Goal: Task Accomplishment & Management: Manage account settings

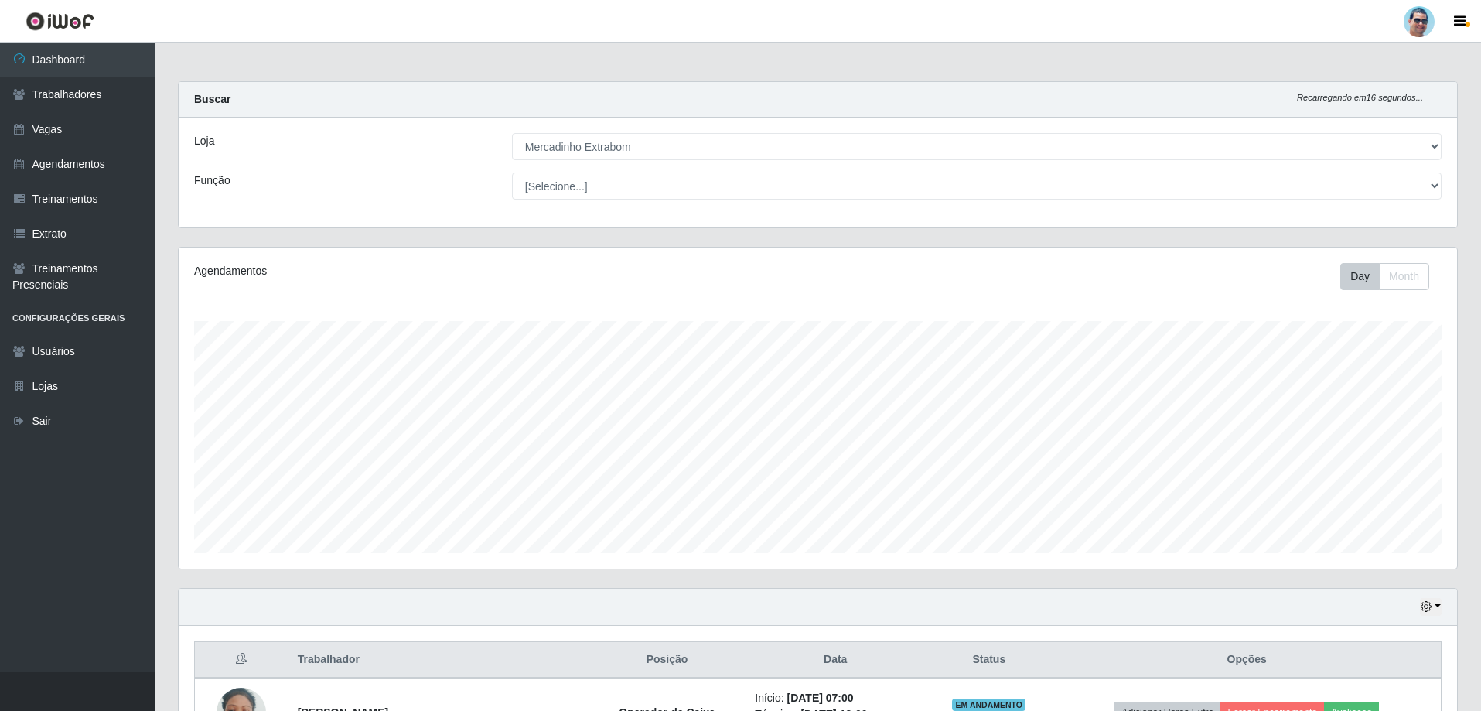
select select "175"
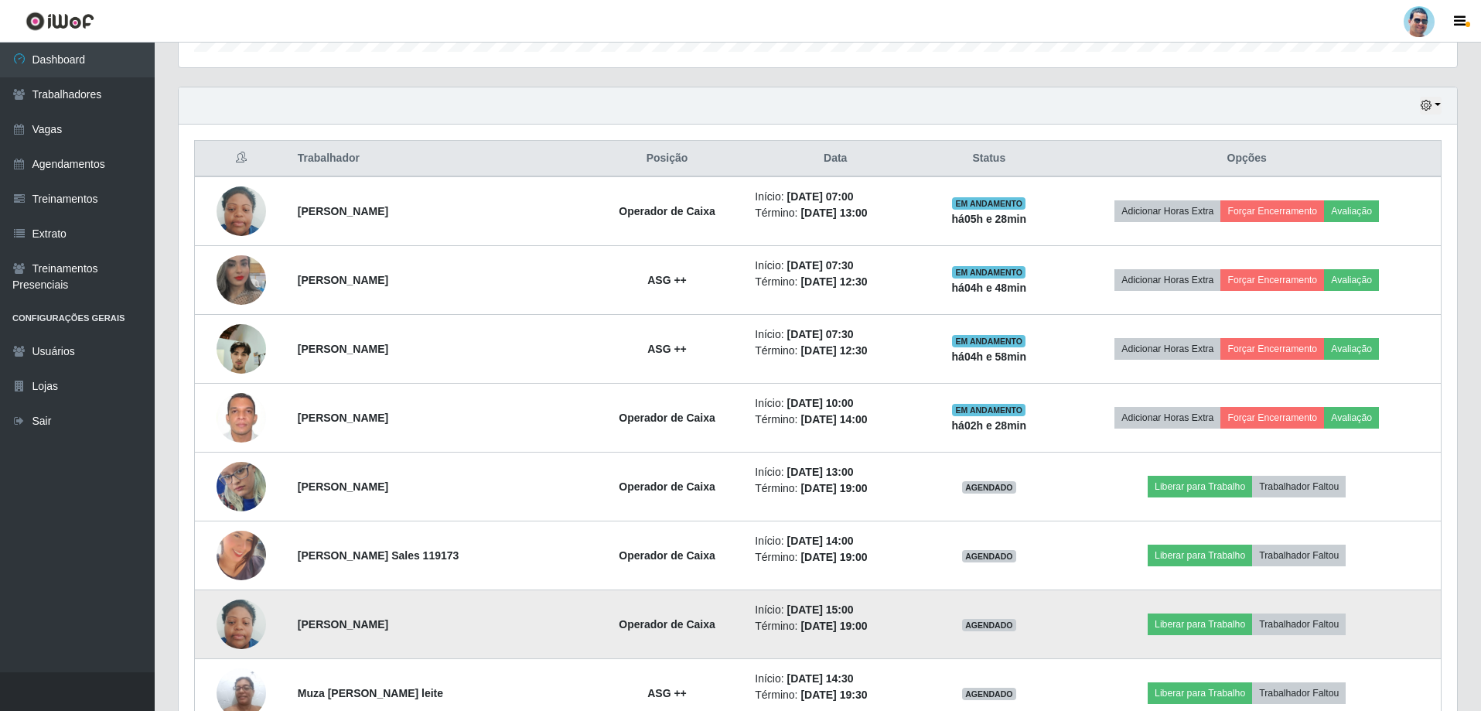
scroll to position [600, 0]
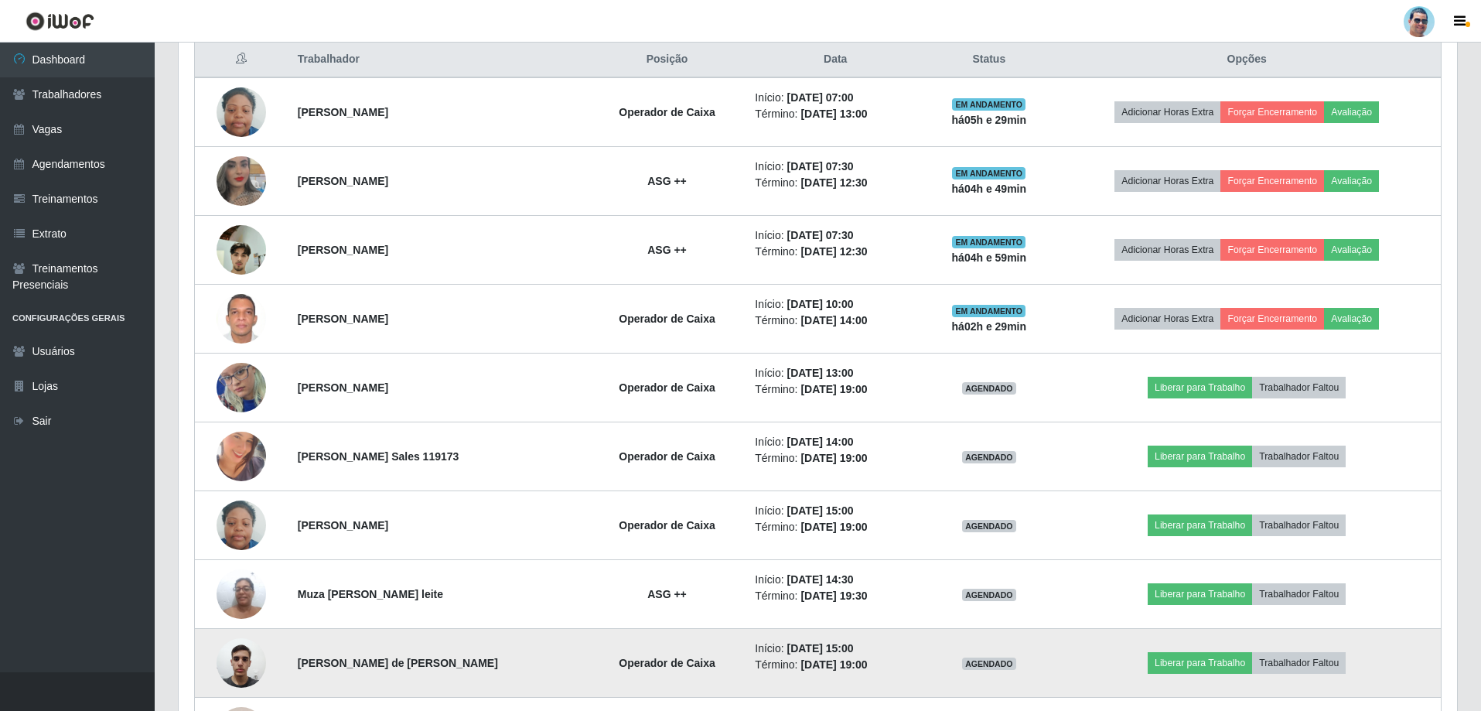
click at [230, 651] on img at bounding box center [241, 662] width 49 height 66
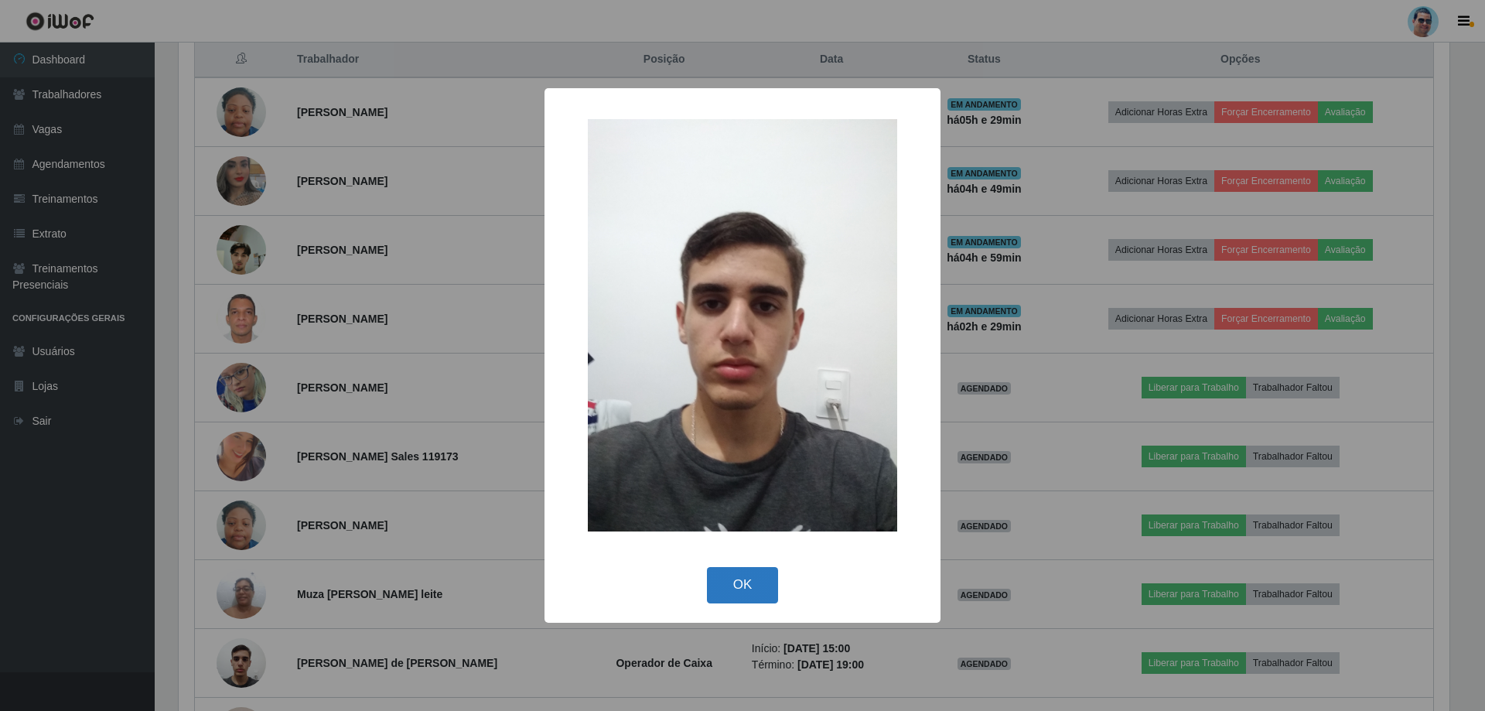
click at [725, 580] on button "OK" at bounding box center [743, 585] width 72 height 36
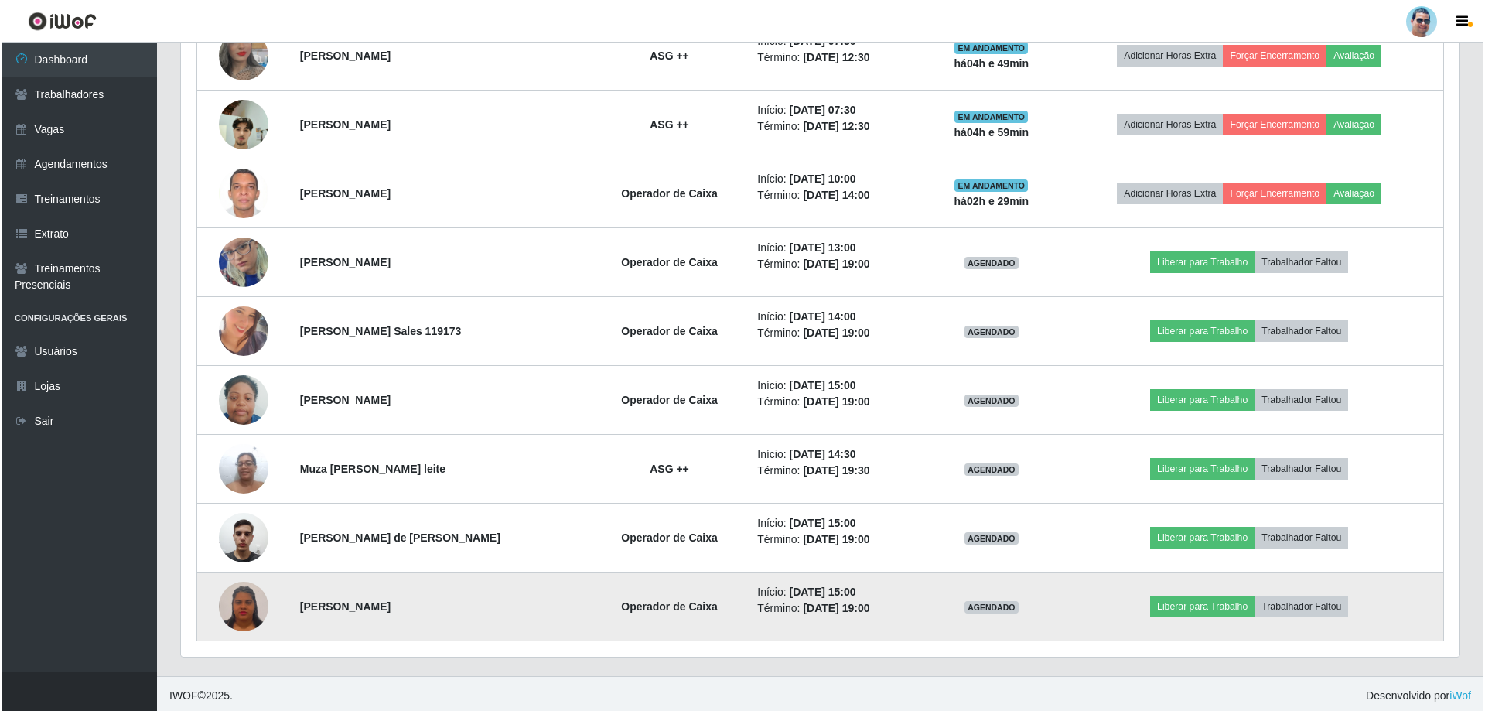
scroll to position [729, 0]
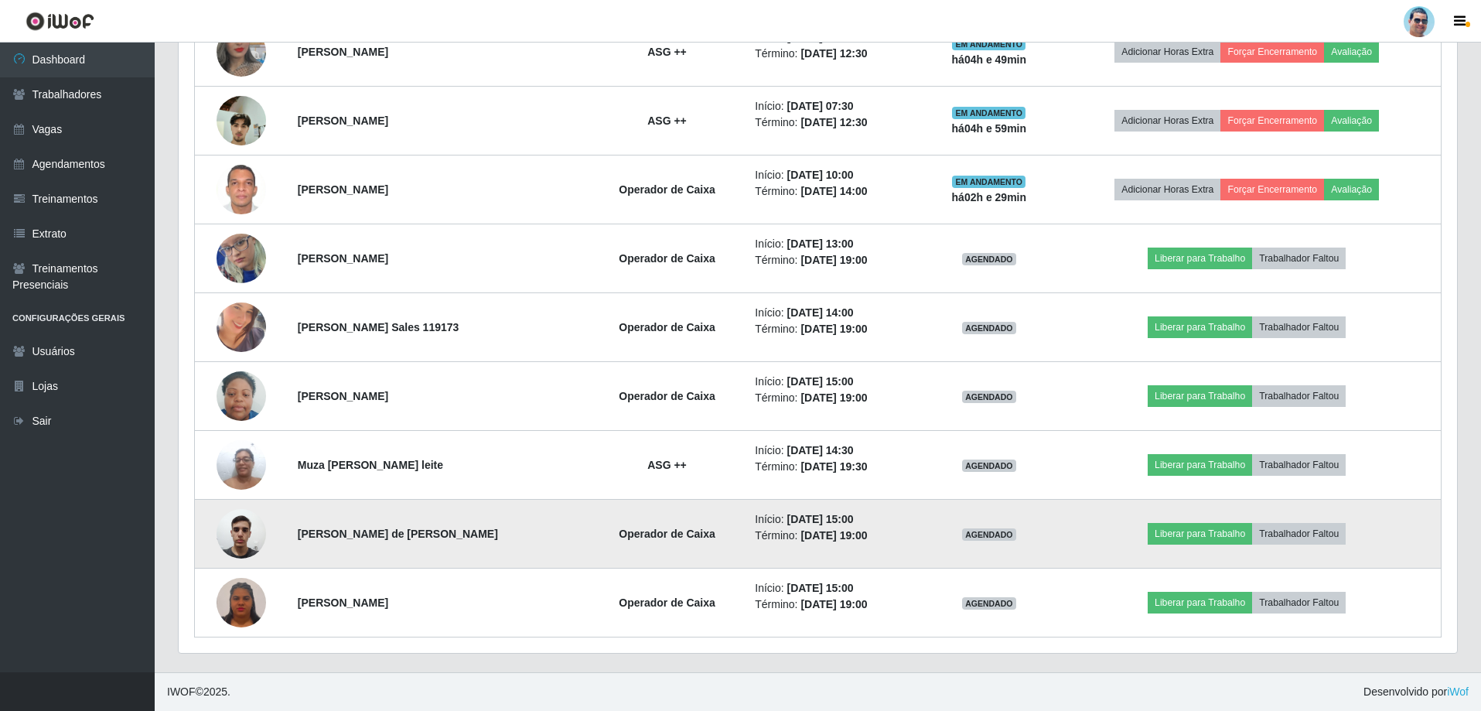
click at [241, 528] on img at bounding box center [241, 533] width 49 height 66
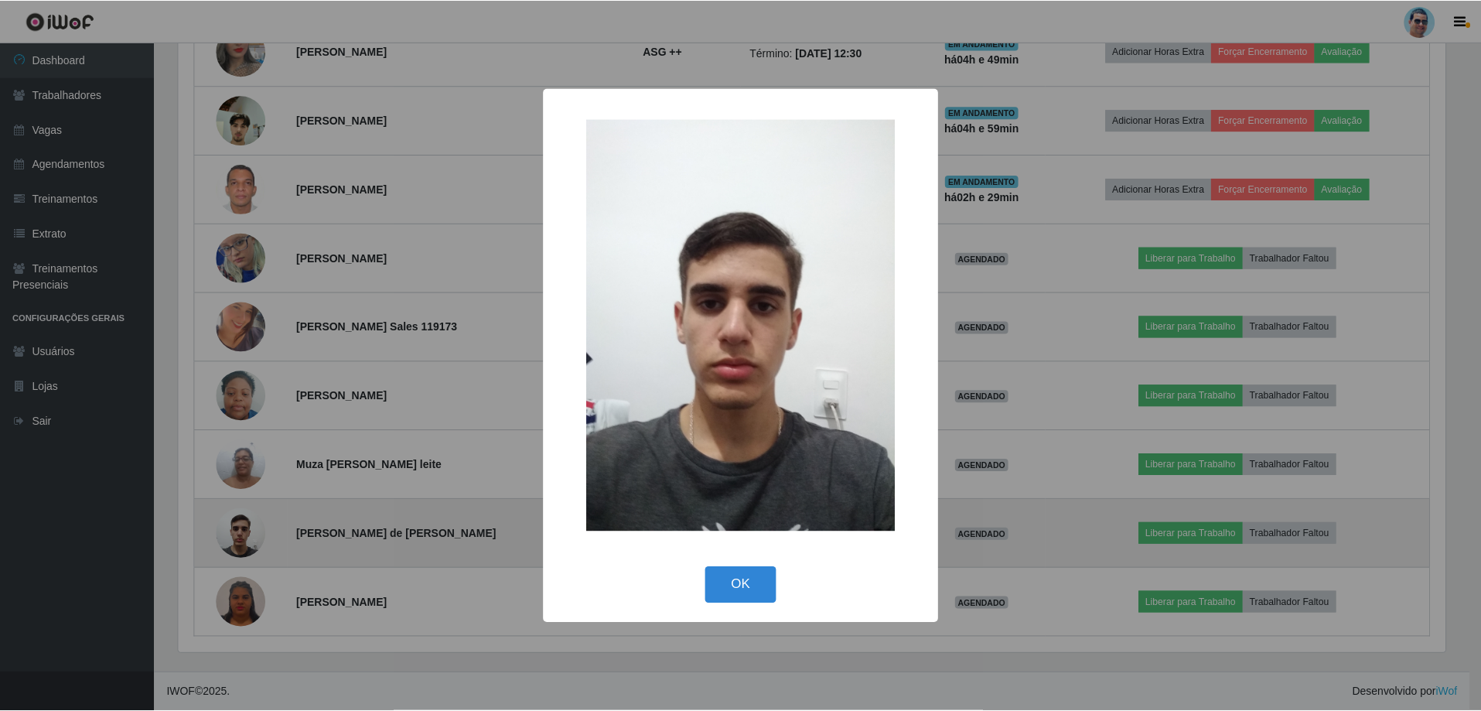
scroll to position [321, 1271]
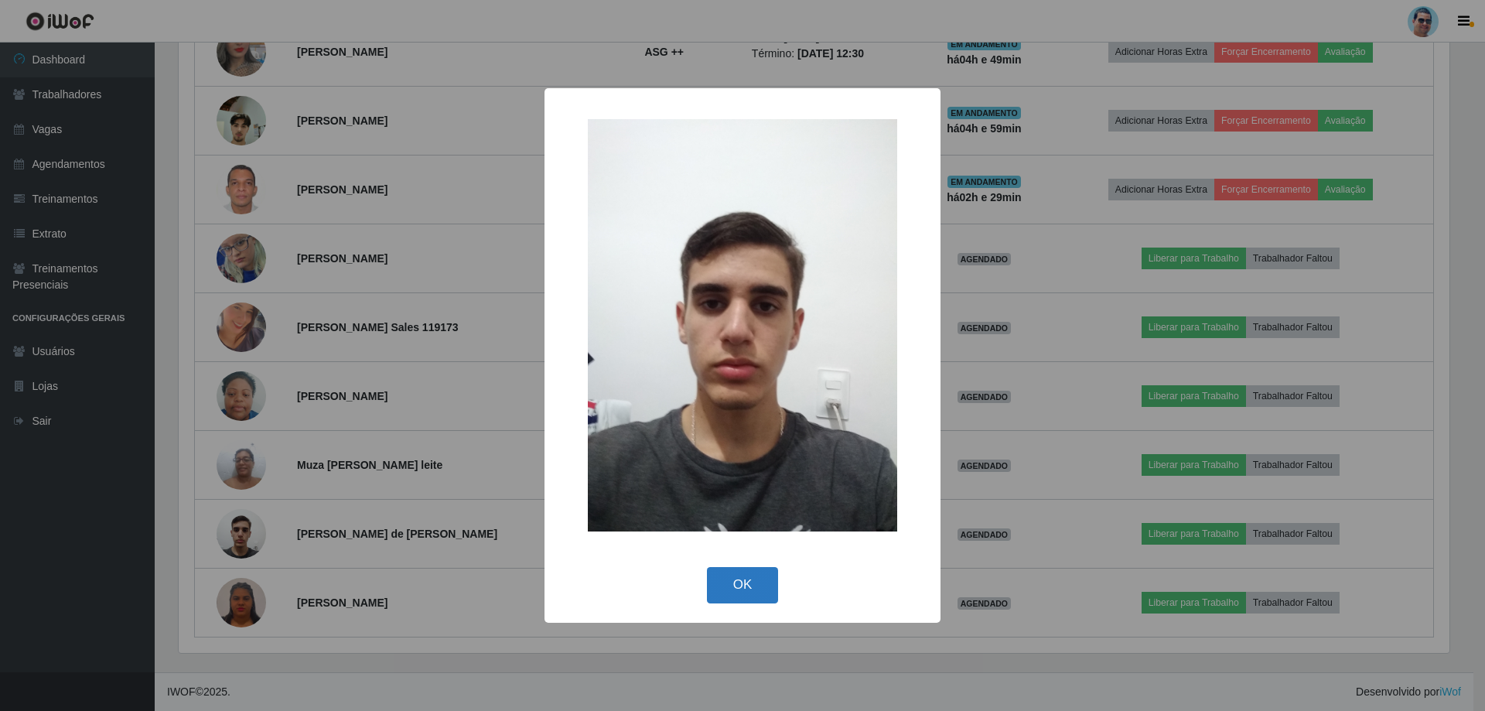
click at [747, 582] on button "OK" at bounding box center [743, 585] width 72 height 36
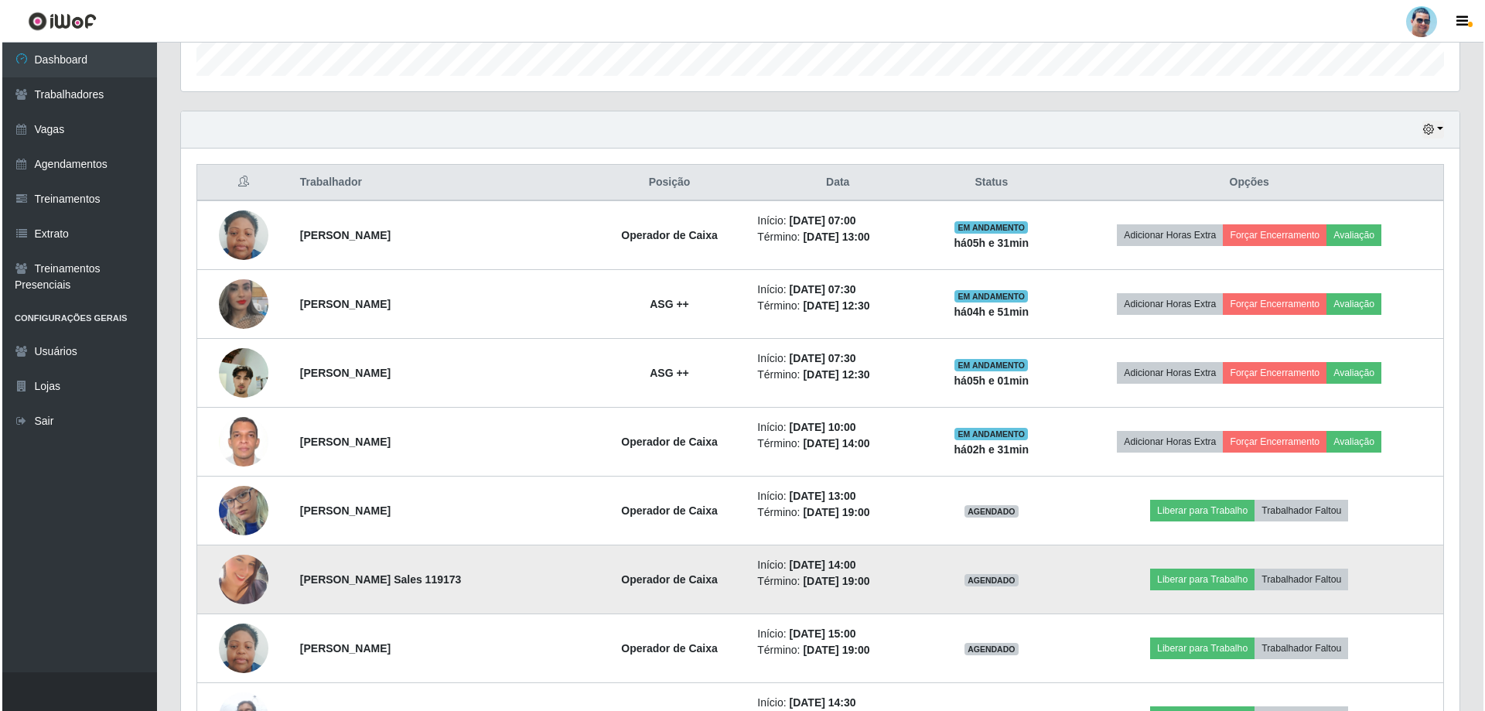
scroll to position [420, 0]
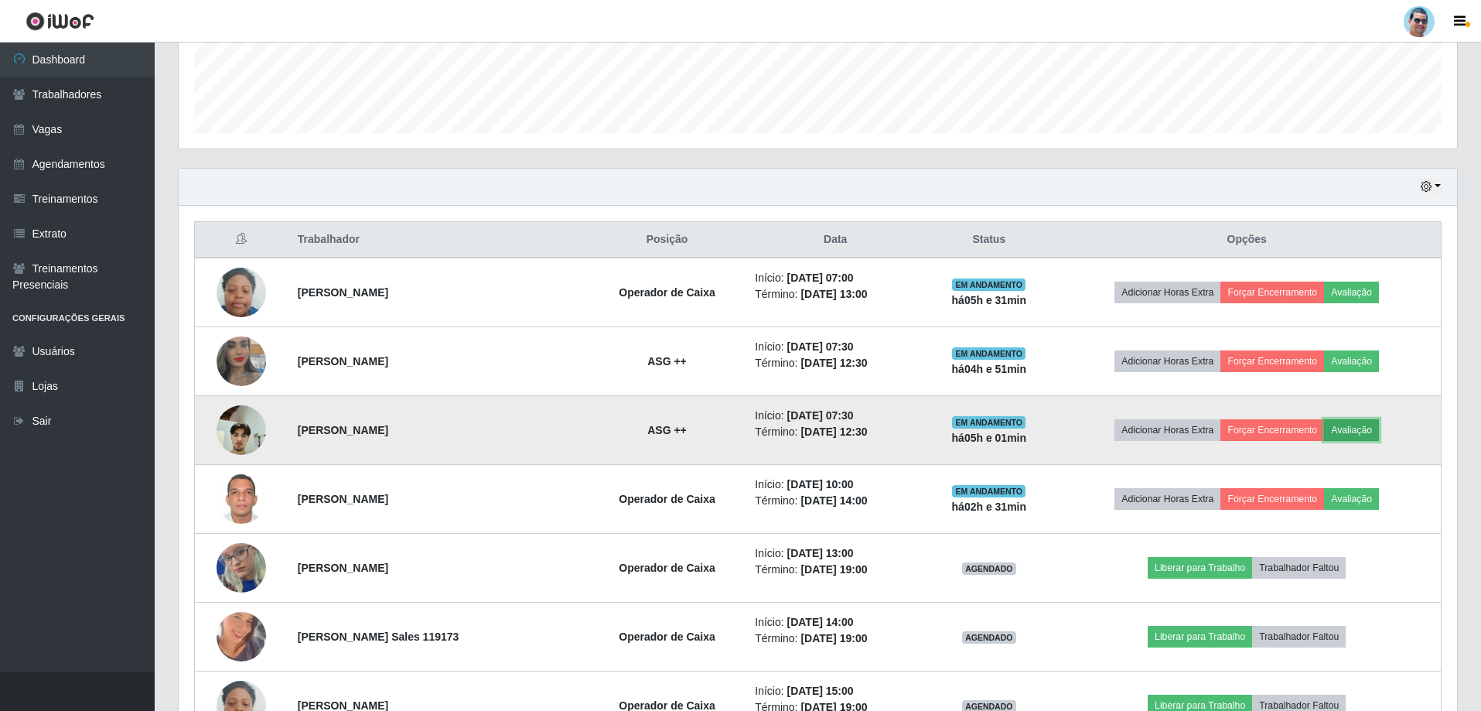
click at [1357, 425] on button "Avaliação" at bounding box center [1351, 430] width 55 height 22
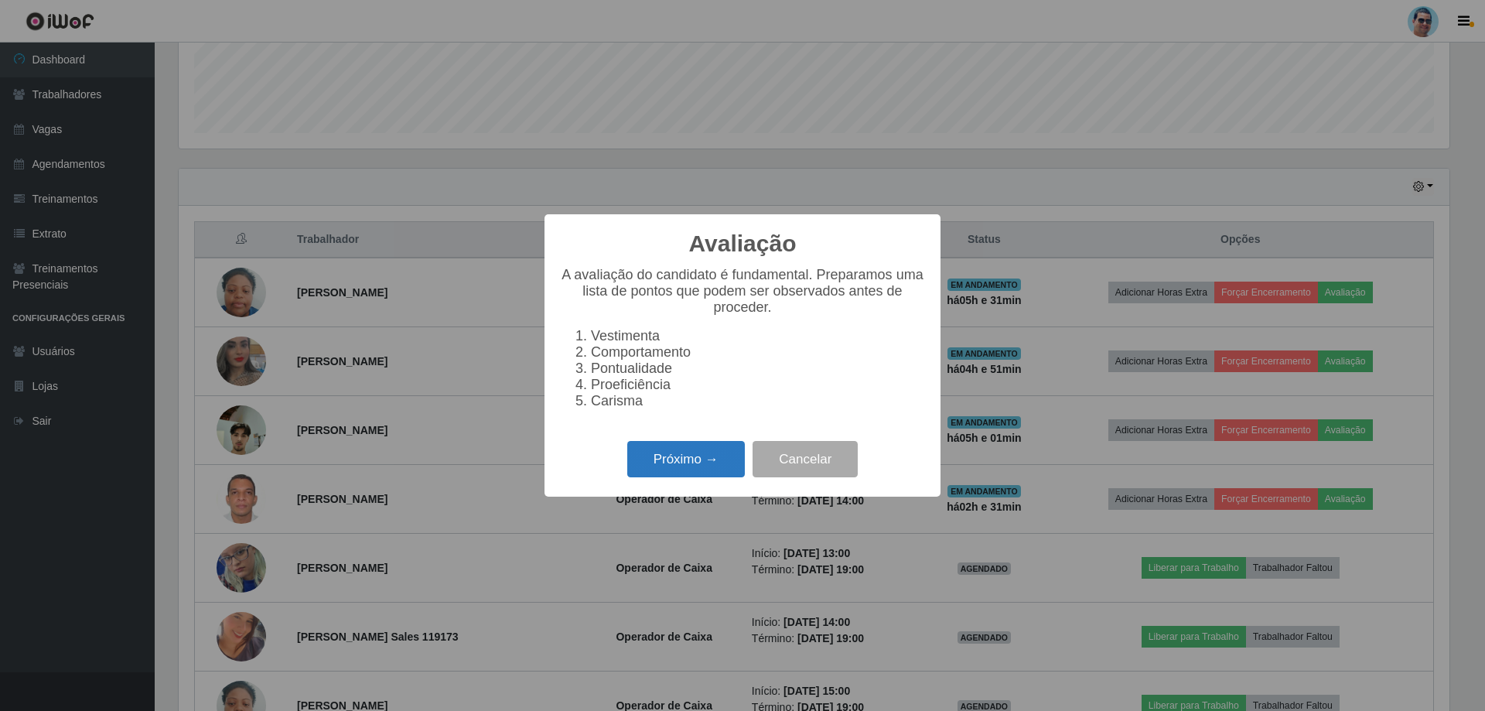
click at [660, 467] on button "Próximo →" at bounding box center [686, 459] width 118 height 36
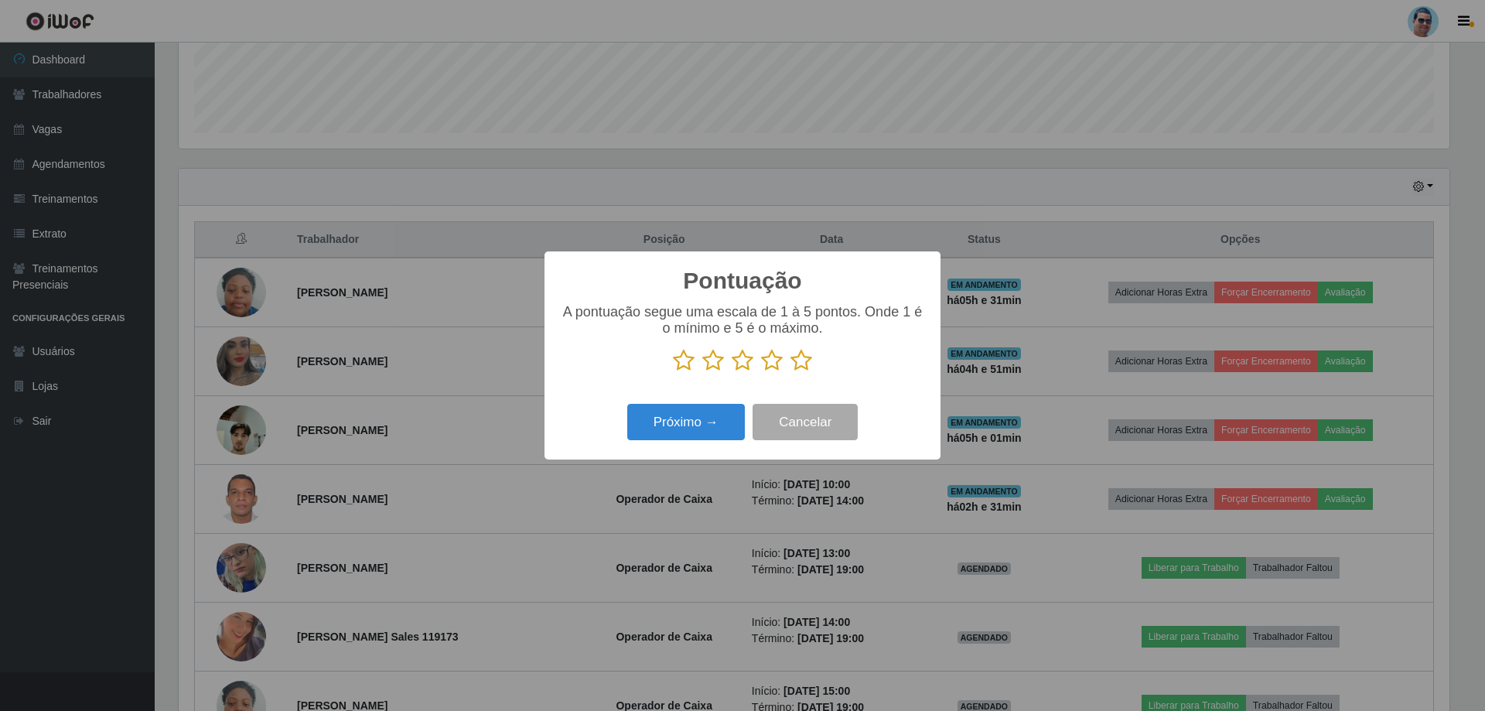
click at [799, 359] on icon at bounding box center [801, 360] width 22 height 23
click at [790, 372] on input "radio" at bounding box center [790, 372] width 0 height 0
click at [687, 428] on button "Próximo →" at bounding box center [686, 422] width 118 height 36
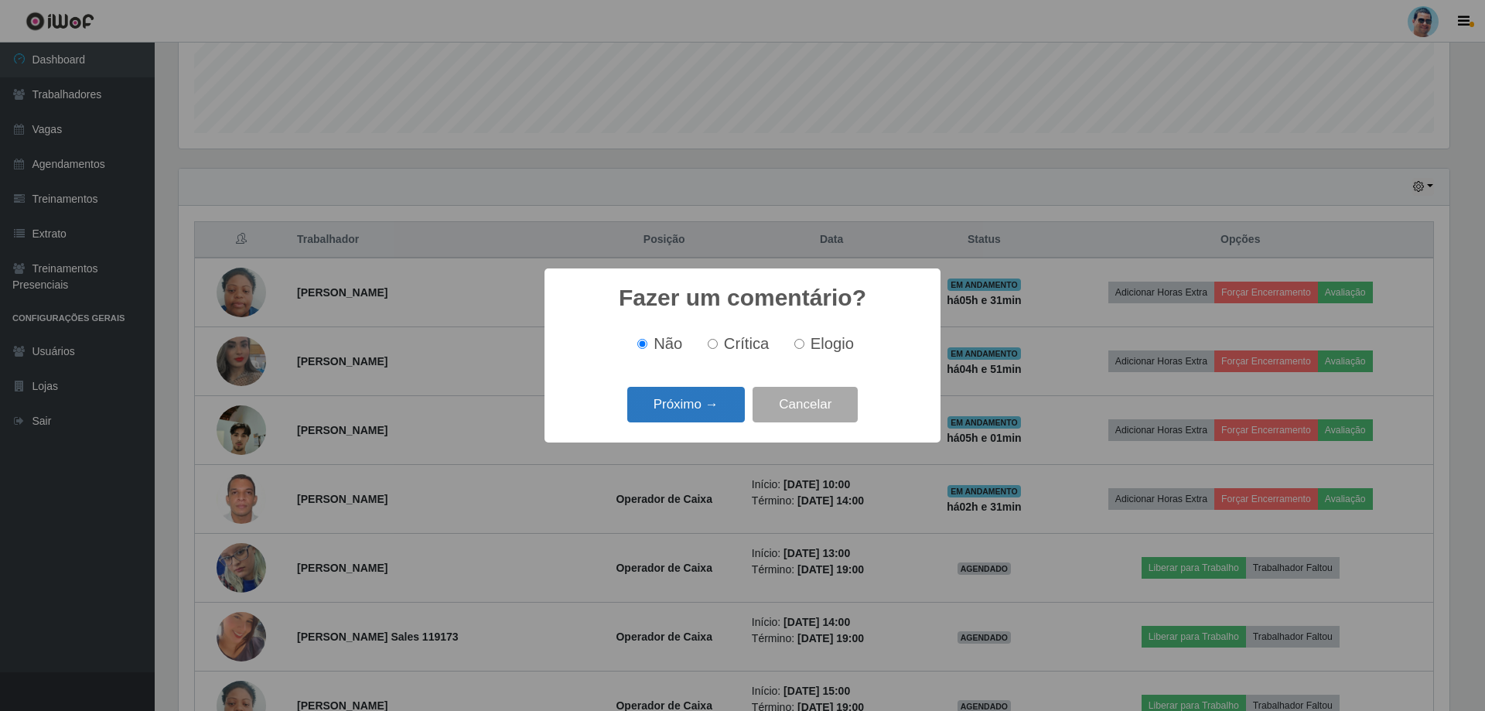
click at [687, 408] on button "Próximo →" at bounding box center [686, 405] width 118 height 36
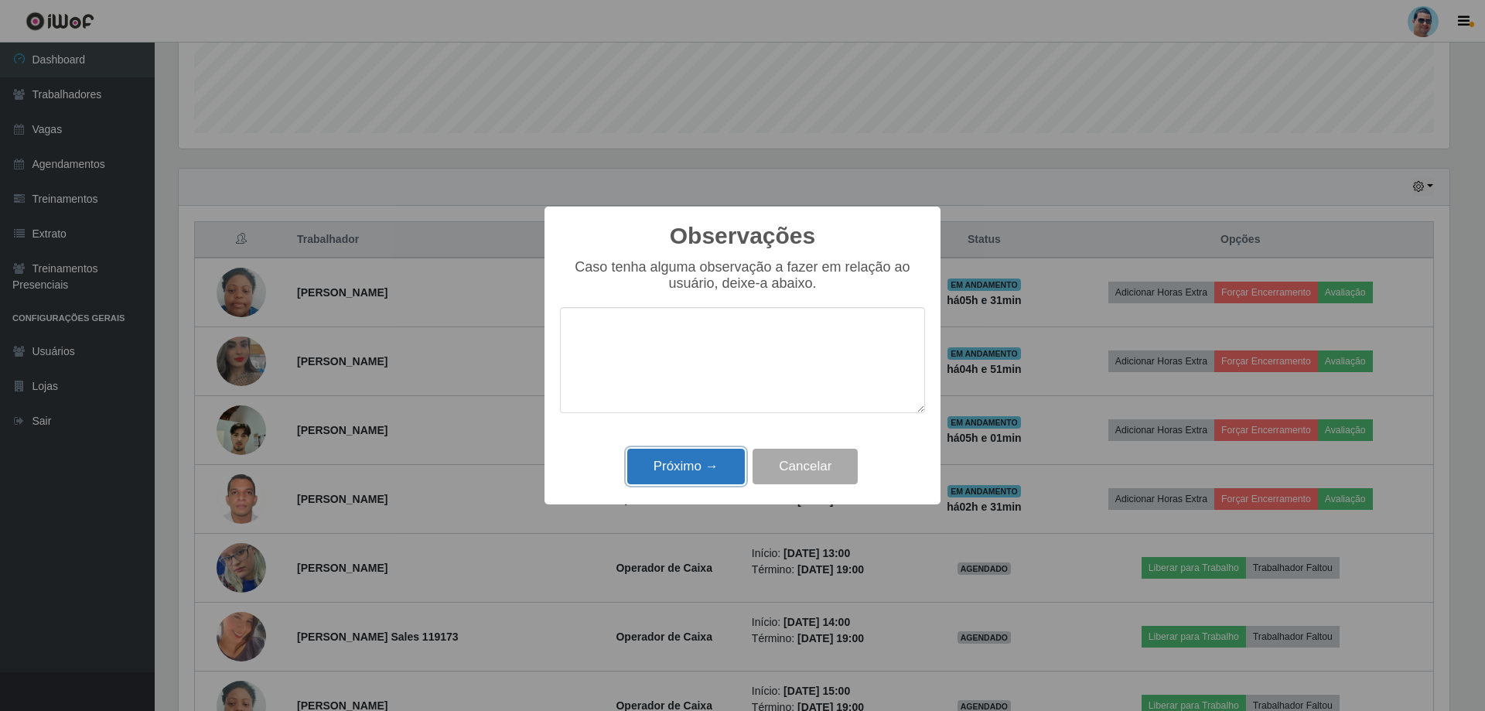
click at [684, 463] on button "Próximo →" at bounding box center [686, 467] width 118 height 36
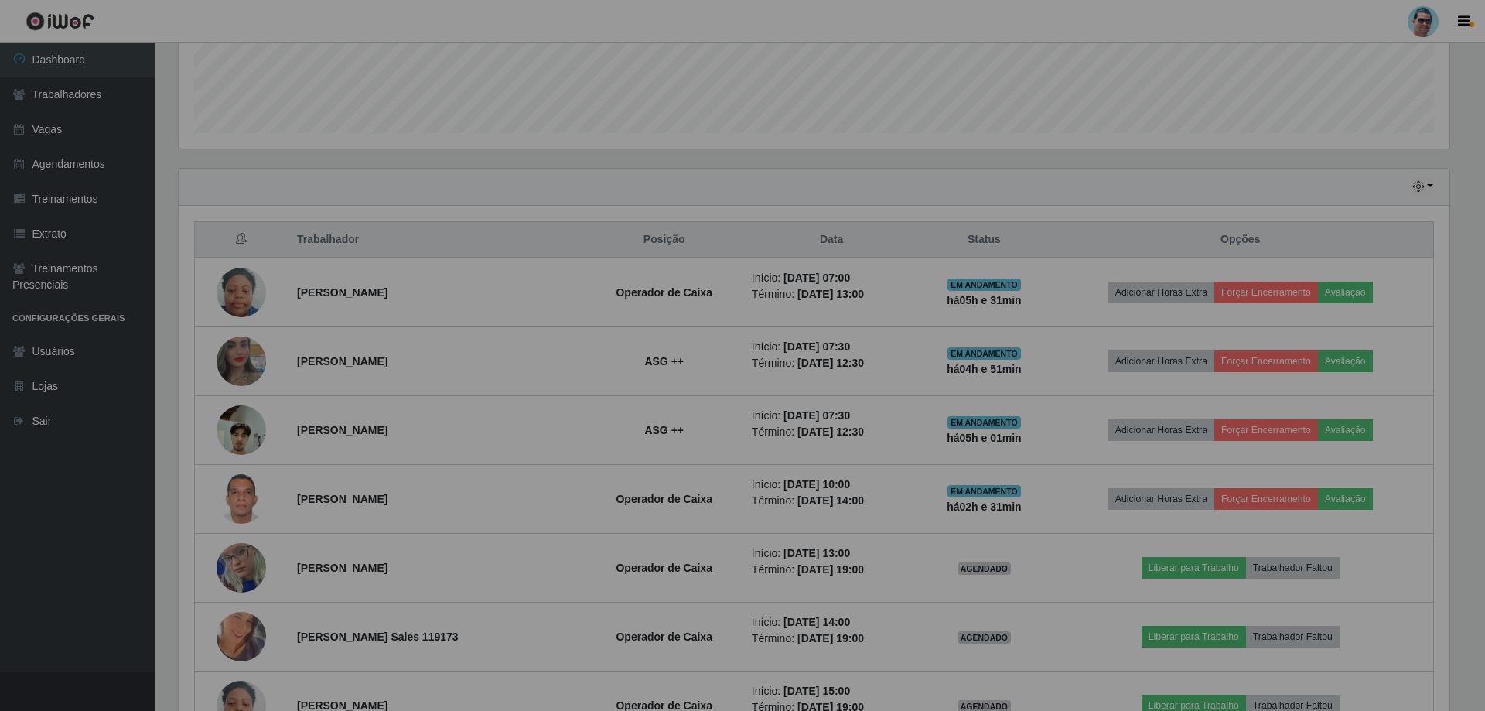
scroll to position [321, 1278]
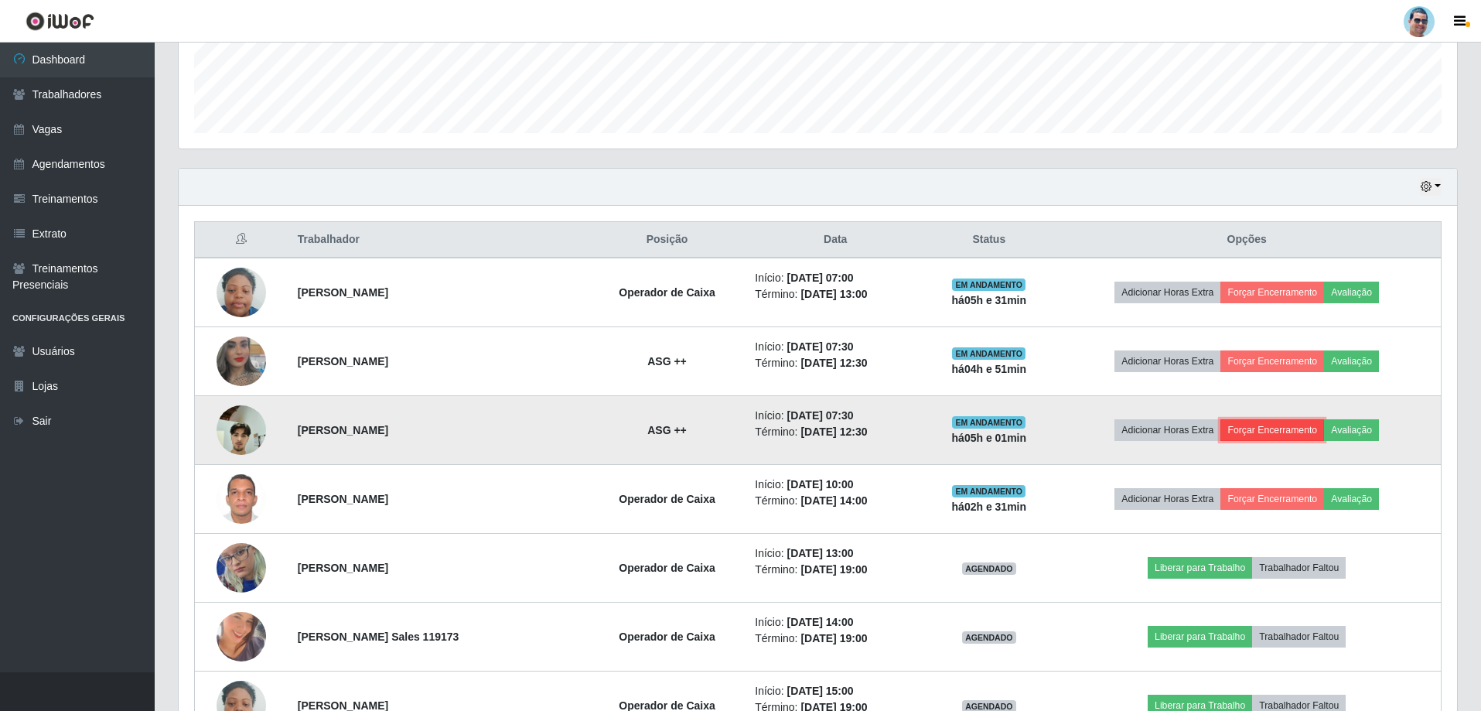
click at [1271, 425] on button "Forçar Encerramento" at bounding box center [1272, 430] width 104 height 22
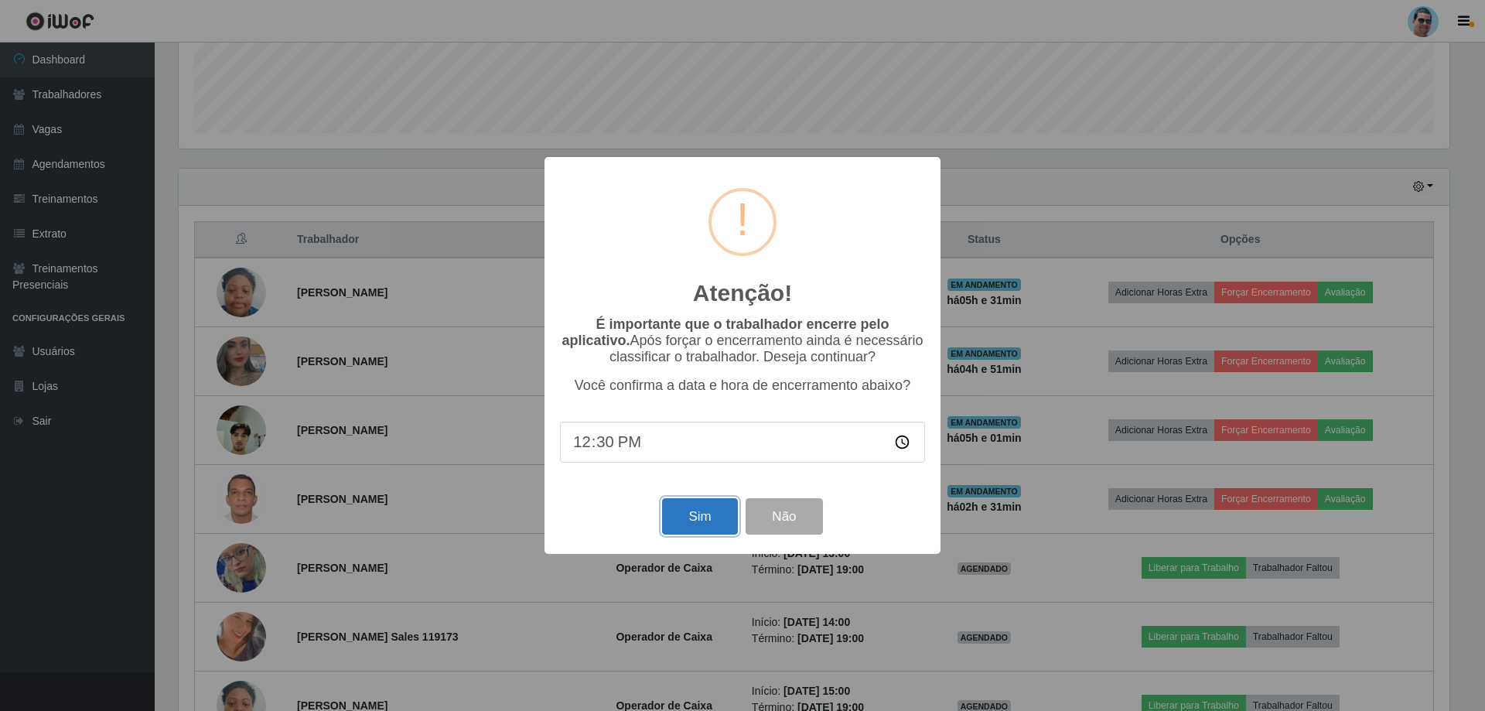
click at [715, 529] on button "Sim" at bounding box center [699, 516] width 75 height 36
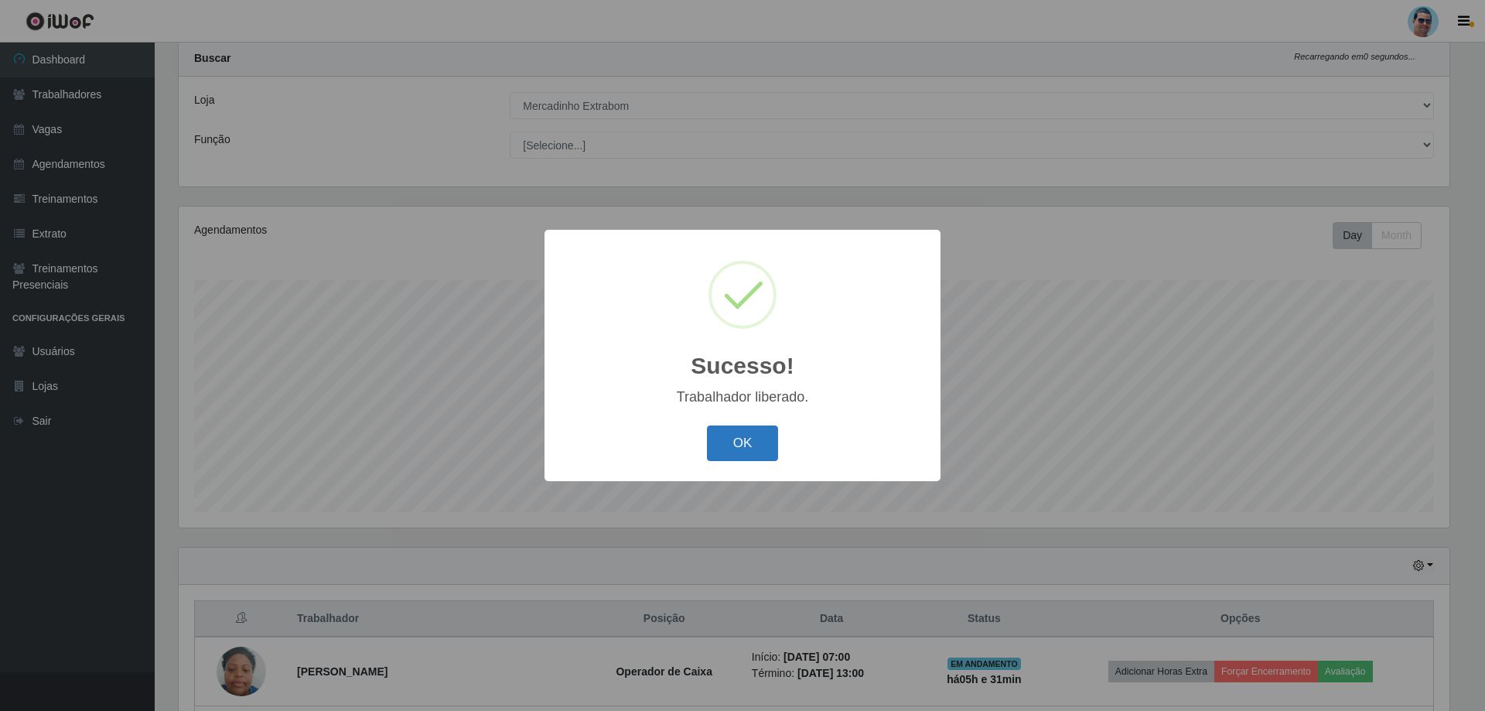
click at [745, 451] on button "OK" at bounding box center [743, 443] width 72 height 36
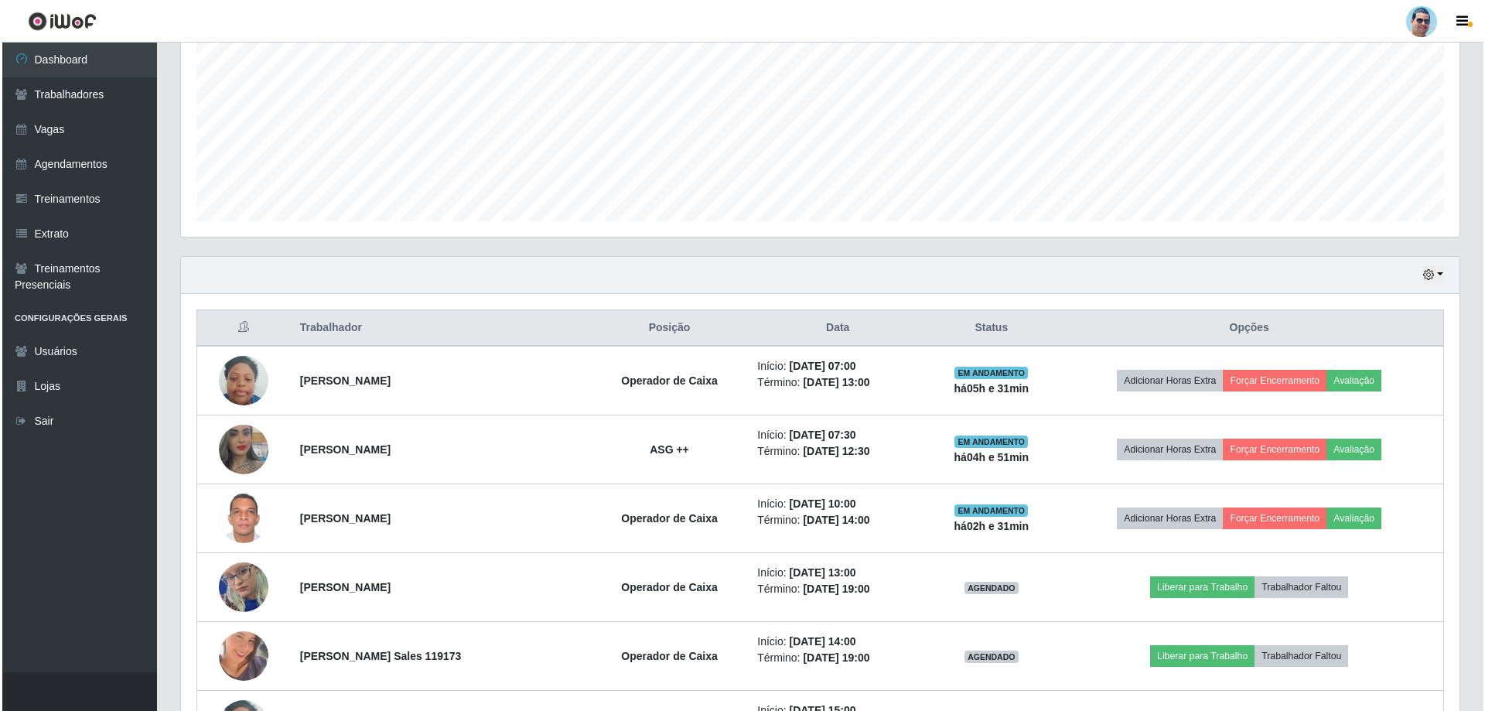
scroll to position [350, 0]
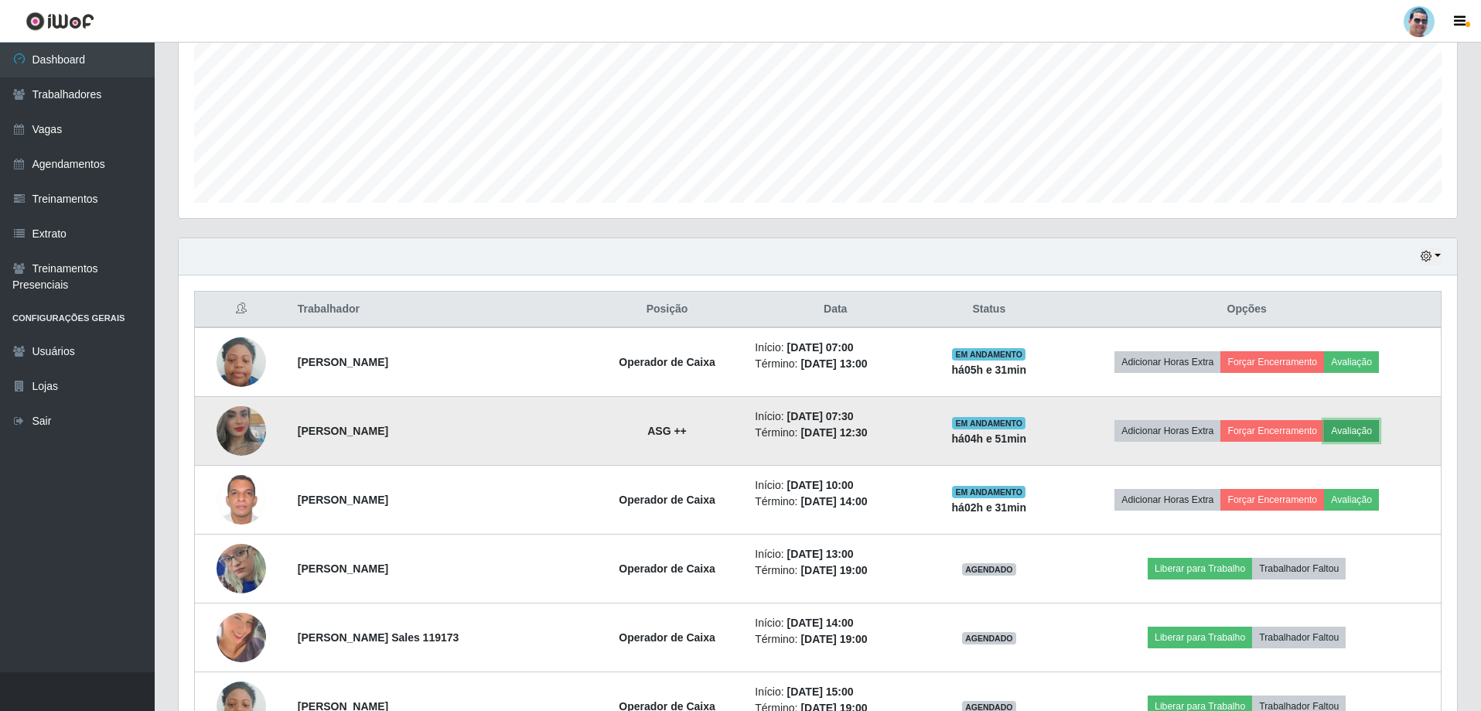
click at [1362, 435] on button "Avaliação" at bounding box center [1351, 431] width 55 height 22
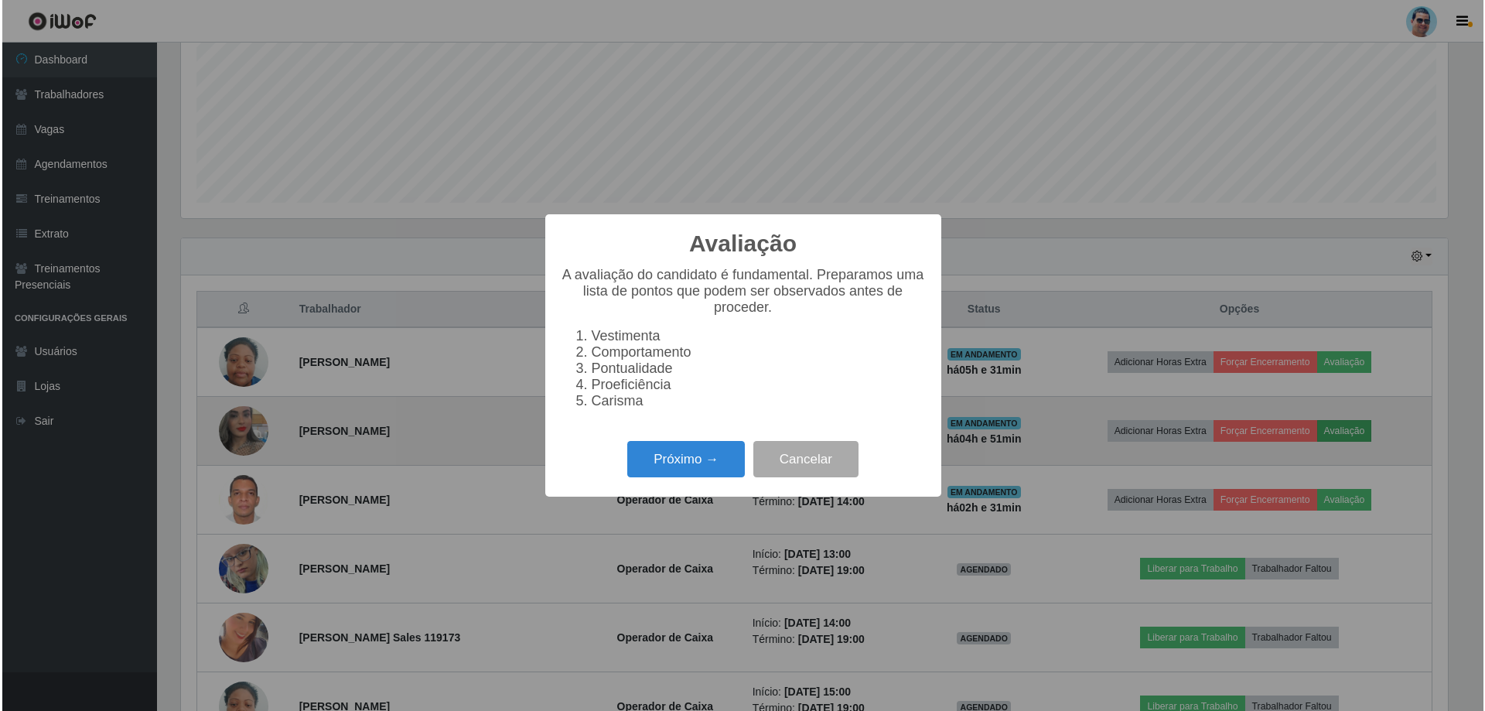
scroll to position [321, 1271]
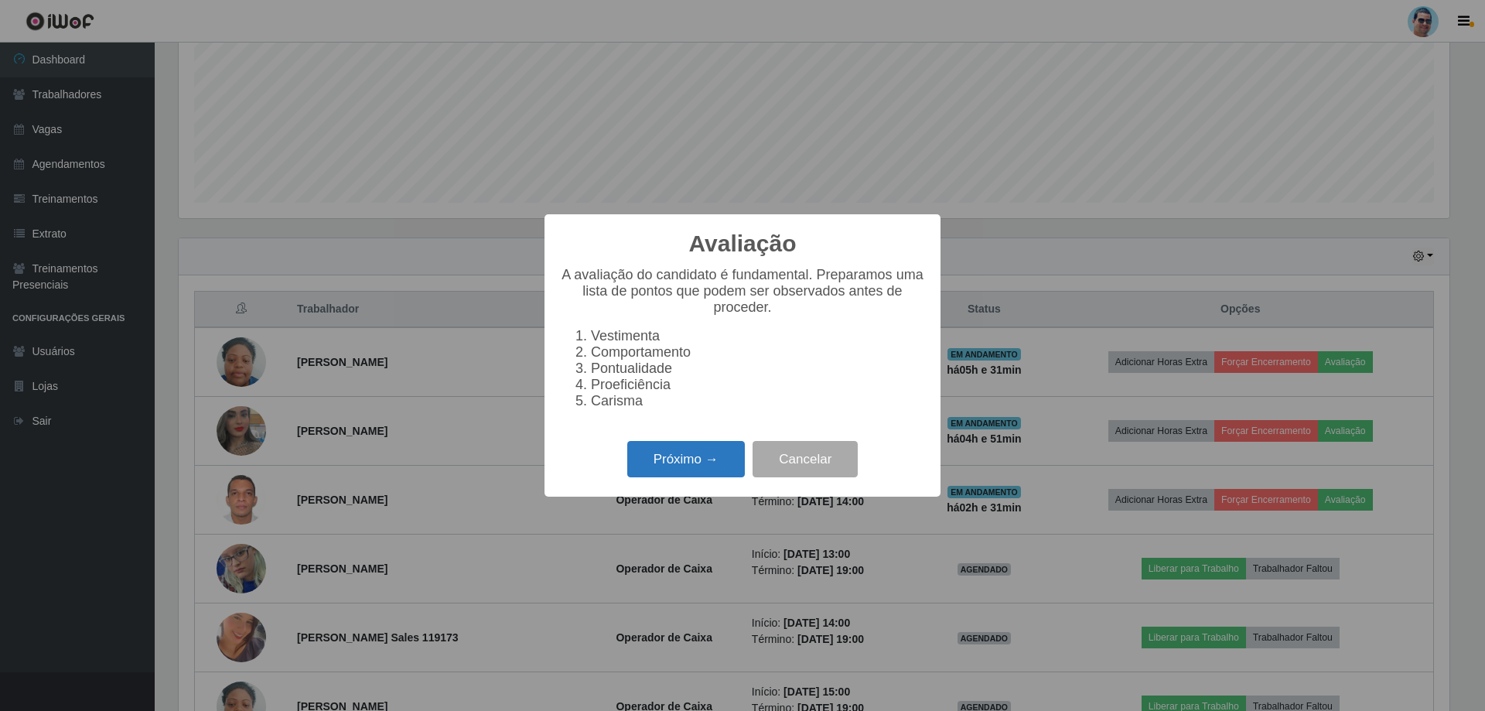
click at [664, 469] on button "Próximo →" at bounding box center [686, 459] width 118 height 36
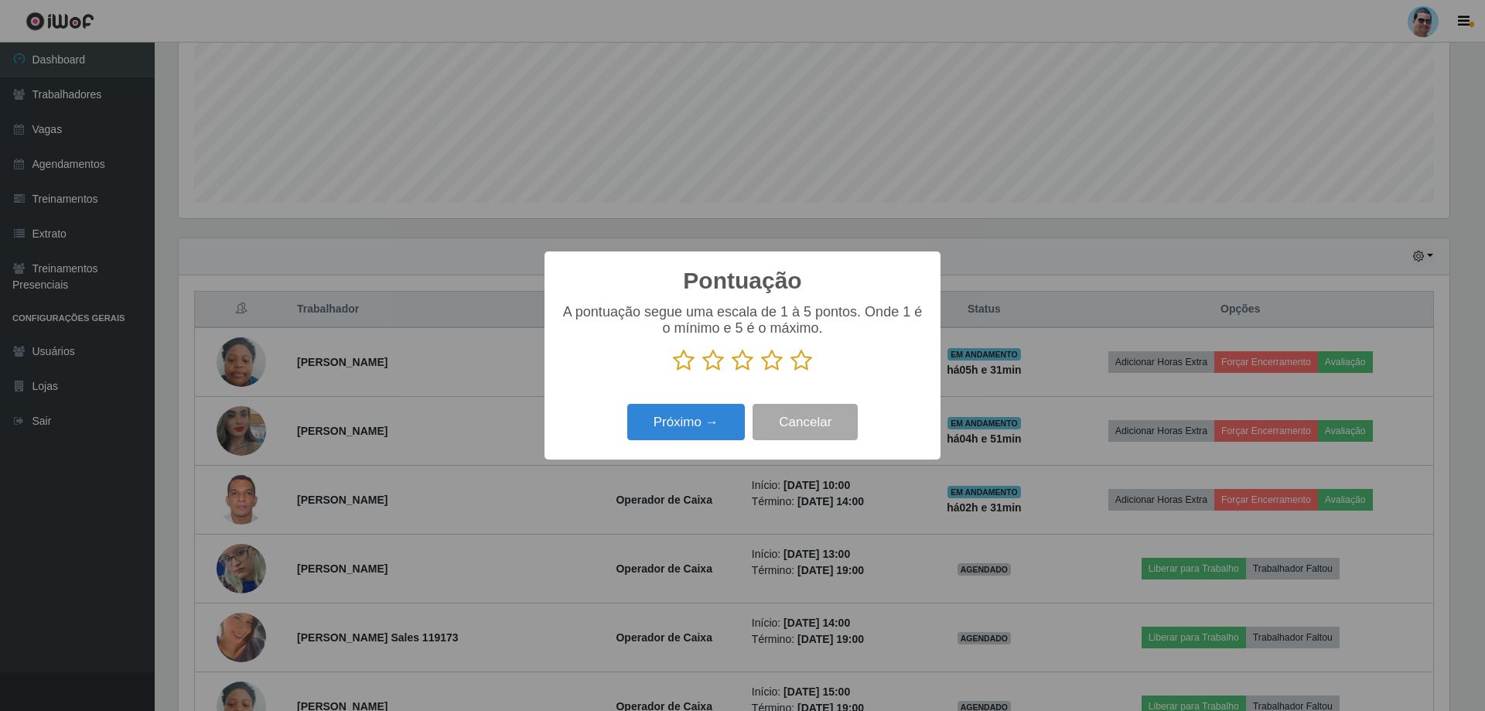
click at [773, 357] on icon at bounding box center [772, 360] width 22 height 23
click at [761, 372] on input "radio" at bounding box center [761, 372] width 0 height 0
click at [723, 407] on button "Próximo →" at bounding box center [686, 422] width 118 height 36
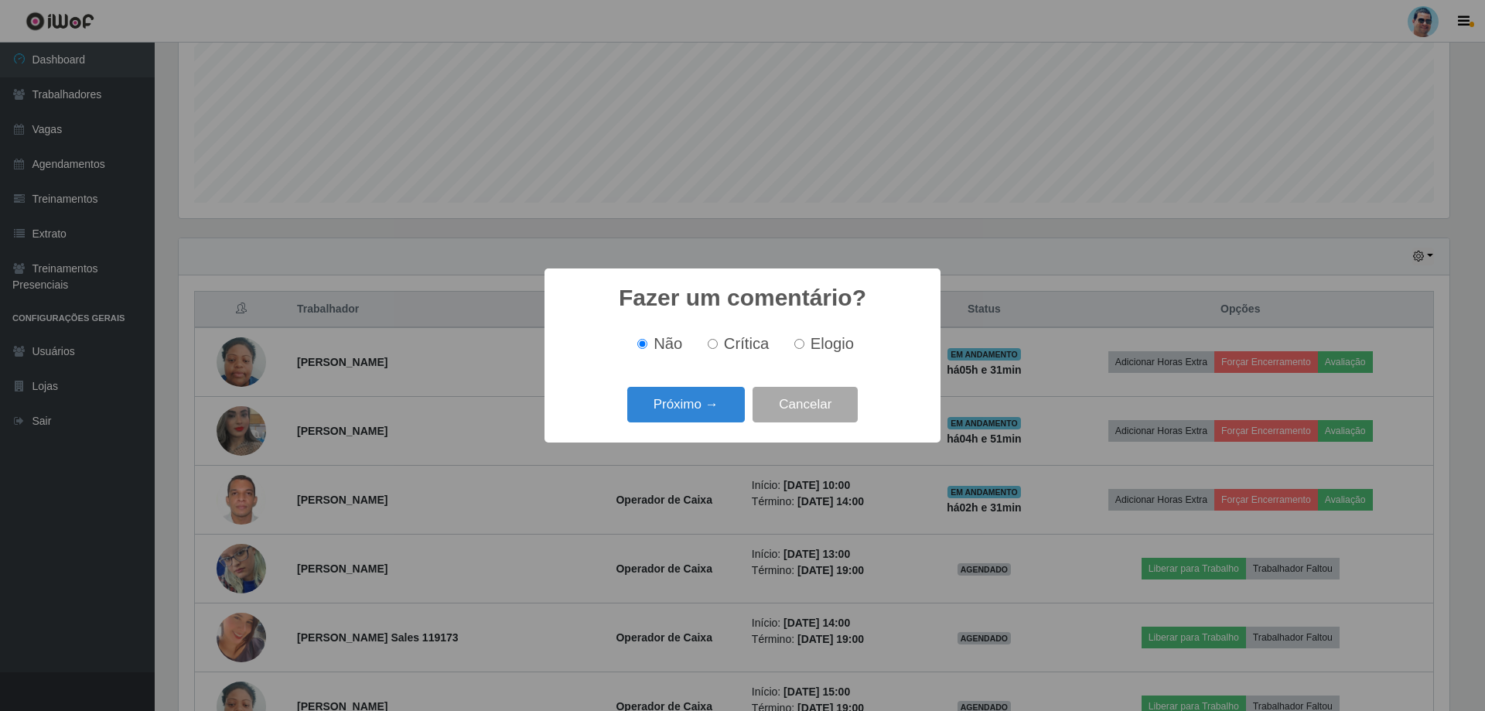
click at [723, 407] on button "Próximo →" at bounding box center [686, 405] width 118 height 36
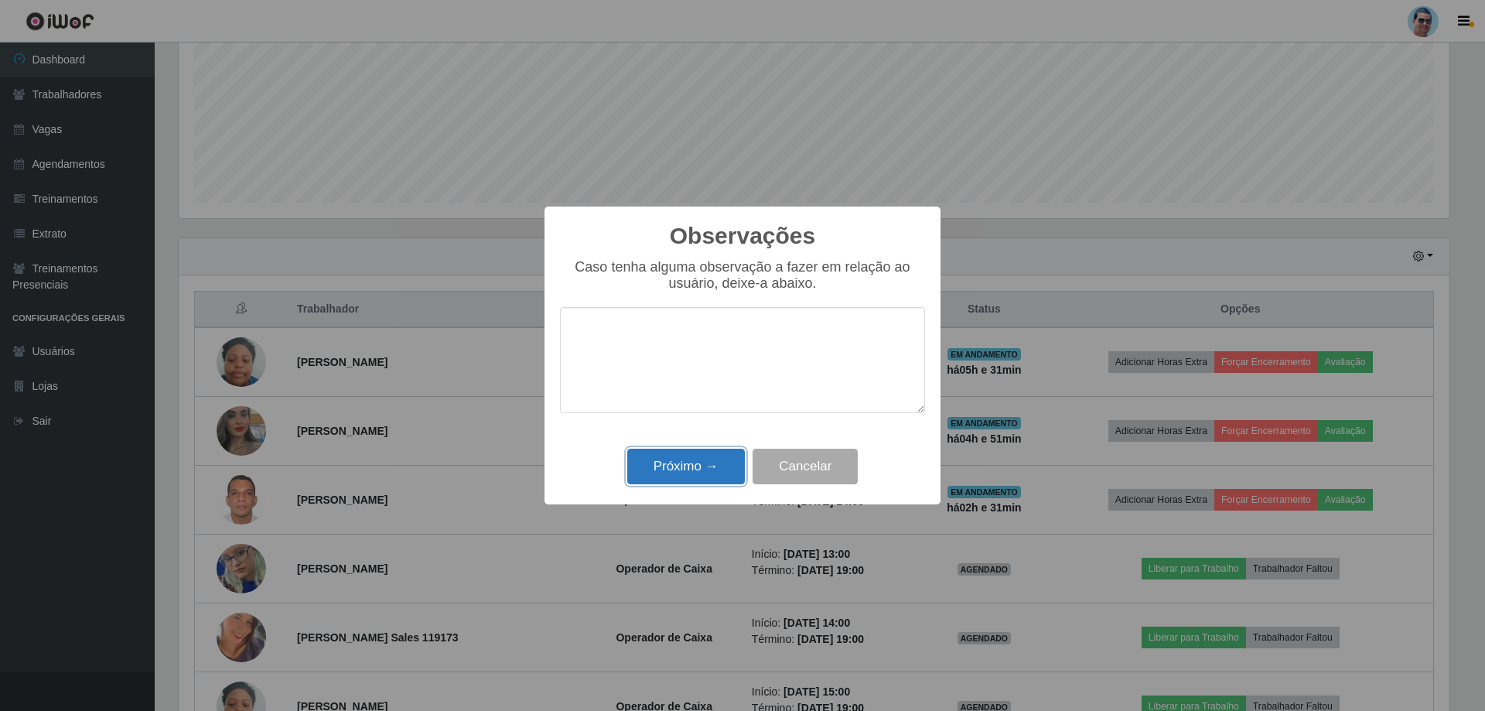
click at [694, 456] on button "Próximo →" at bounding box center [686, 467] width 118 height 36
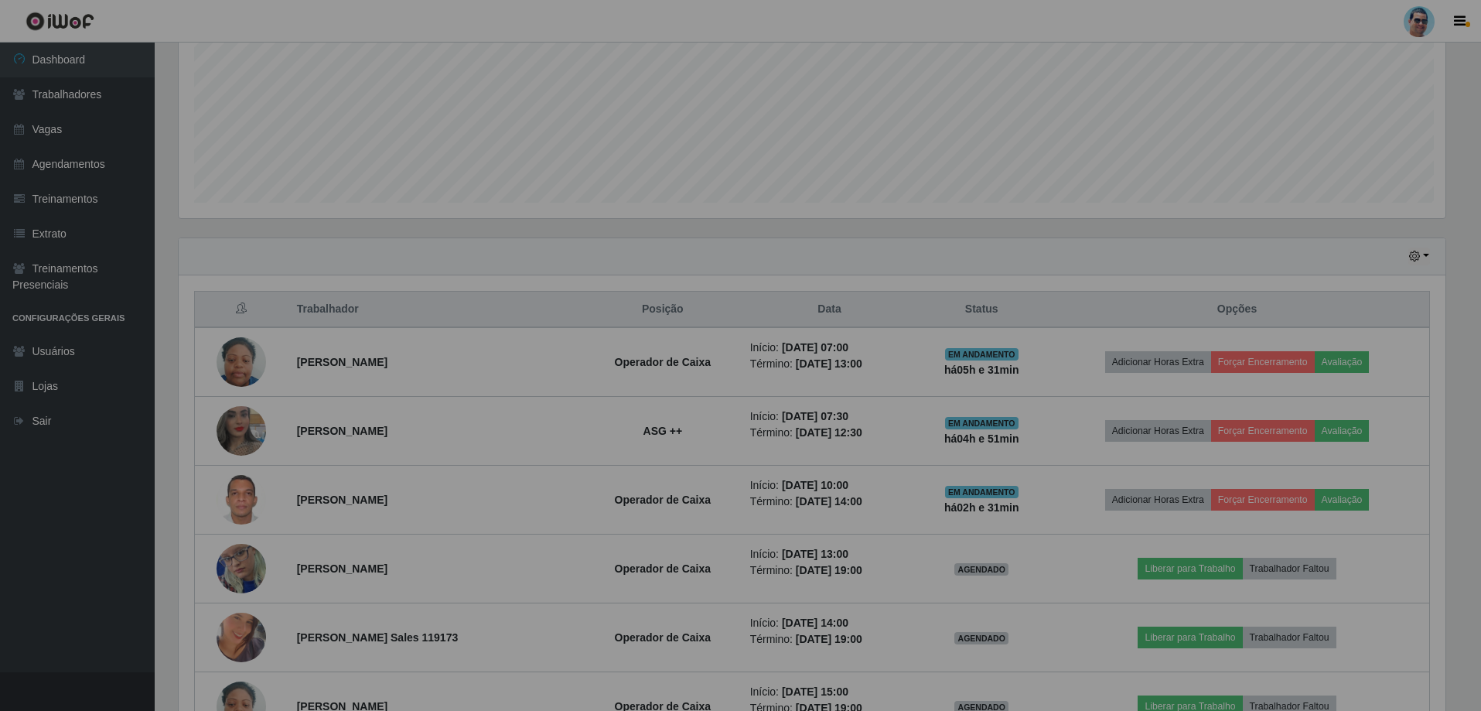
scroll to position [321, 1278]
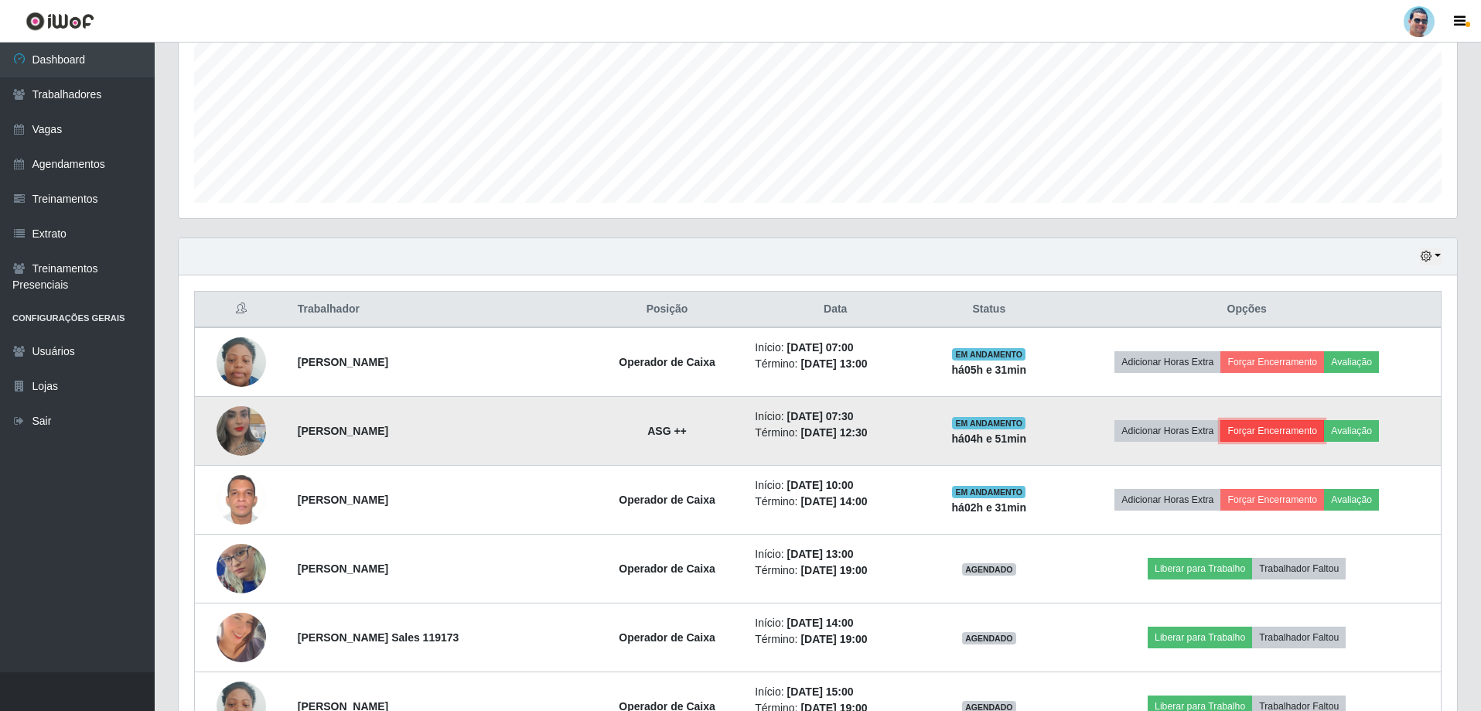
click at [1271, 426] on button "Forçar Encerramento" at bounding box center [1272, 431] width 104 height 22
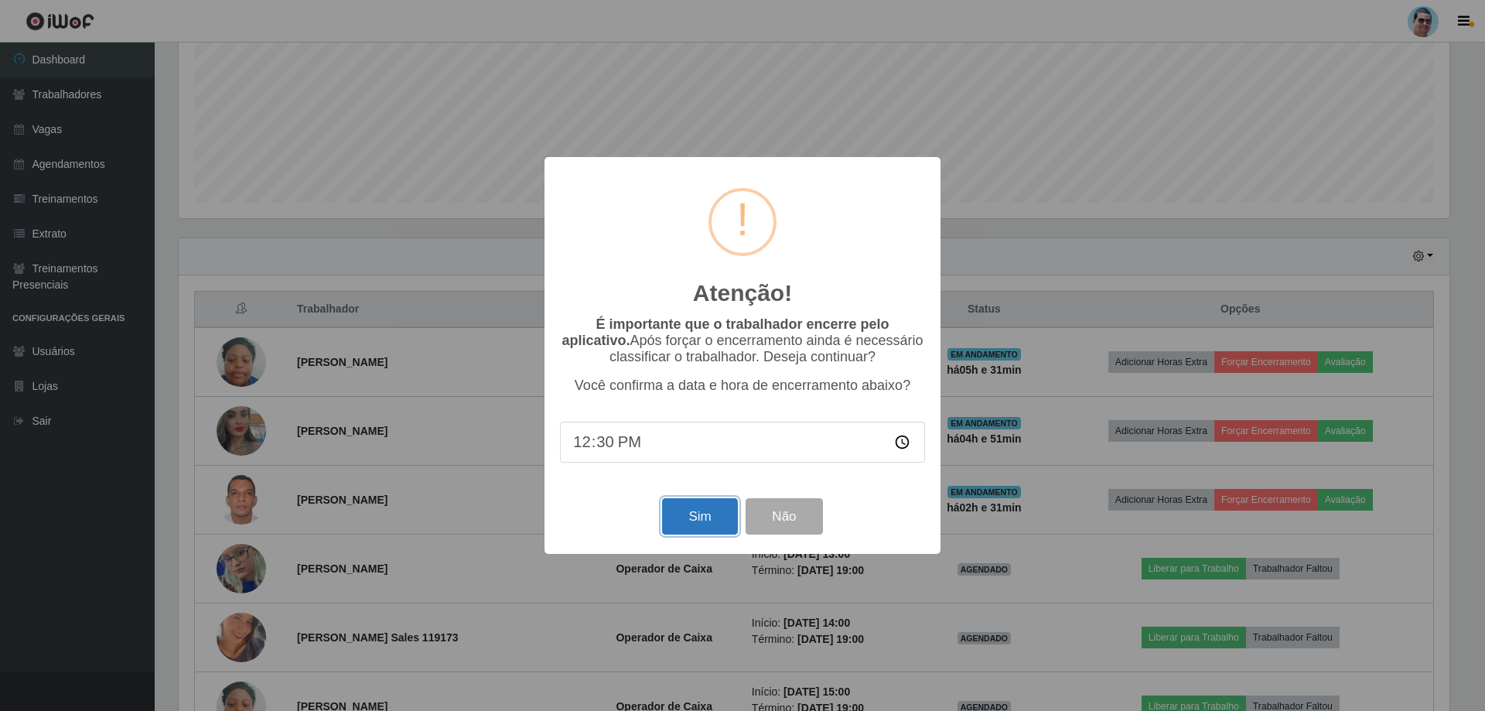
click at [691, 524] on button "Sim" at bounding box center [699, 516] width 75 height 36
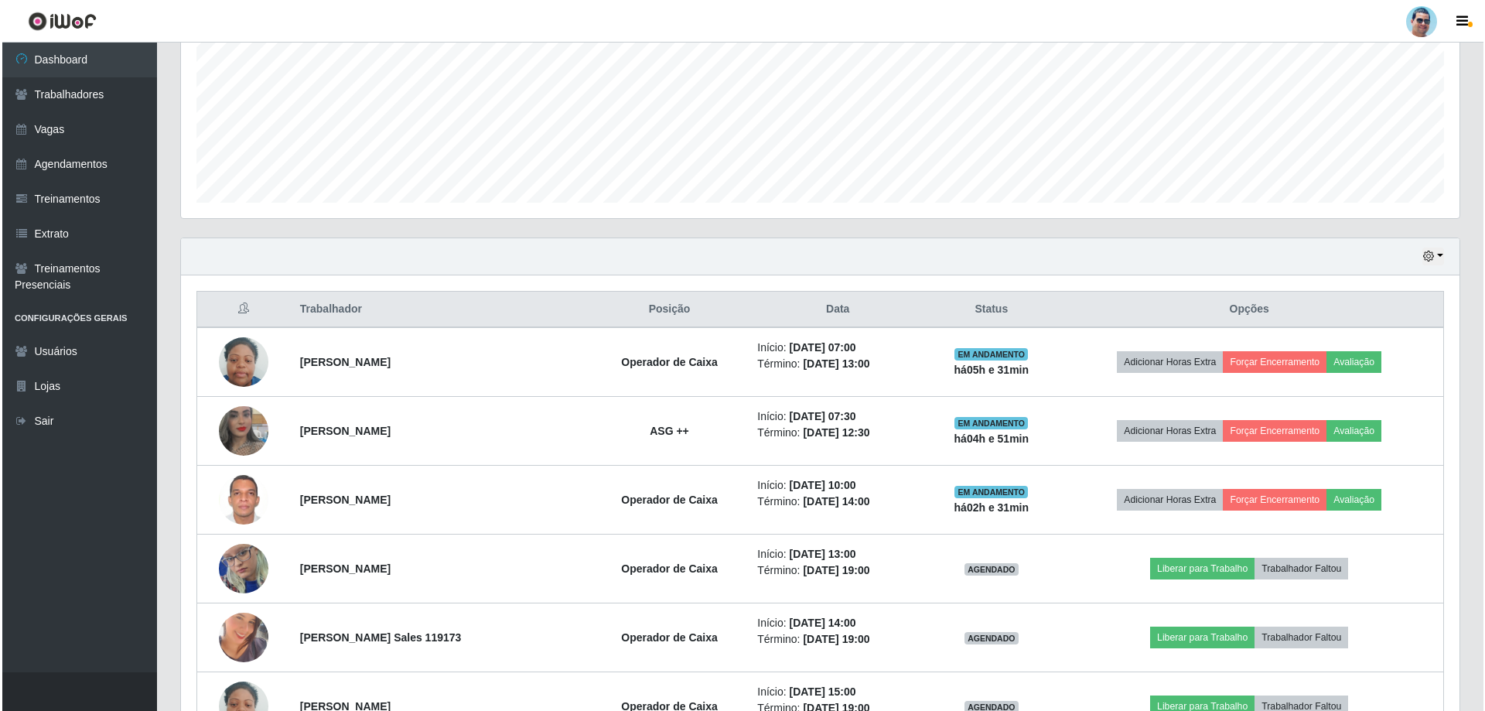
scroll to position [0, 0]
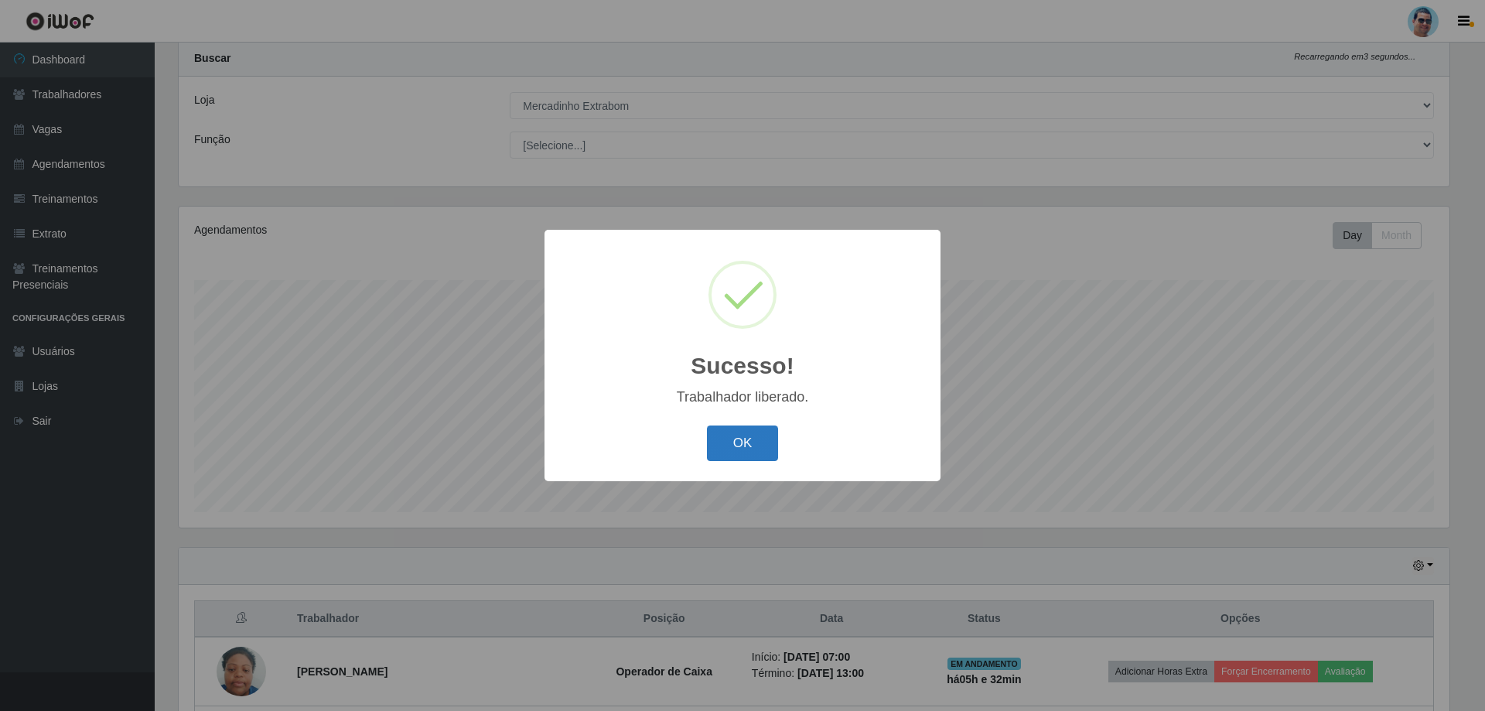
click at [758, 451] on button "OK" at bounding box center [743, 443] width 72 height 36
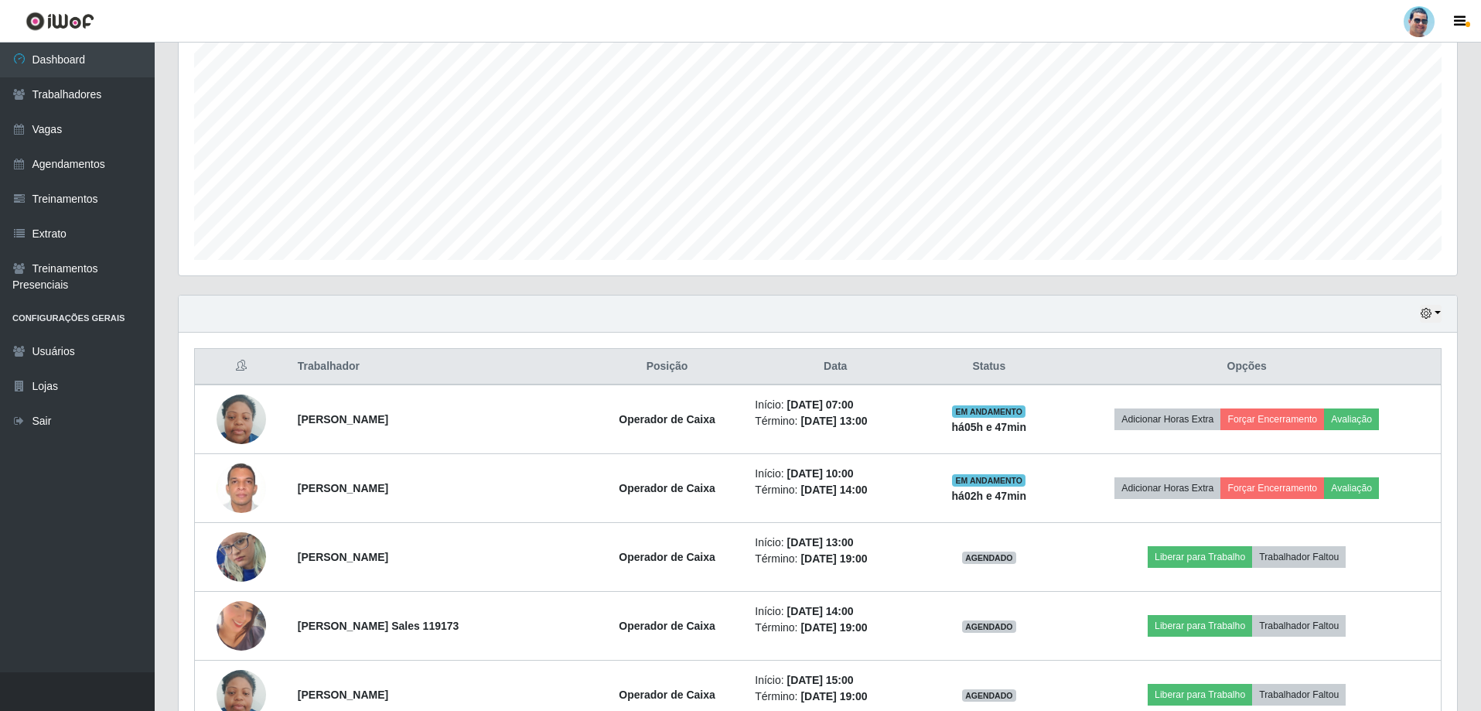
scroll to position [205, 0]
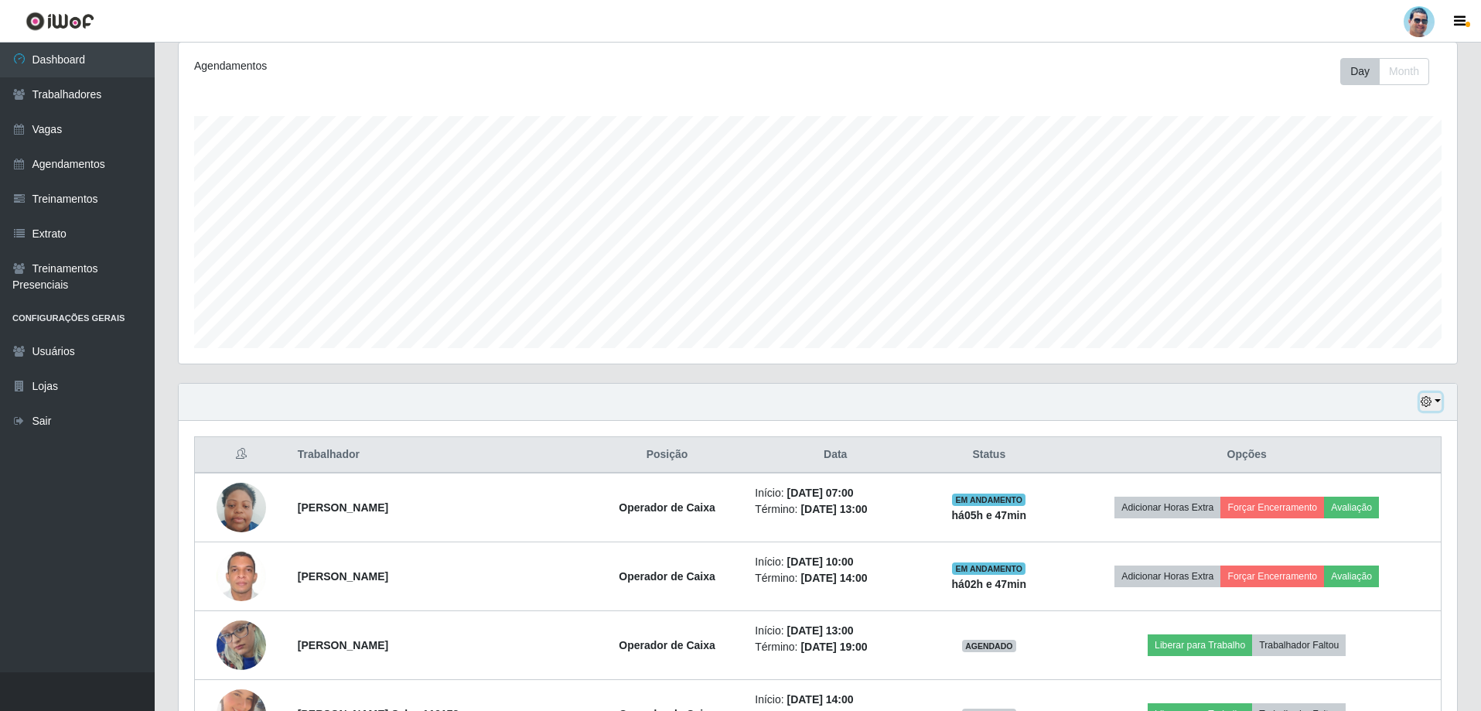
click at [1434, 397] on button "button" at bounding box center [1431, 402] width 22 height 18
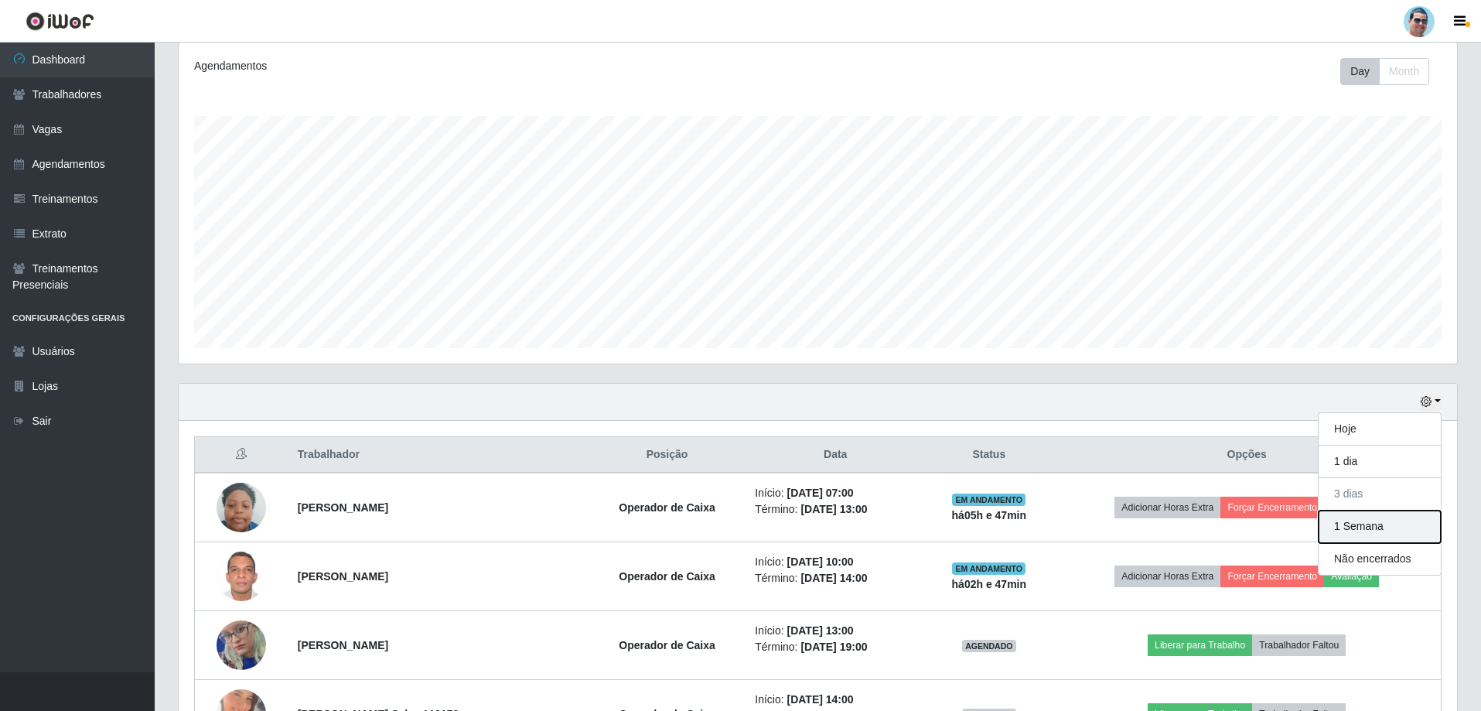
click at [1388, 527] on button "1 Semana" at bounding box center [1380, 526] width 122 height 32
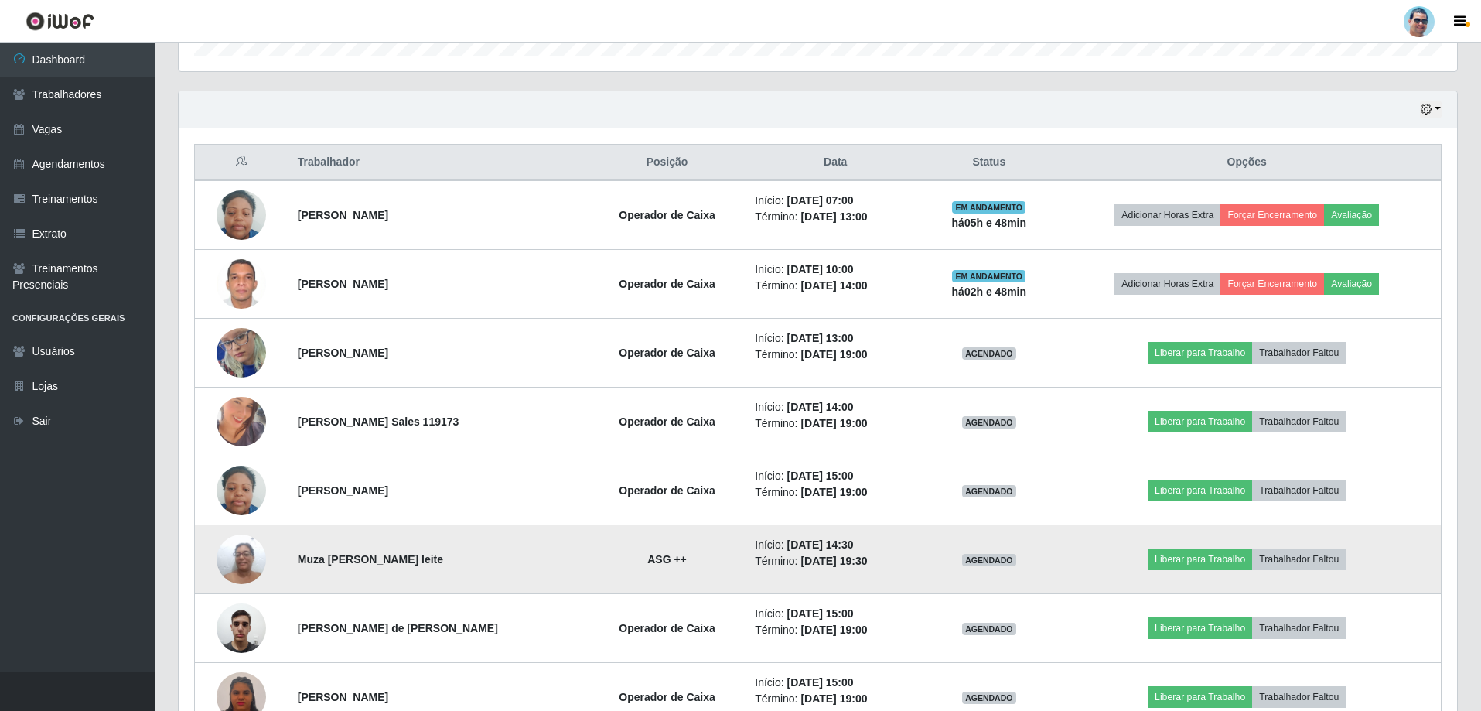
scroll to position [592, 0]
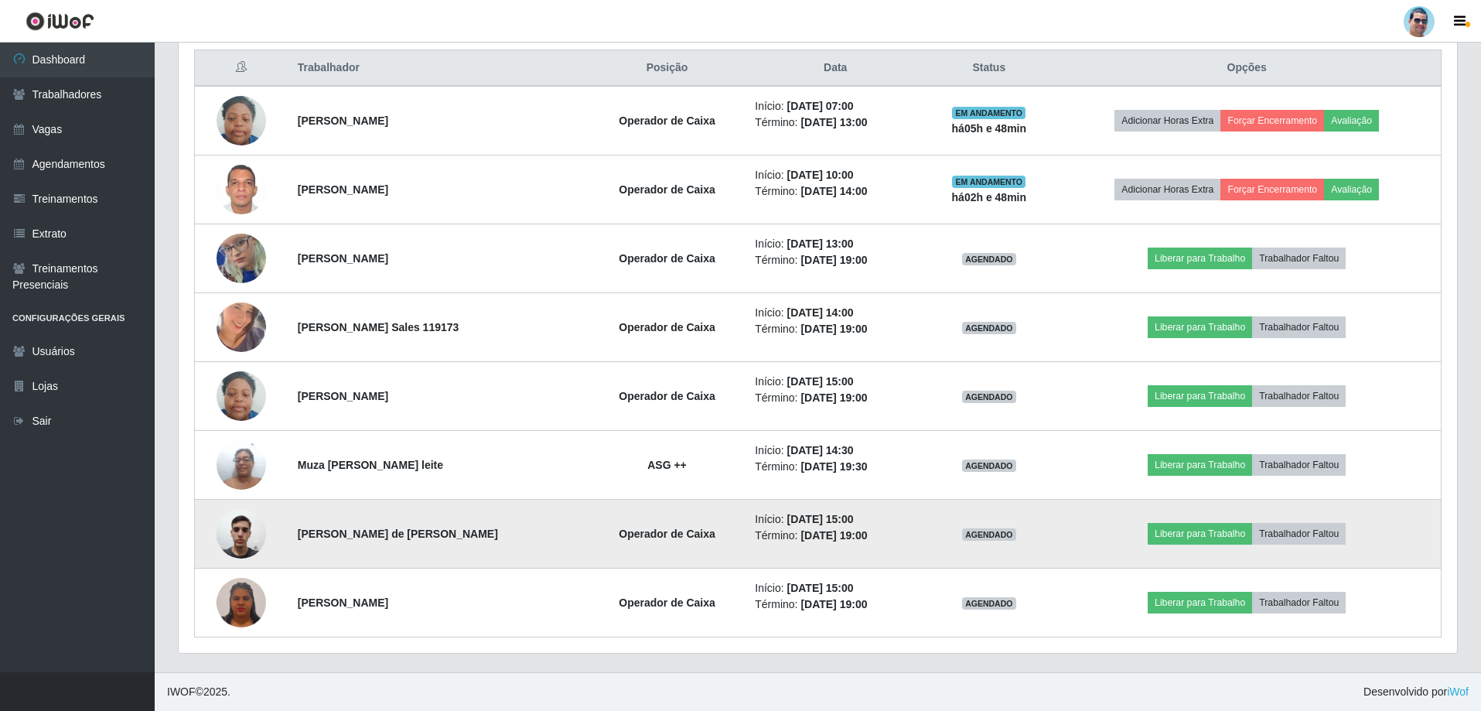
drag, startPoint x: 294, startPoint y: 533, endPoint x: 527, endPoint y: 534, distance: 233.5
click at [527, 534] on td "[PERSON_NAME] de [PERSON_NAME]" at bounding box center [438, 534] width 300 height 69
copy strong "[PERSON_NAME] de [PERSON_NAME]"
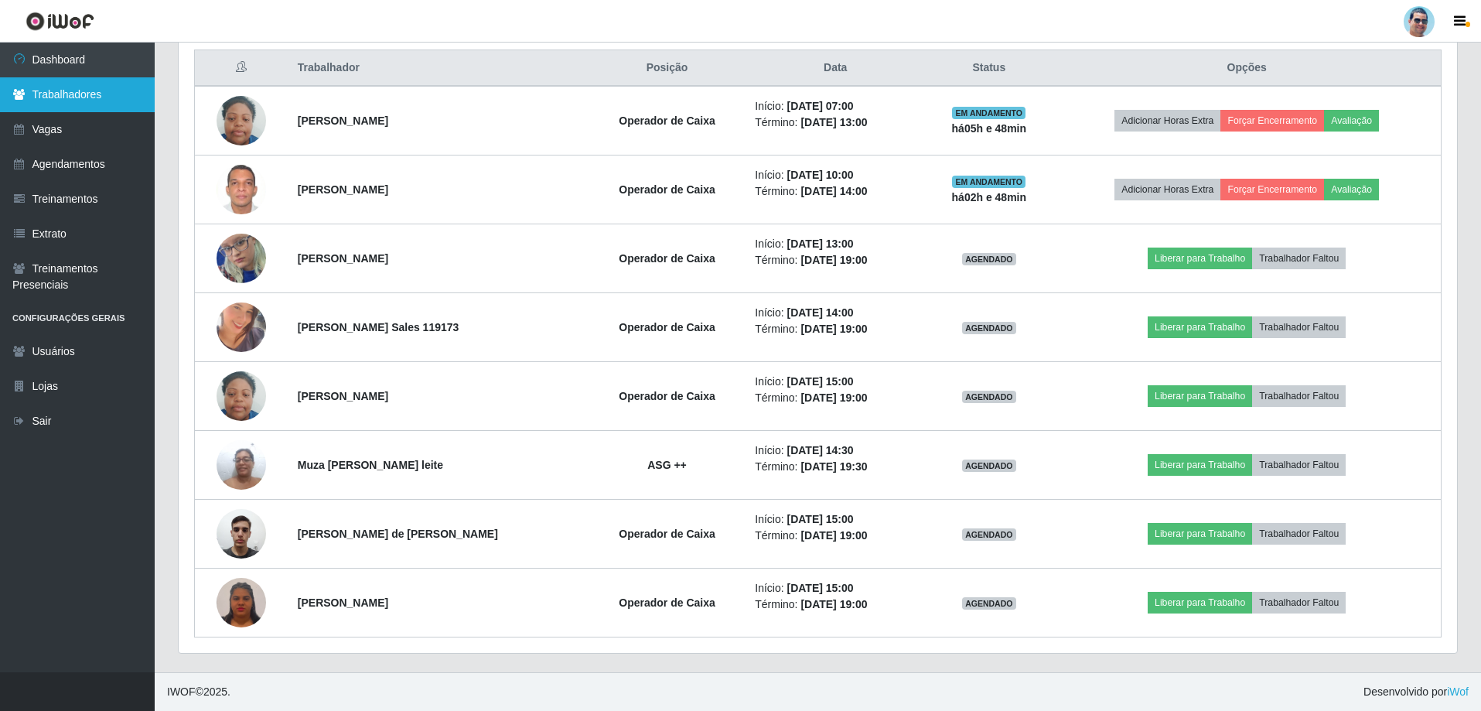
click at [49, 101] on link "Trabalhadores" at bounding box center [77, 94] width 155 height 35
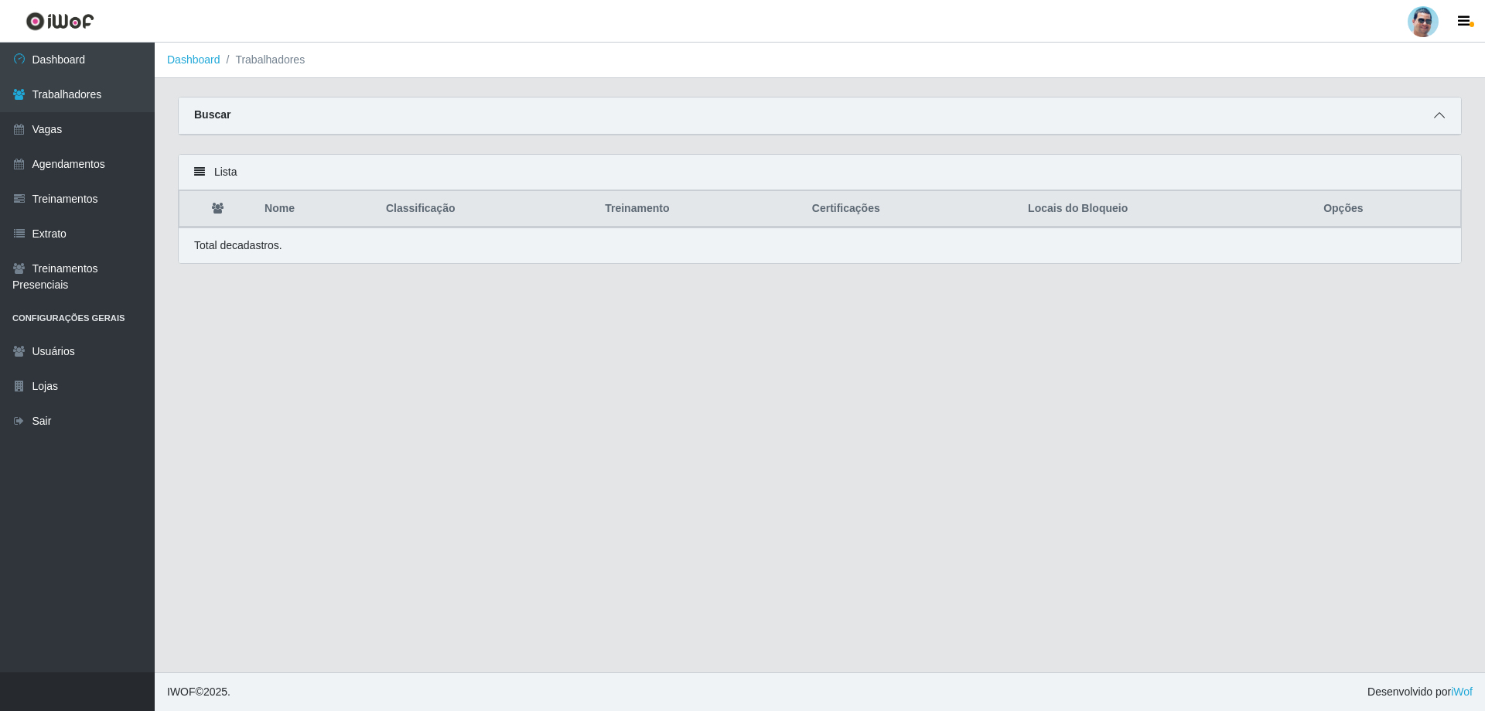
click at [1437, 116] on icon at bounding box center [1439, 115] width 11 height 11
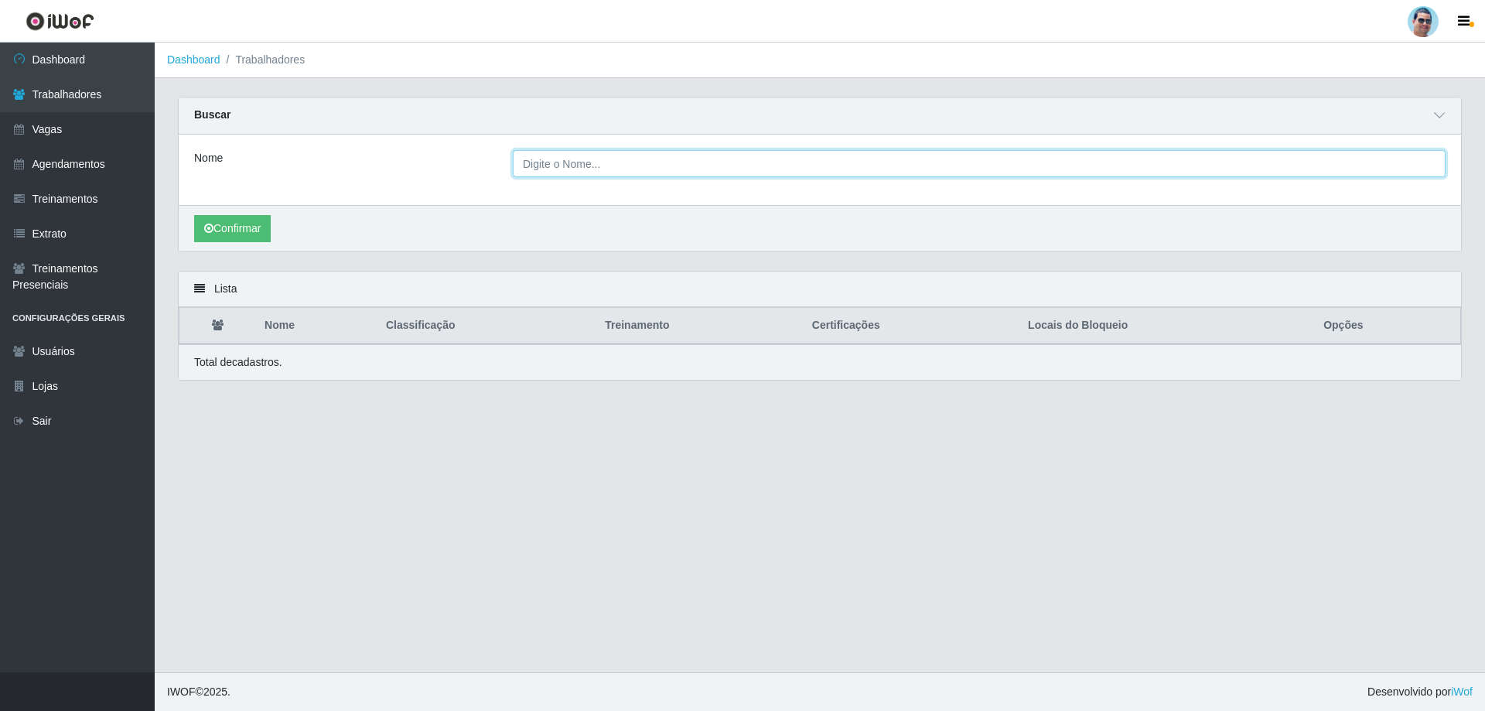
click at [732, 152] on input "Nome" at bounding box center [979, 163] width 933 height 27
paste input "[PERSON_NAME] de [PERSON_NAME]"
type input "[PERSON_NAME] de [PERSON_NAME]"
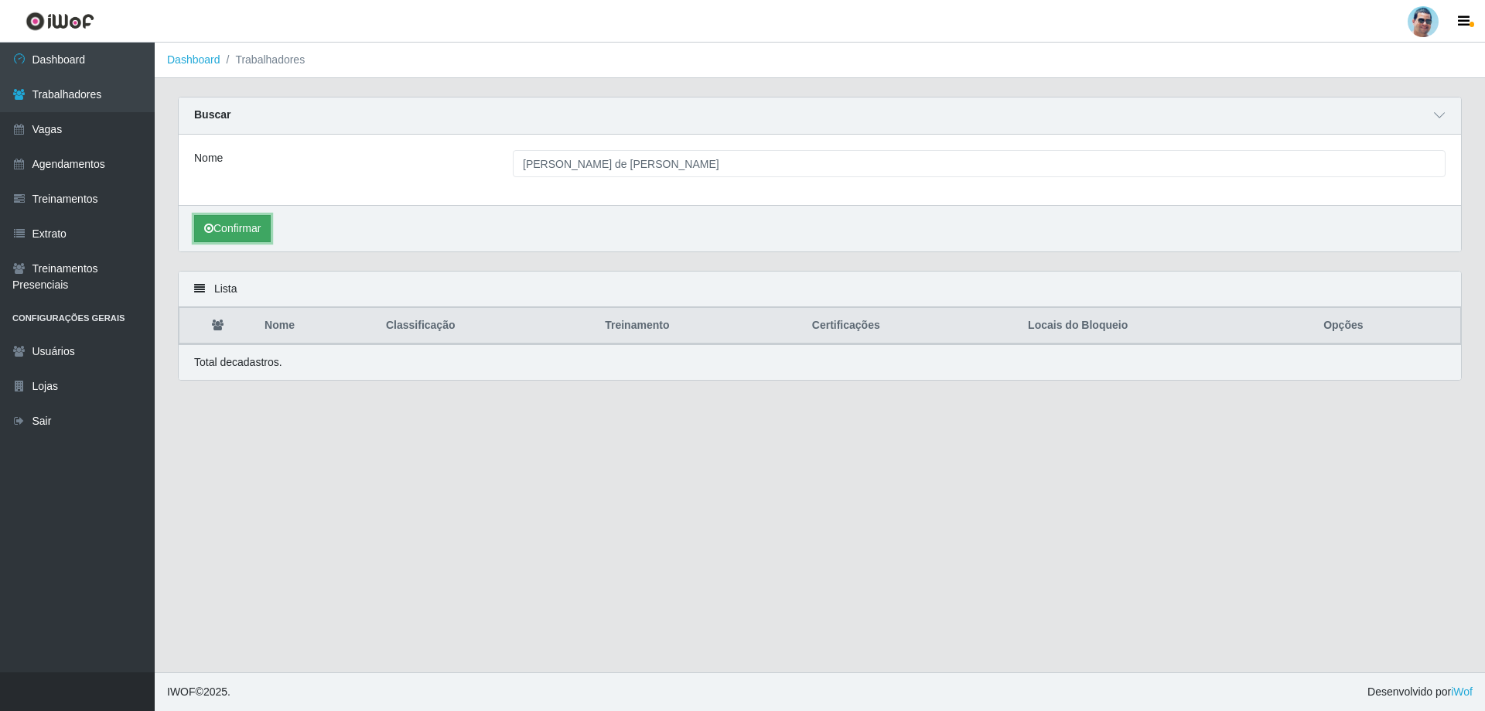
click at [267, 225] on button "Confirmar" at bounding box center [232, 228] width 77 height 27
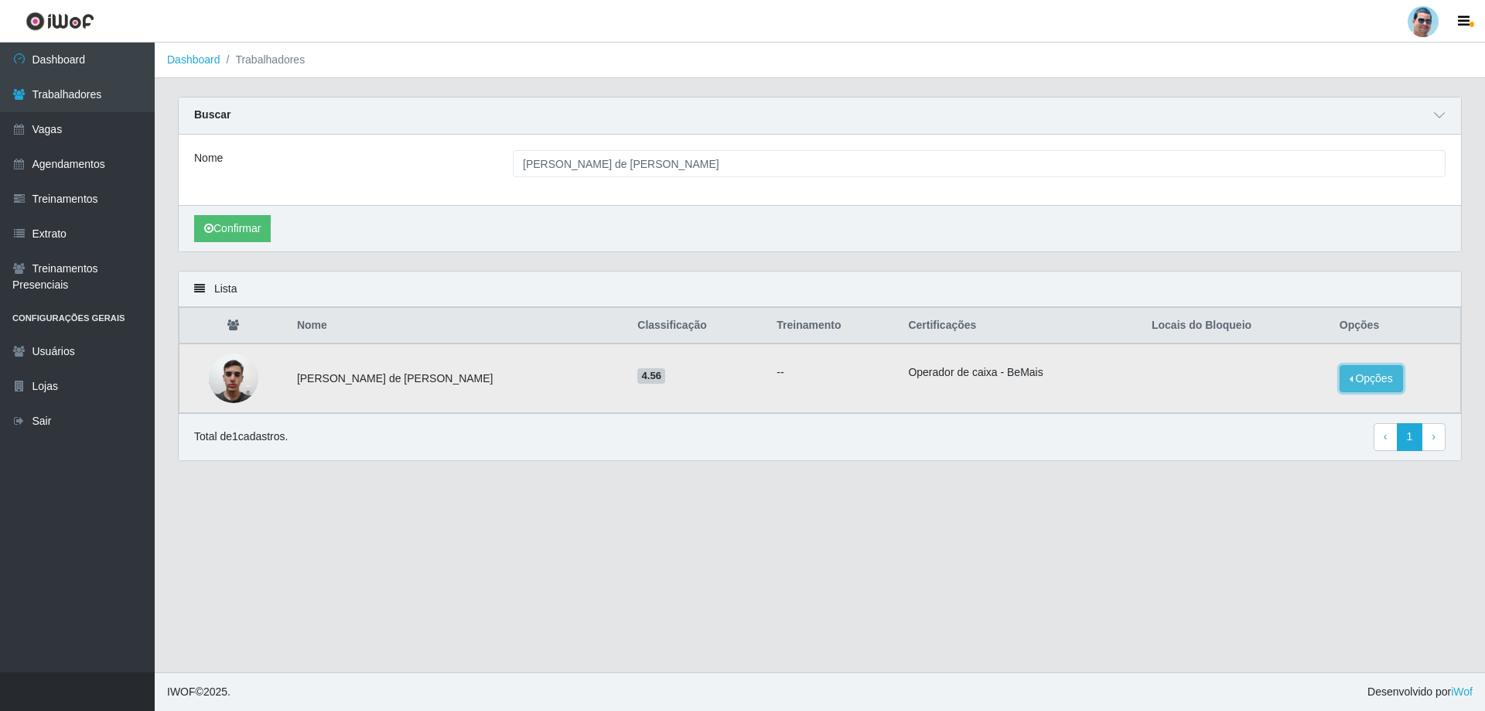
click at [1364, 377] on button "Opções" at bounding box center [1370, 378] width 63 height 27
click at [1238, 363] on button "Bloquear - Empresa" at bounding box center [1275, 361] width 125 height 32
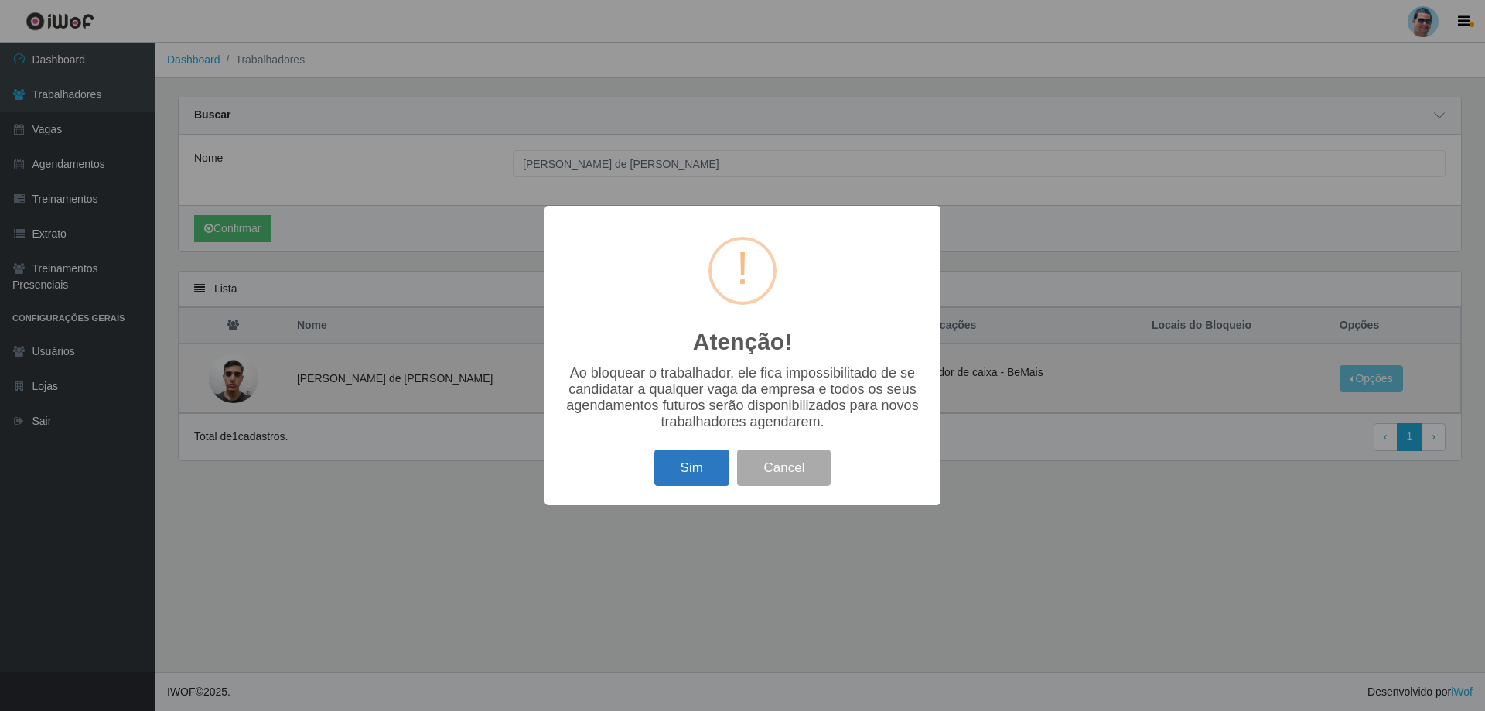
click at [722, 472] on button "Sim" at bounding box center [691, 467] width 75 height 36
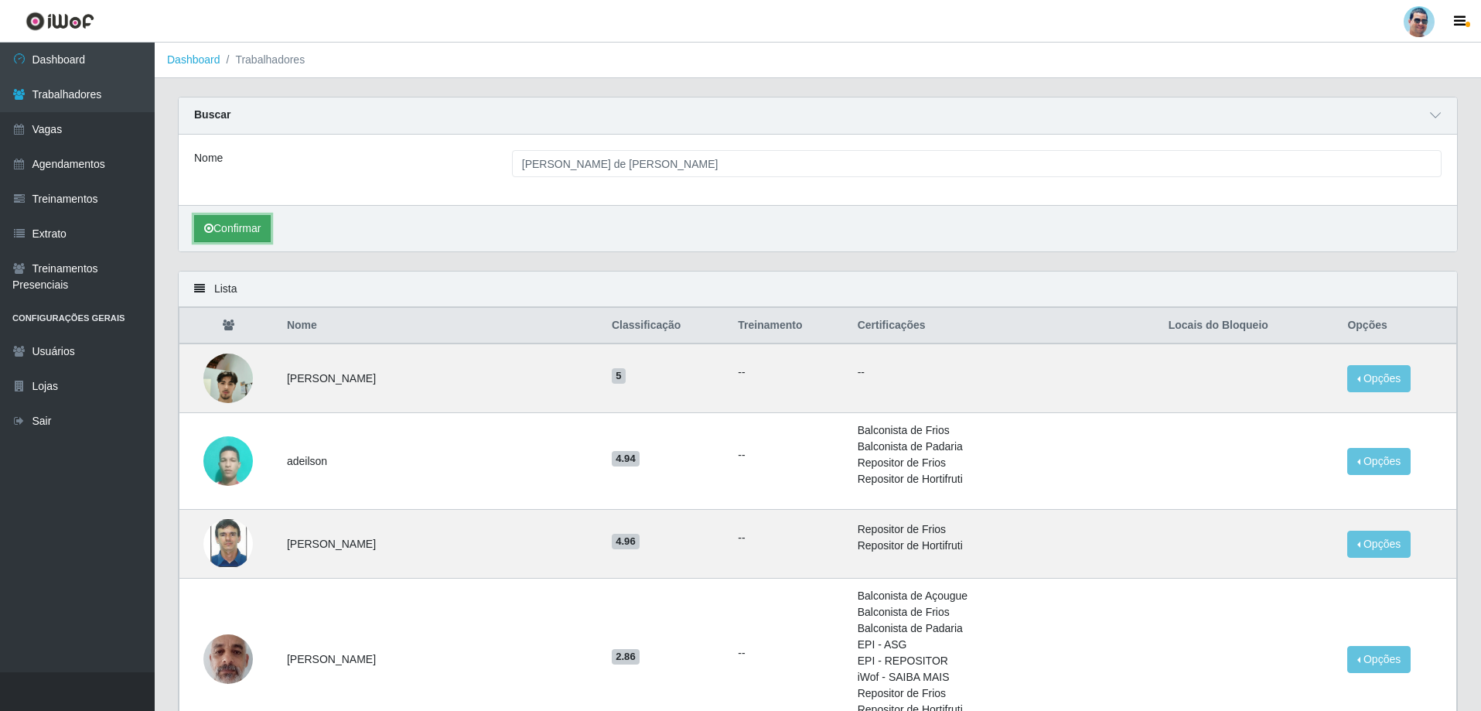
click at [264, 221] on button "Confirmar" at bounding box center [232, 228] width 77 height 27
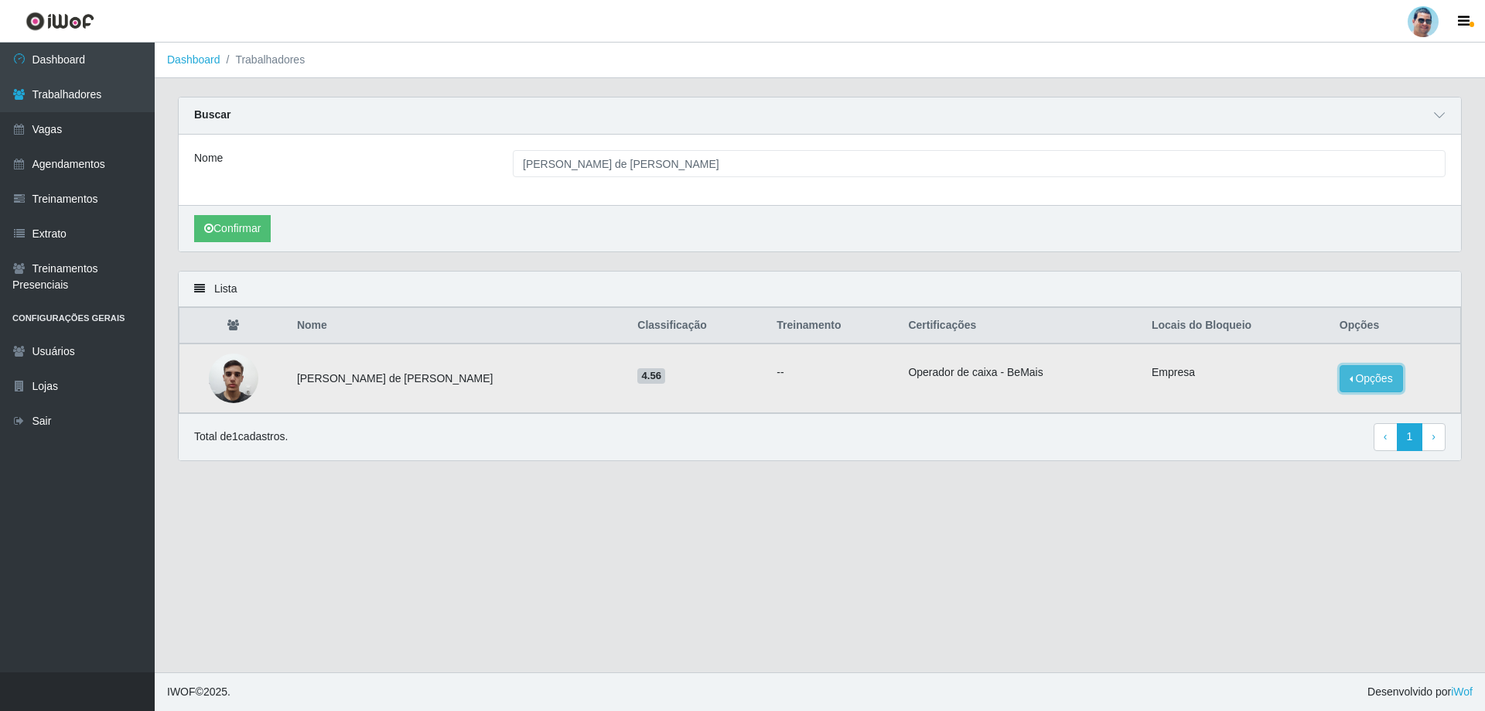
click at [1359, 370] on button "Opções" at bounding box center [1370, 378] width 63 height 27
click at [1244, 398] on button "Bloquear - Loja" at bounding box center [1266, 393] width 142 height 32
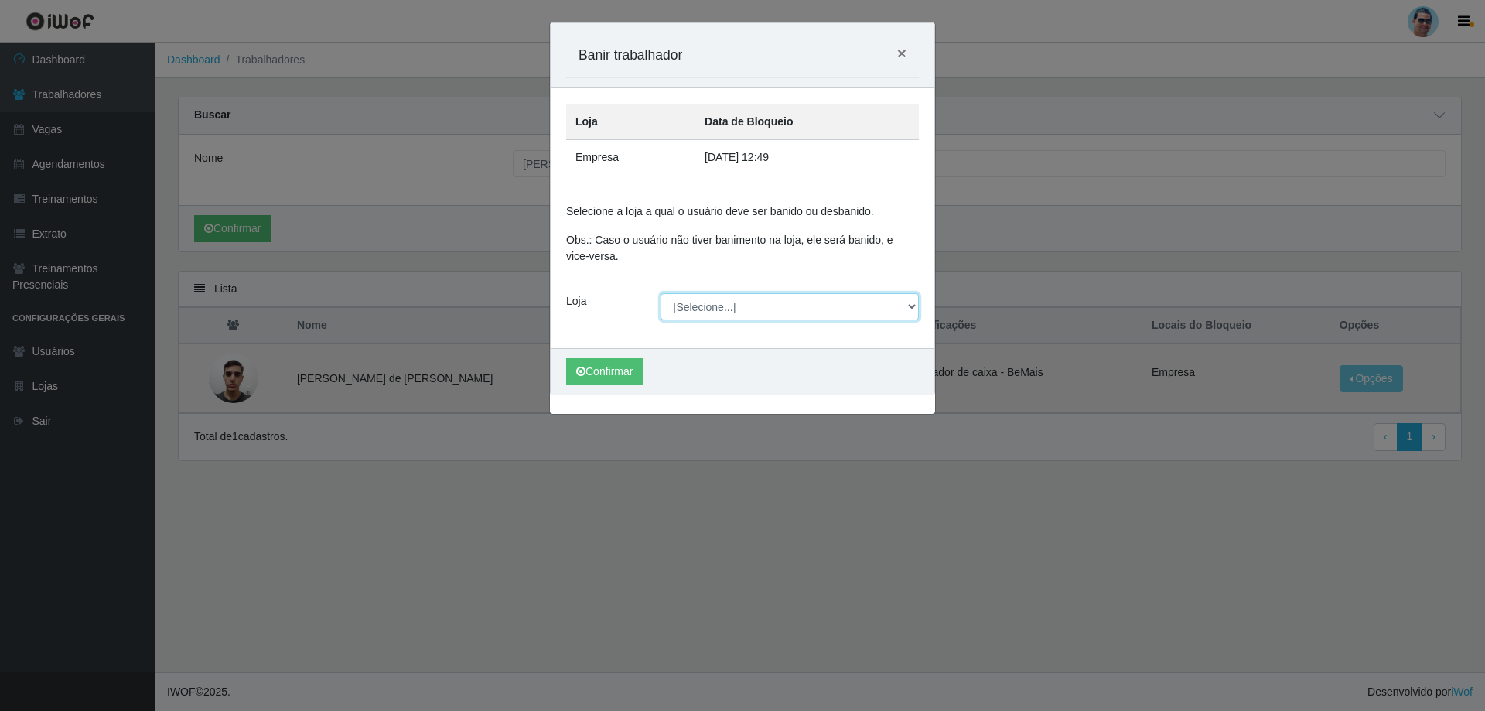
click at [785, 302] on select "[Selecione...] Mercadinho Extrabom" at bounding box center [789, 306] width 259 height 27
select select "175"
click at [660, 293] on select "[Selecione...] Mercadinho Extrabom" at bounding box center [789, 306] width 259 height 27
click at [633, 372] on button "Confirmar" at bounding box center [604, 371] width 77 height 27
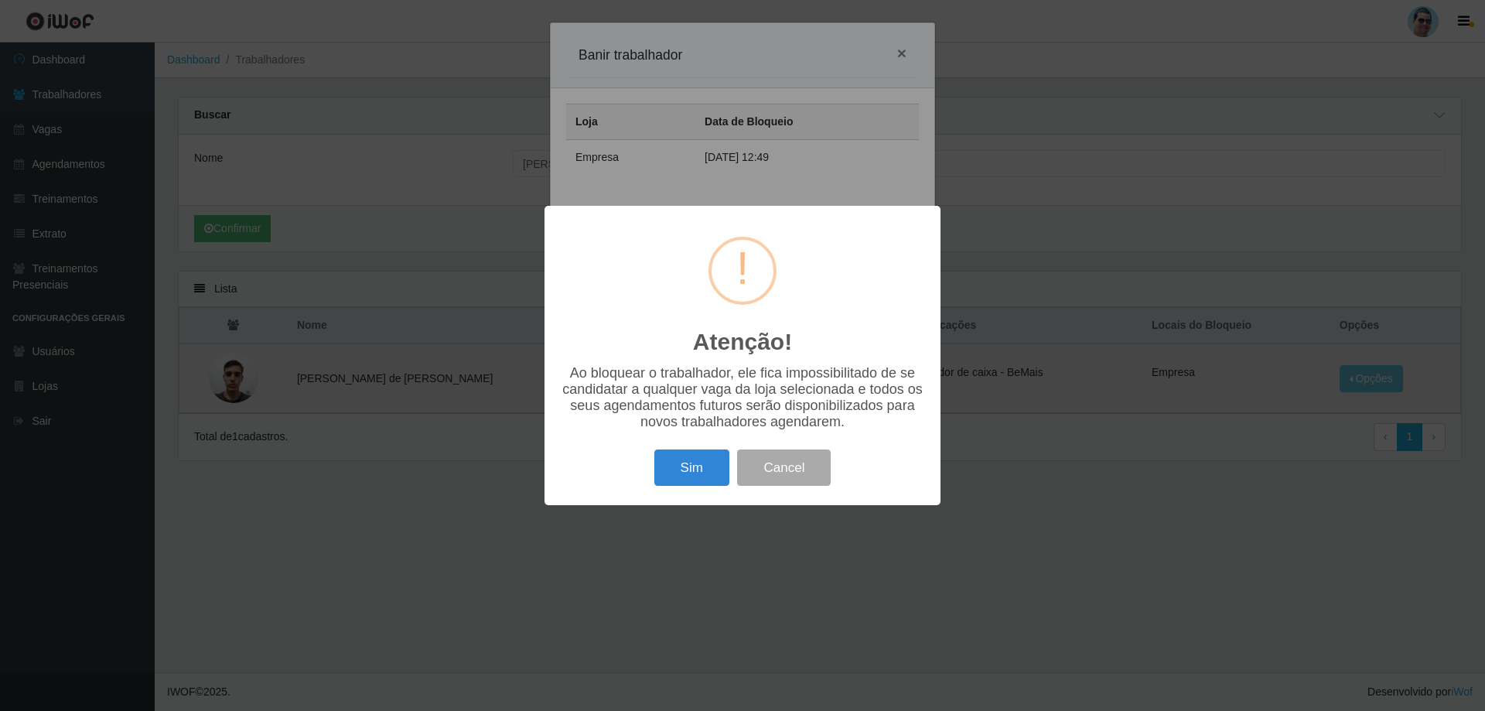
click at [686, 453] on div "Sim Cancel" at bounding box center [742, 467] width 365 height 44
click at [686, 469] on button "Sim" at bounding box center [691, 467] width 75 height 36
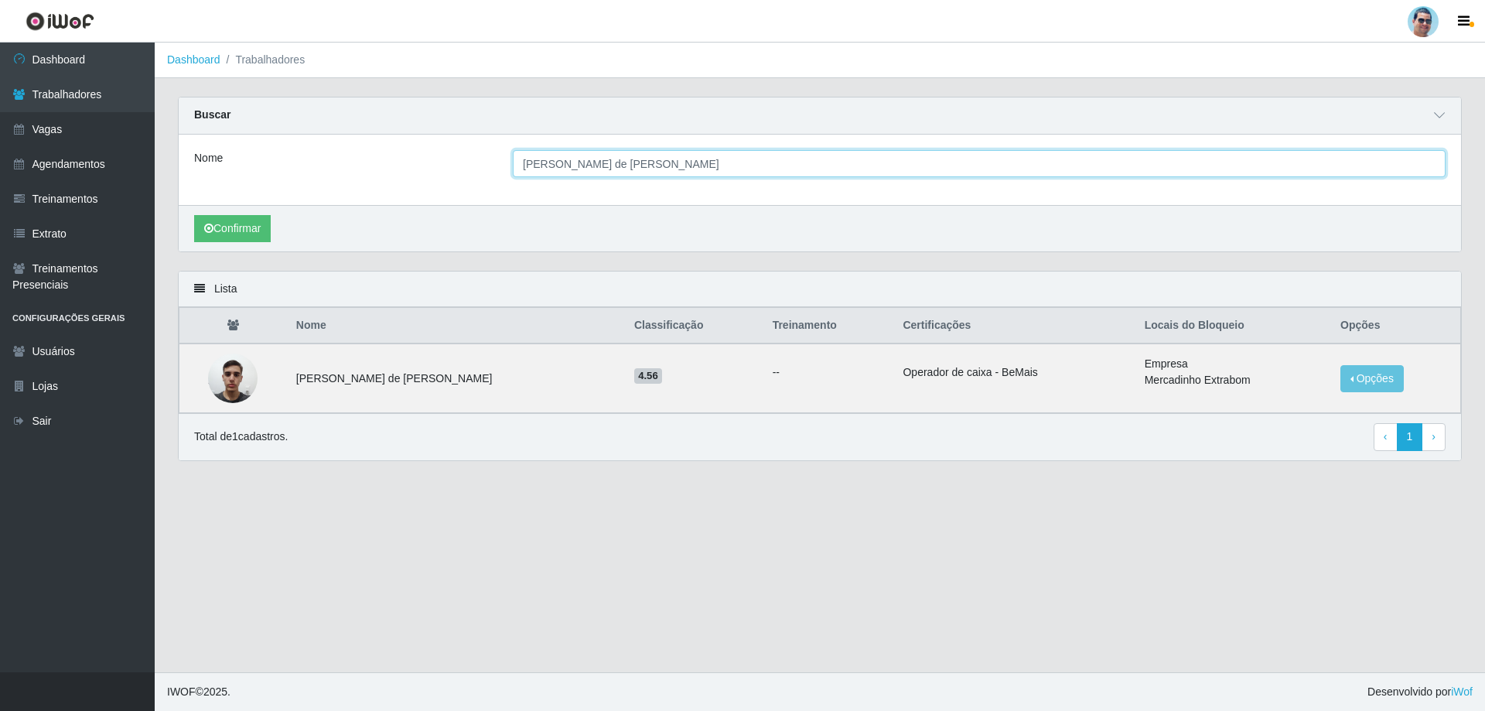
click at [831, 158] on input "[PERSON_NAME] de [PERSON_NAME]" at bounding box center [979, 163] width 933 height 27
type input "V"
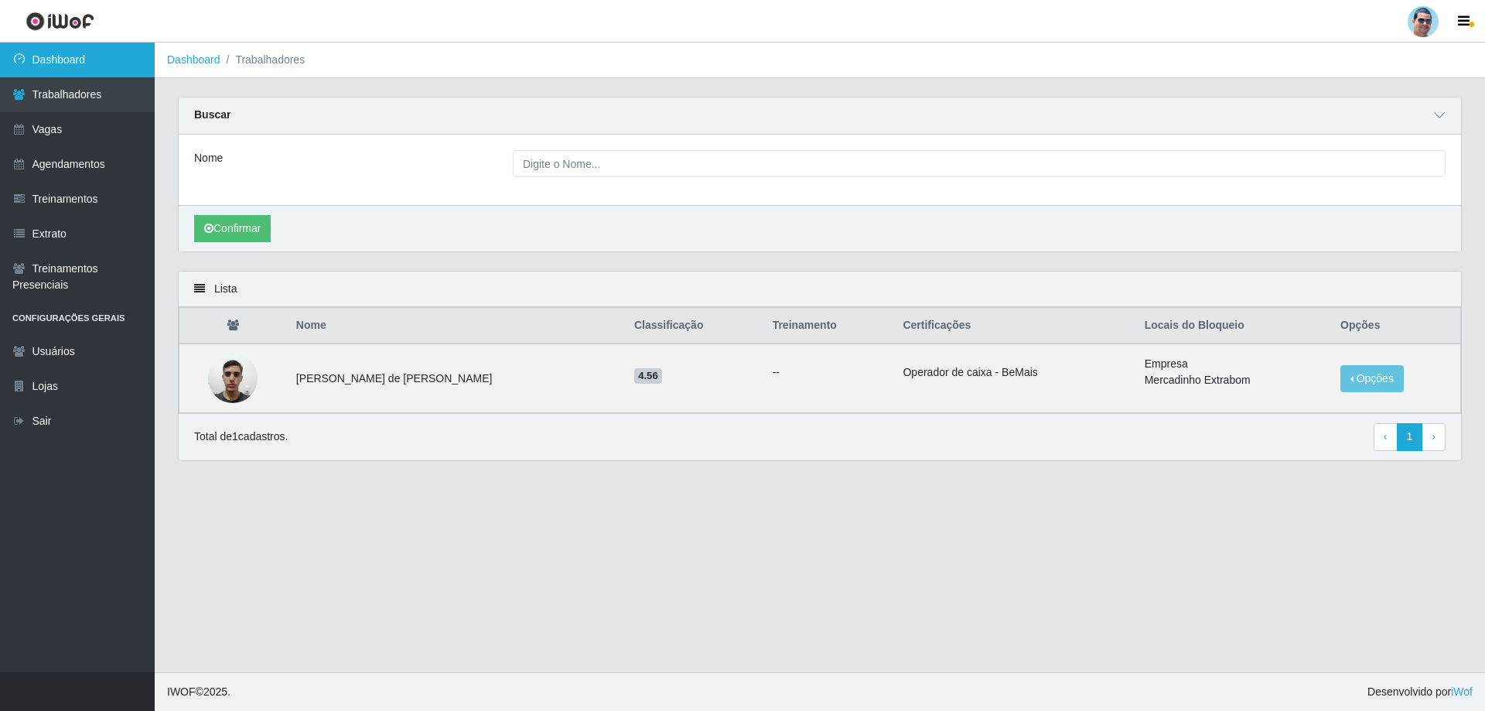
click at [118, 58] on link "Dashboard" at bounding box center [77, 60] width 155 height 35
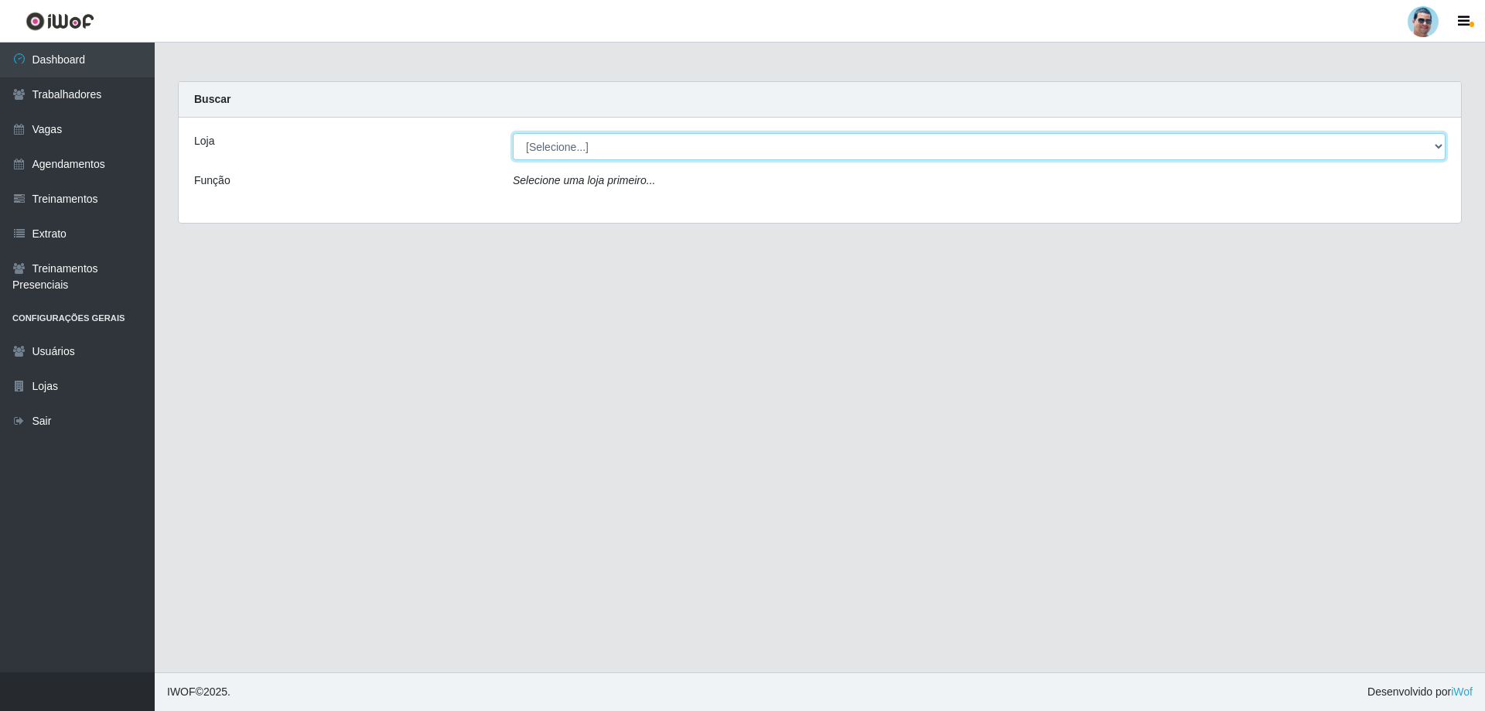
click at [568, 148] on select "[Selecione...] Mercadinho Extrabom" at bounding box center [979, 146] width 933 height 27
select select "175"
click at [513, 133] on select "[Selecione...] Mercadinho Extrabom" at bounding box center [979, 146] width 933 height 27
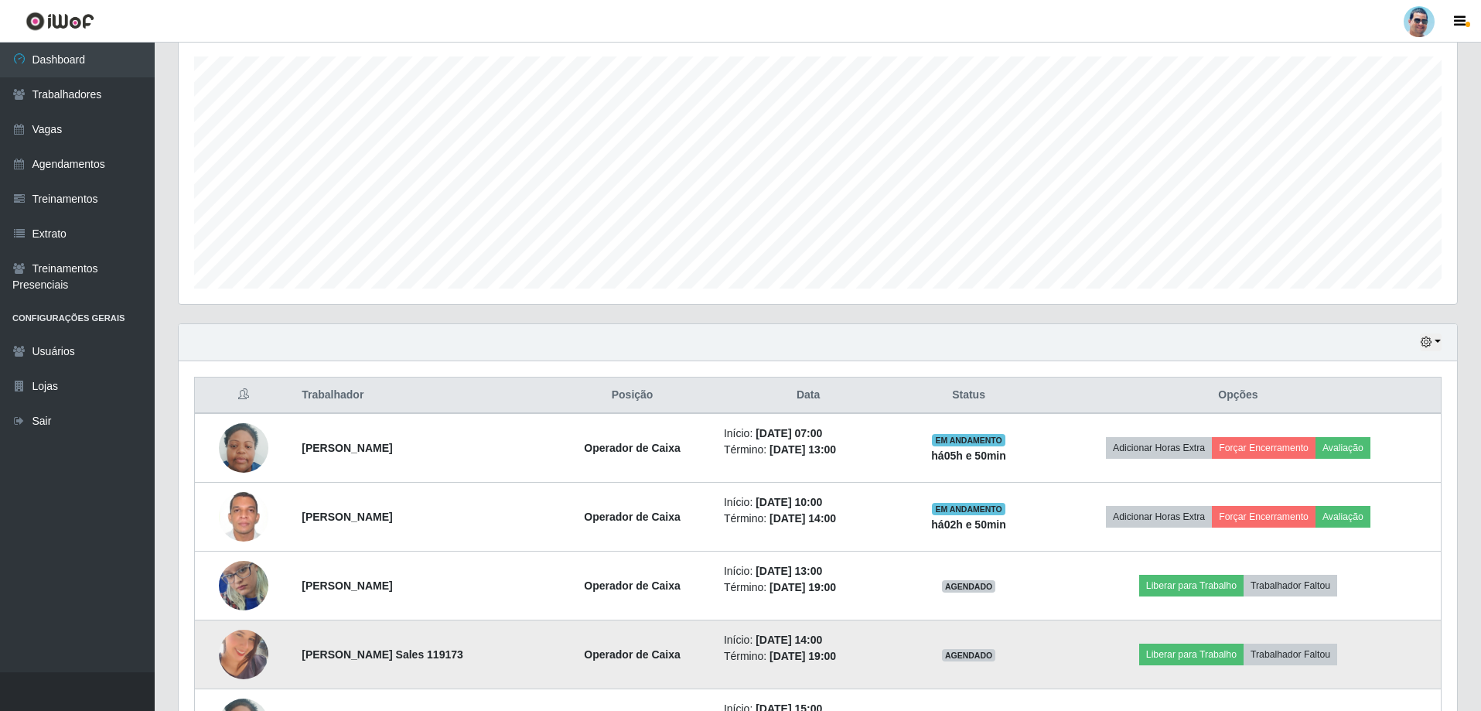
scroll to position [385, 0]
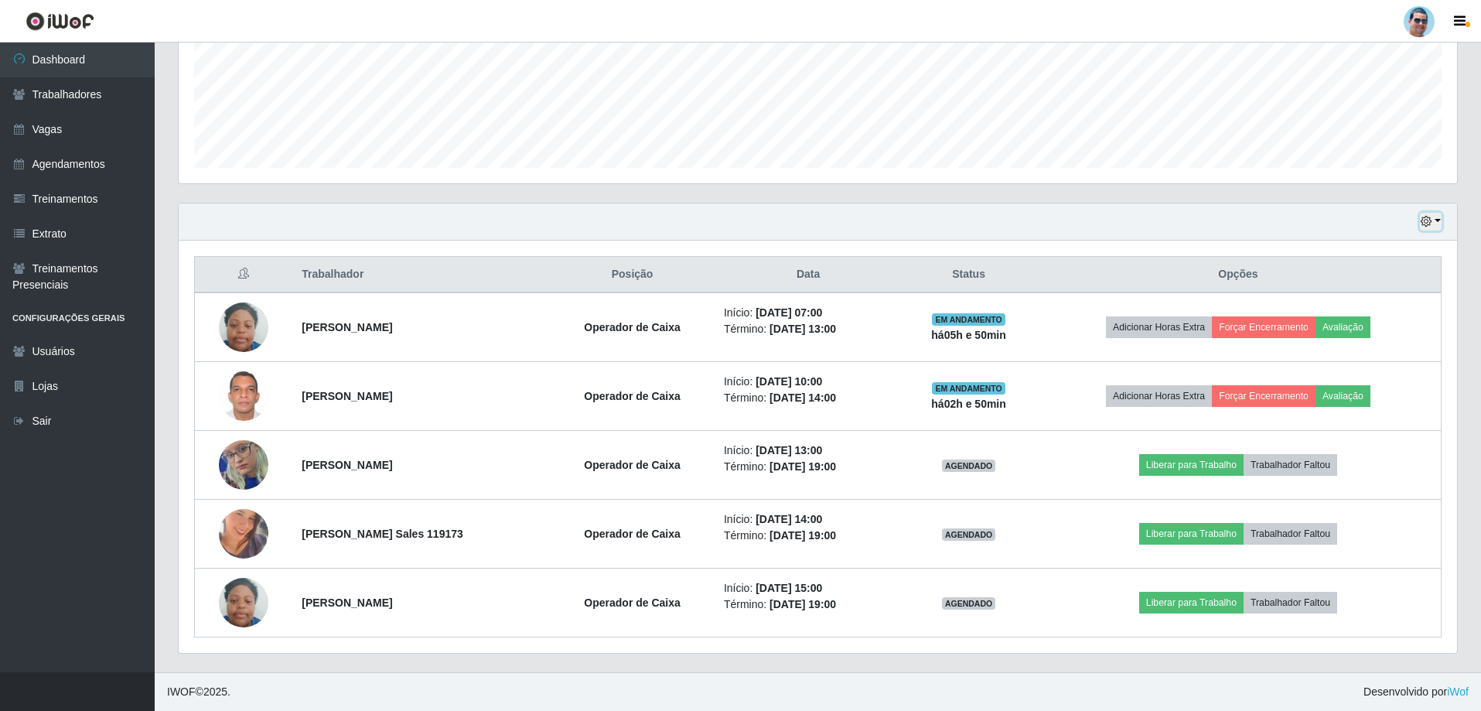
click at [1437, 220] on button "button" at bounding box center [1431, 222] width 22 height 18
click at [1394, 319] on button "3 dias" at bounding box center [1380, 314] width 122 height 32
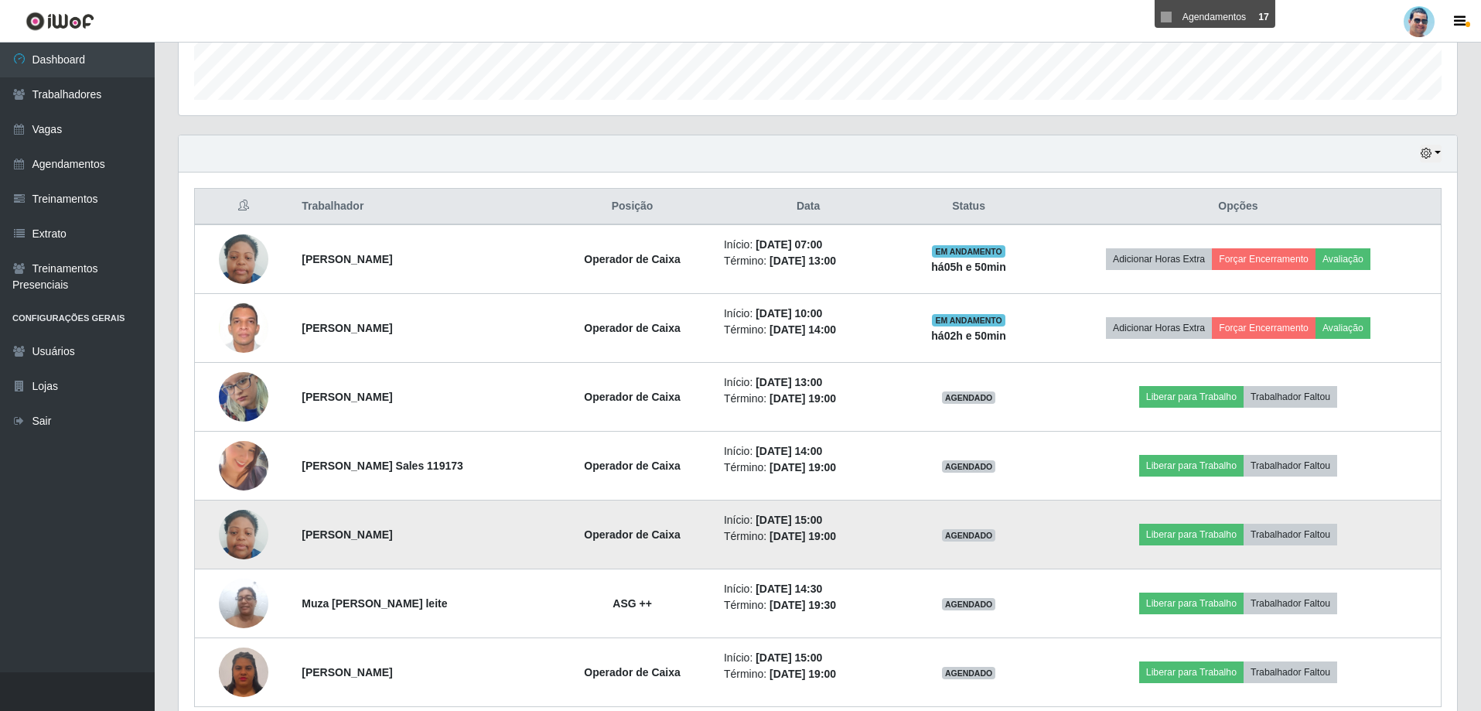
scroll to position [523, 0]
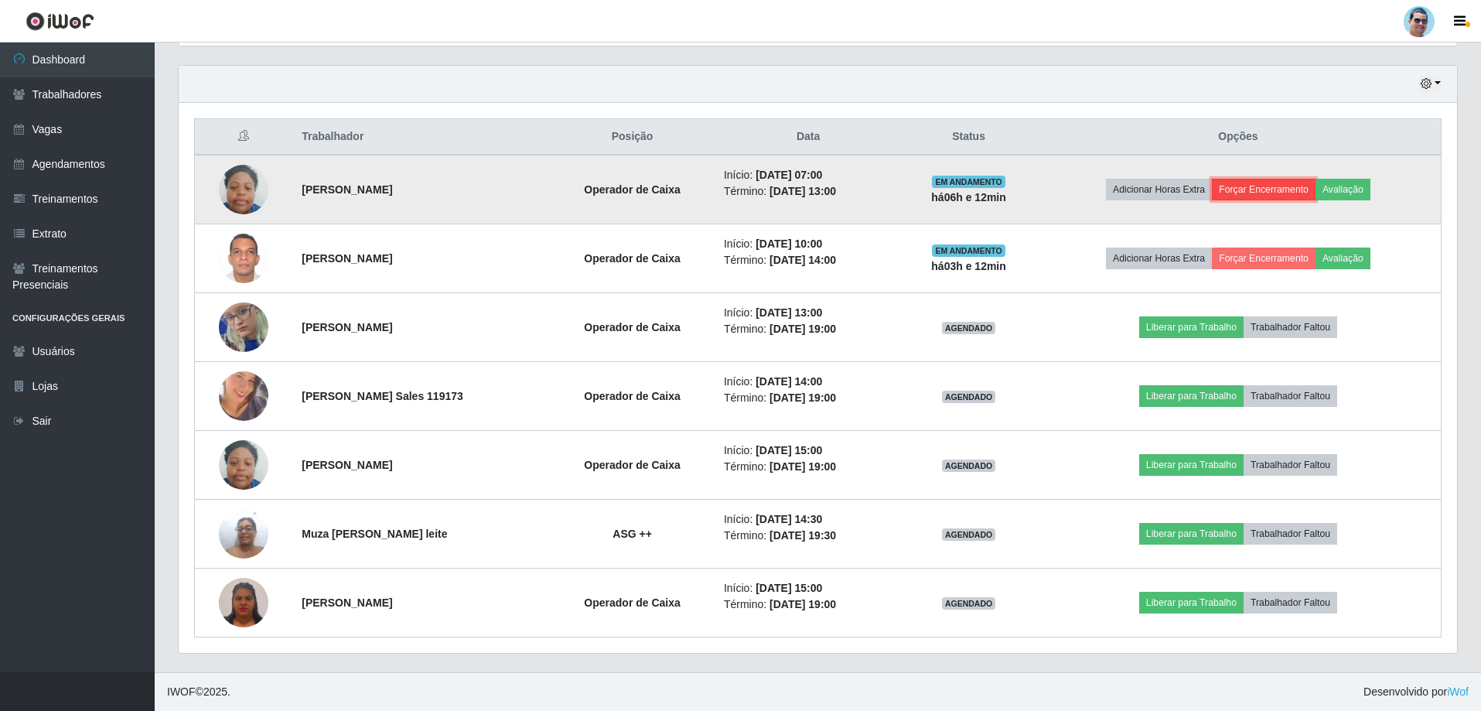
click at [1278, 187] on button "Forçar Encerramento" at bounding box center [1264, 190] width 104 height 22
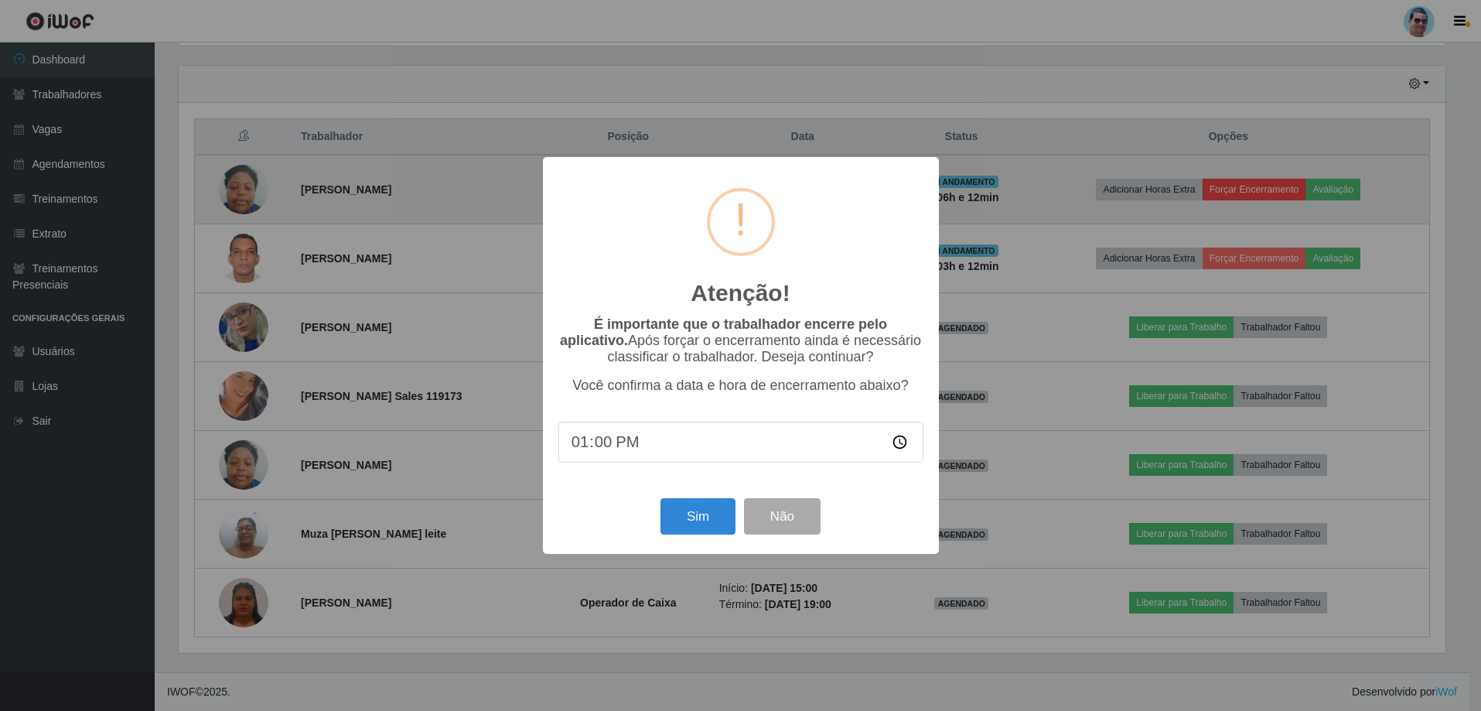
scroll to position [321, 1271]
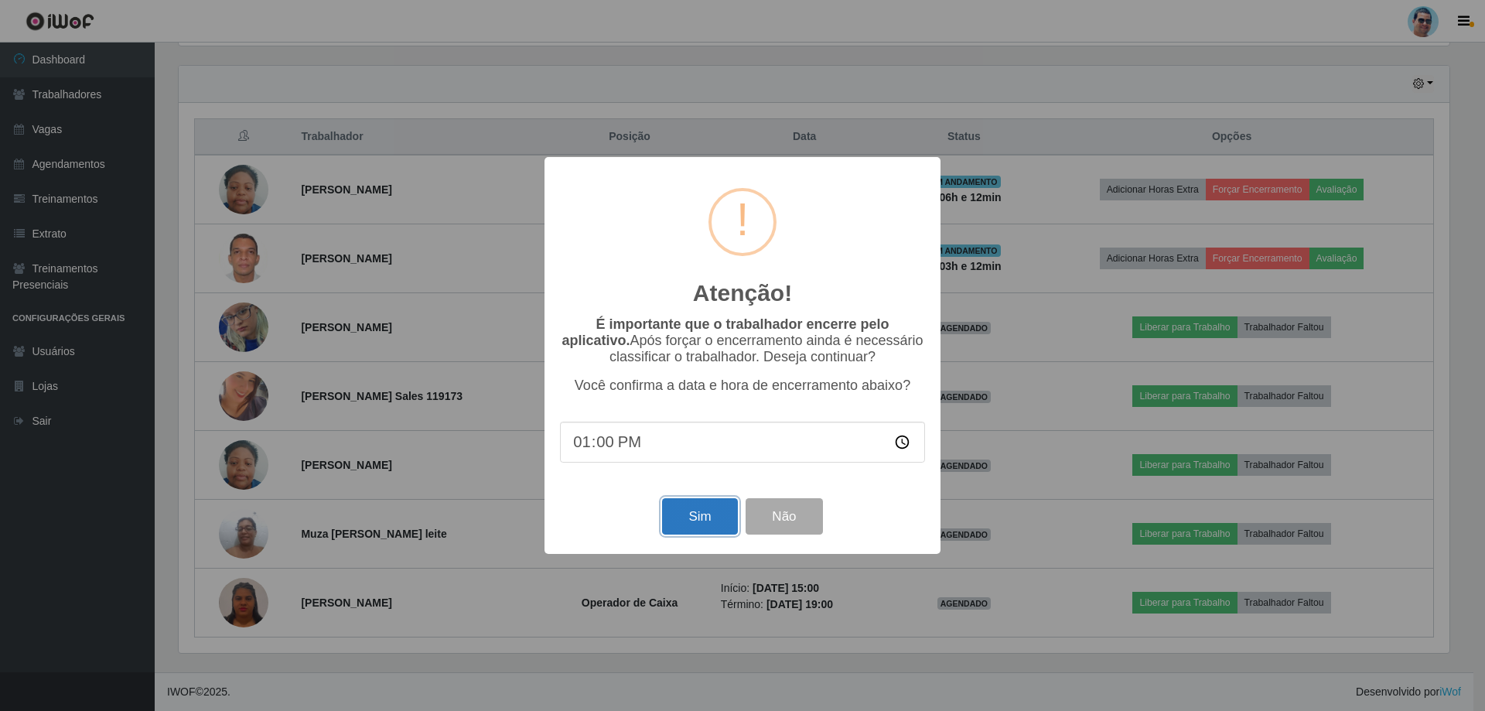
click at [689, 506] on button "Sim" at bounding box center [699, 516] width 75 height 36
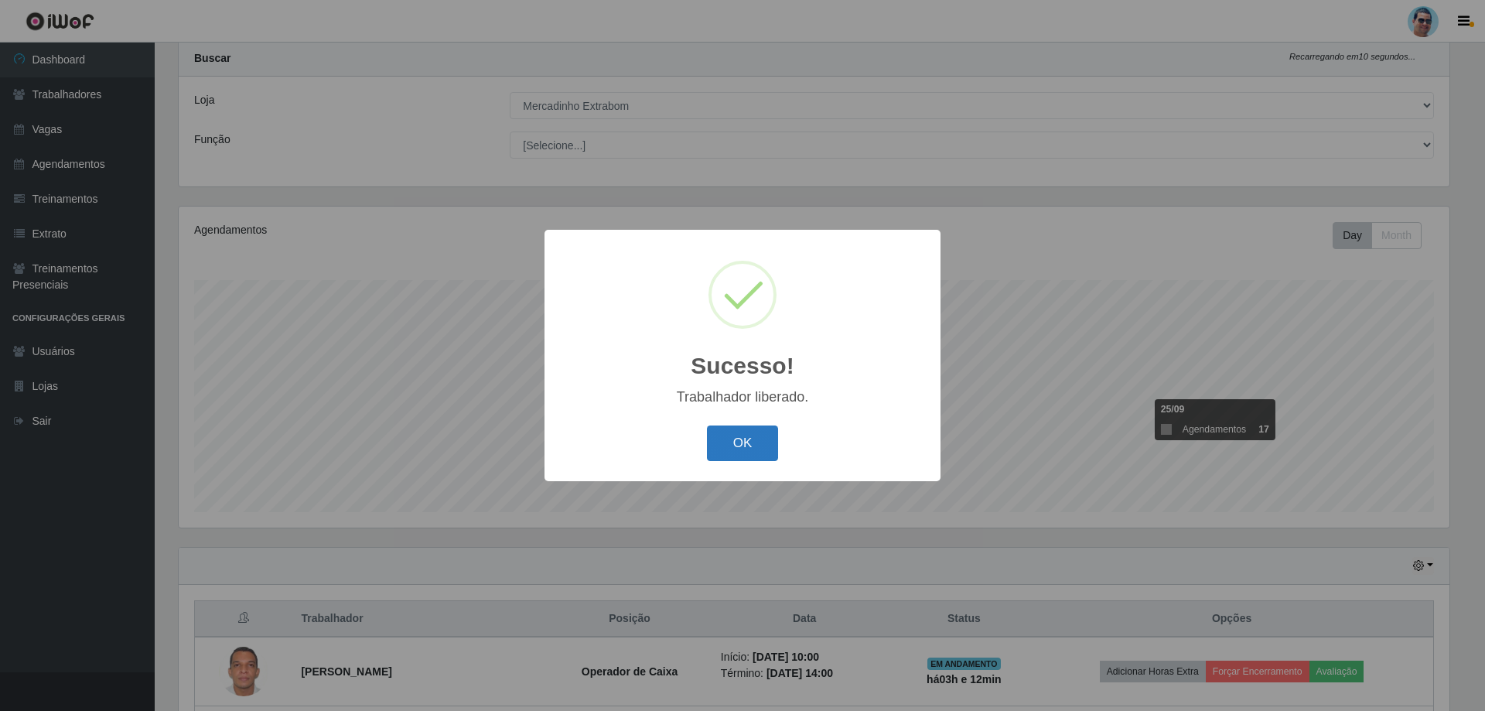
click at [716, 442] on button "OK" at bounding box center [743, 443] width 72 height 36
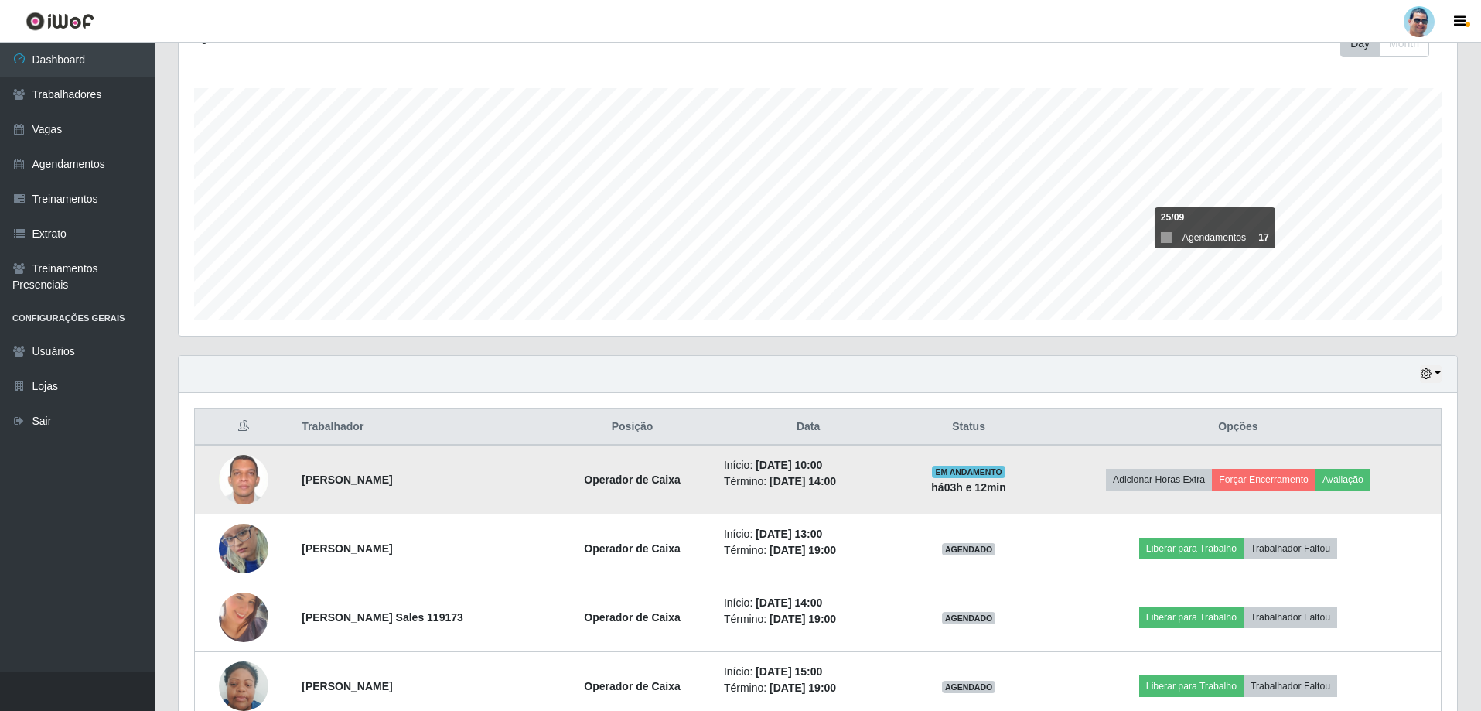
scroll to position [273, 0]
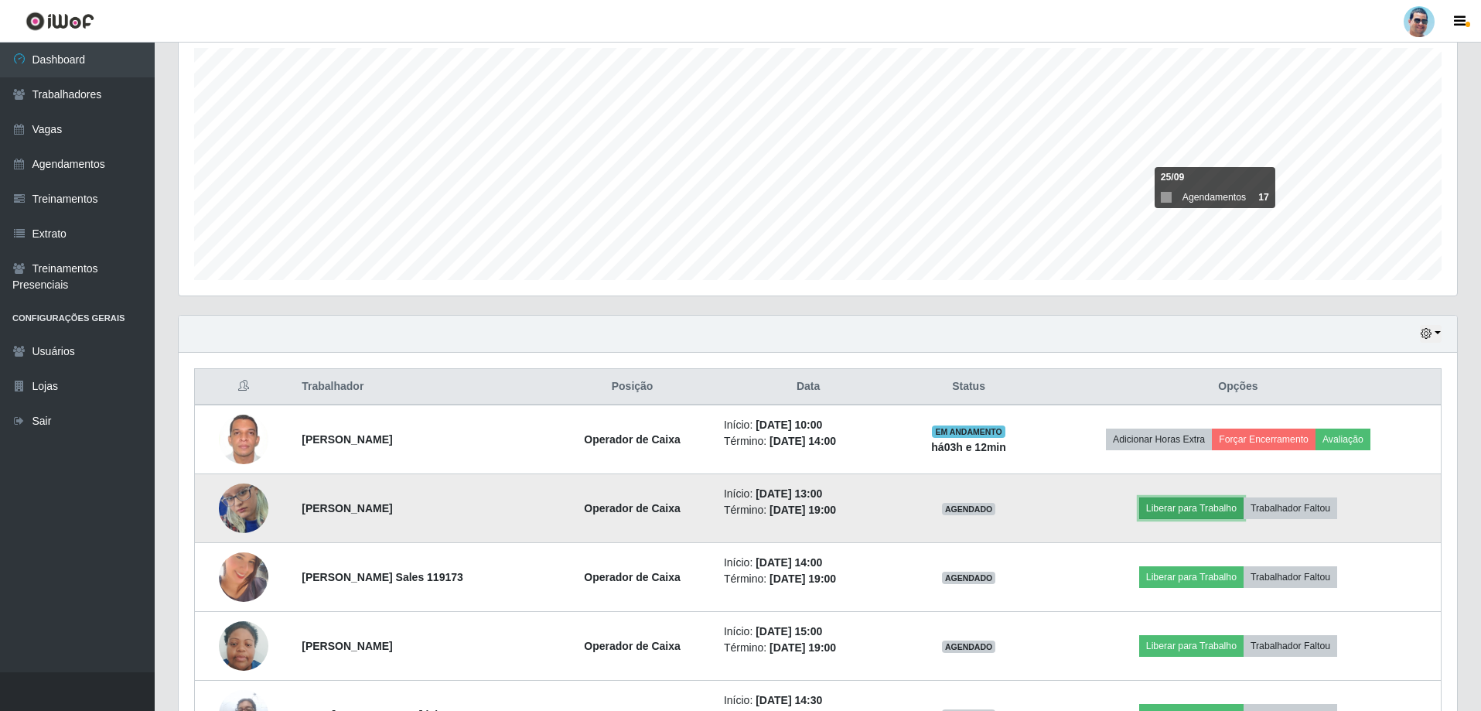
click at [1201, 513] on button "Liberar para Trabalho" at bounding box center [1191, 508] width 104 height 22
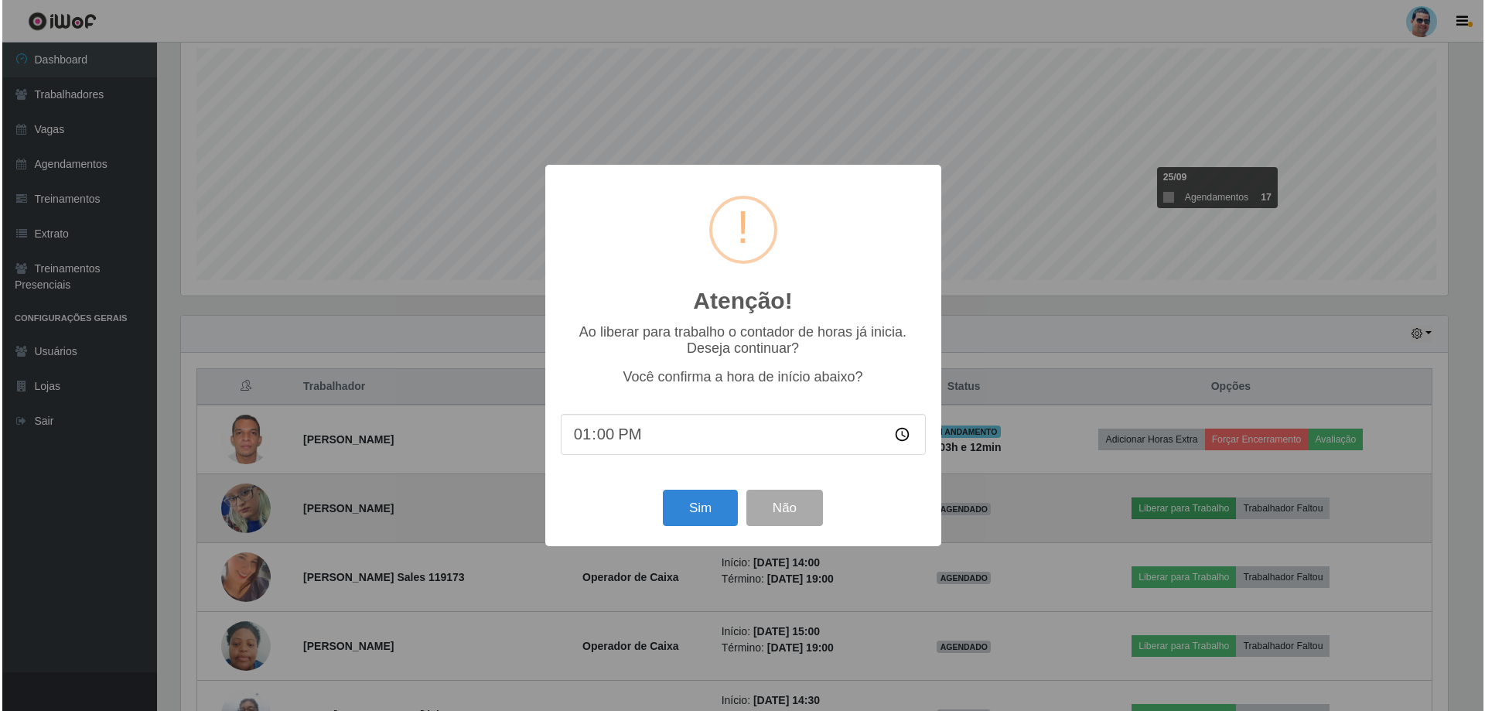
scroll to position [321, 1271]
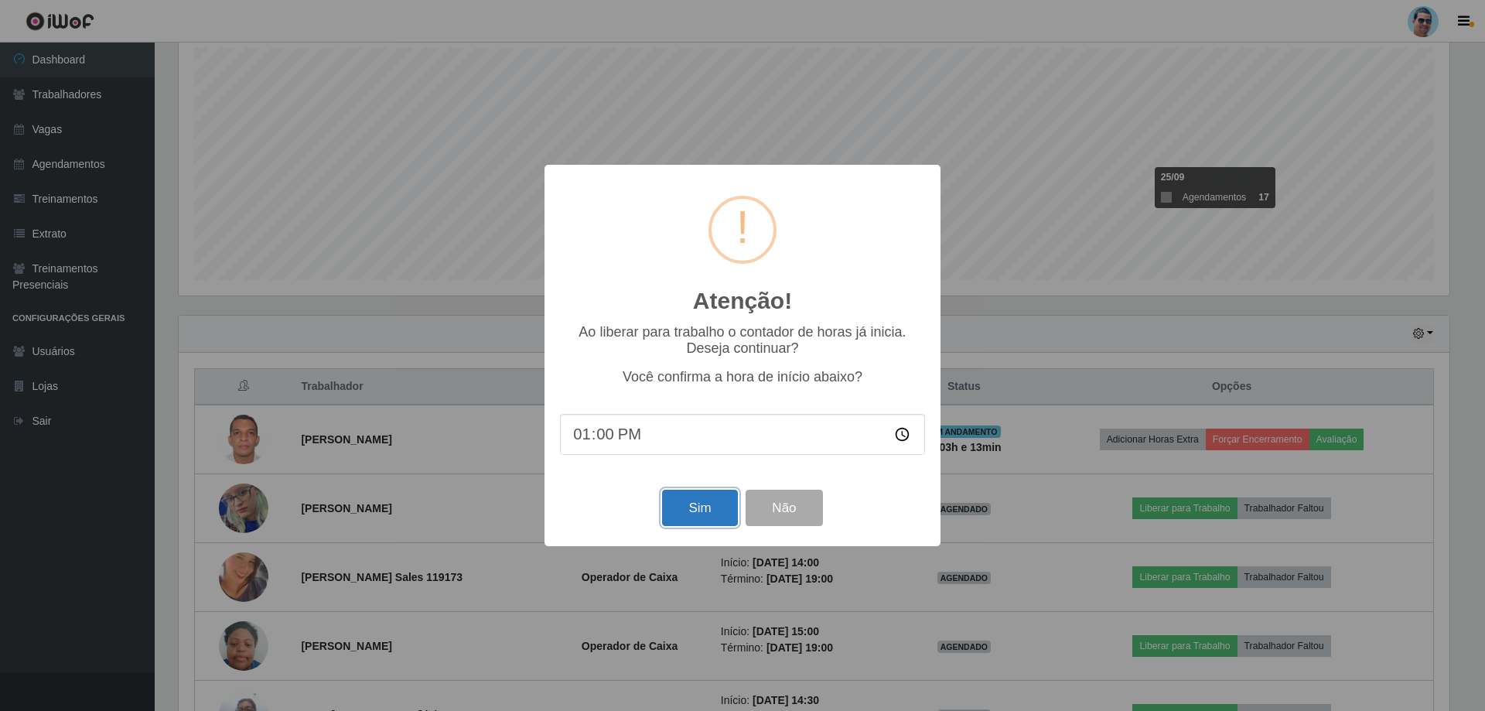
click at [704, 509] on button "Sim" at bounding box center [699, 508] width 75 height 36
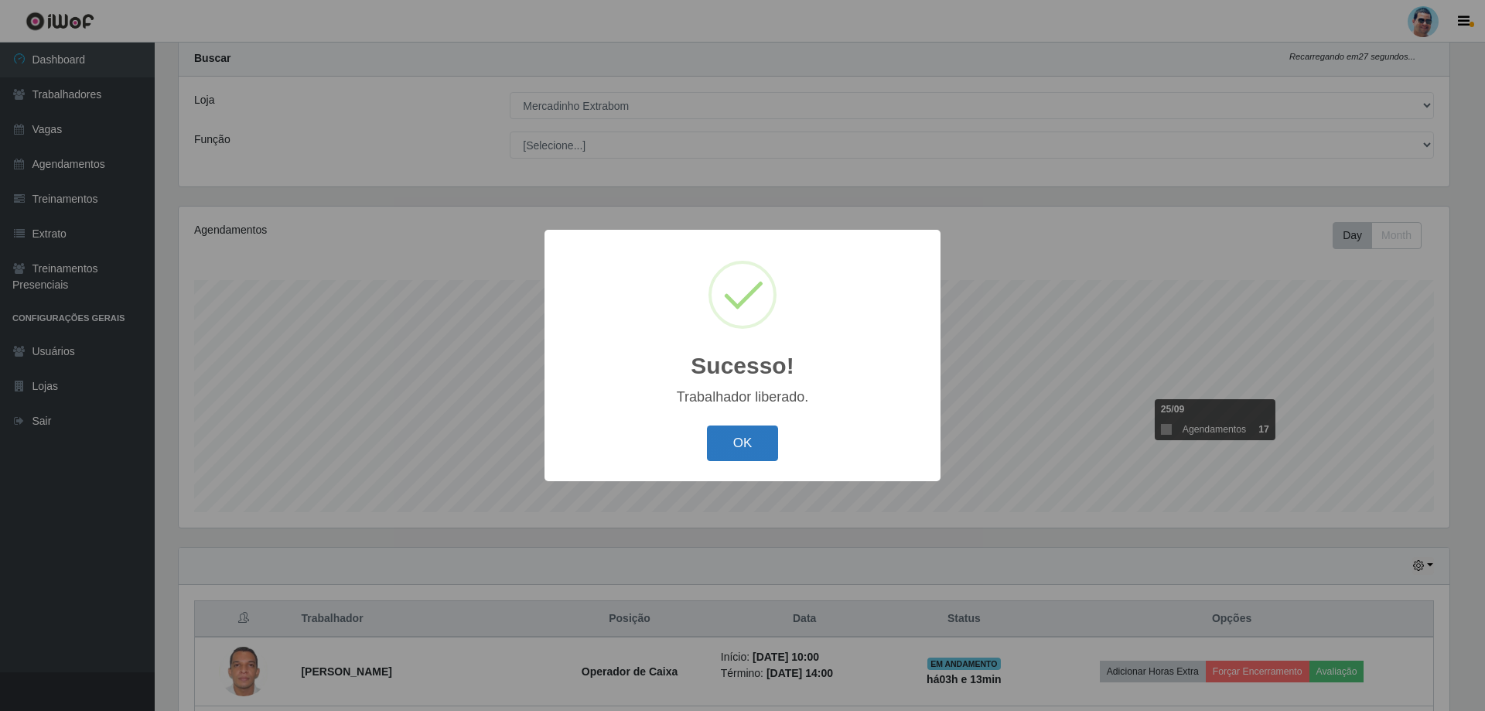
click at [751, 452] on button "OK" at bounding box center [743, 443] width 72 height 36
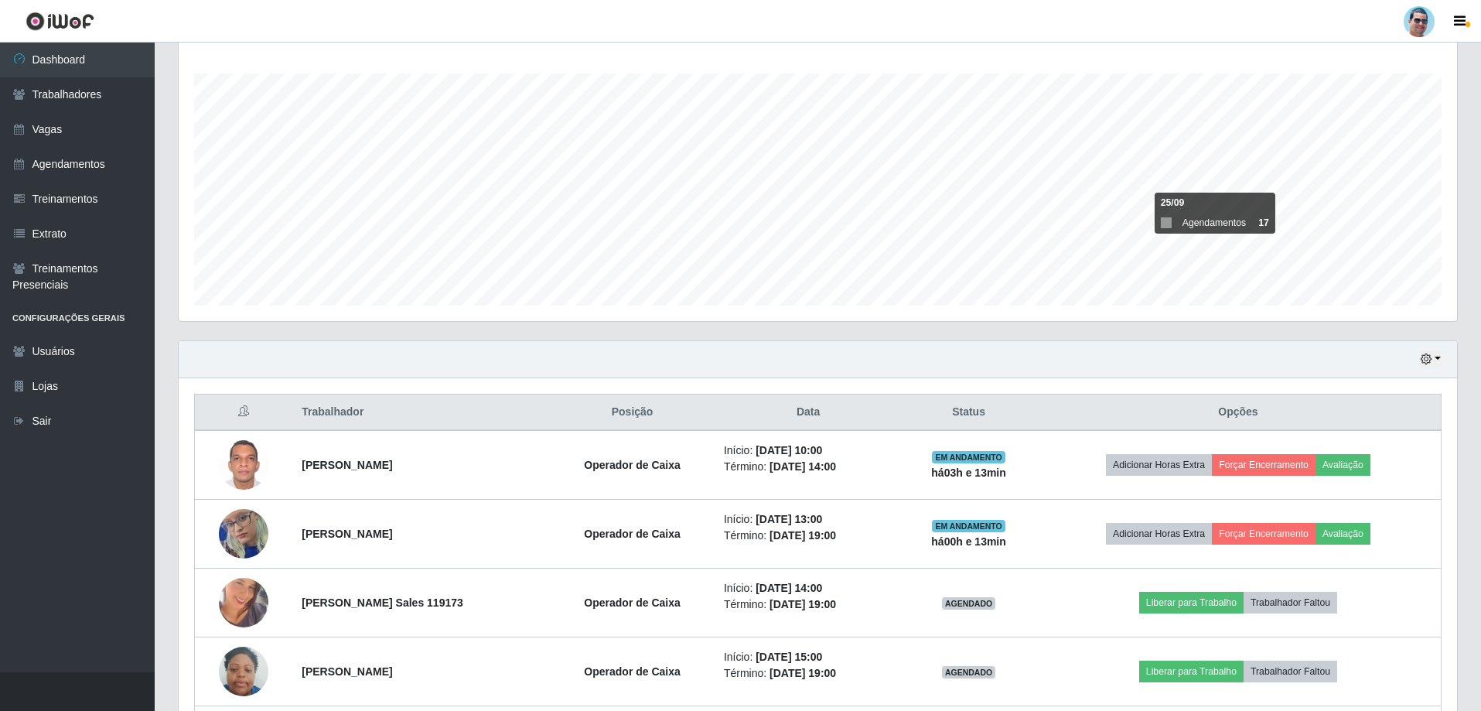
scroll to position [273, 0]
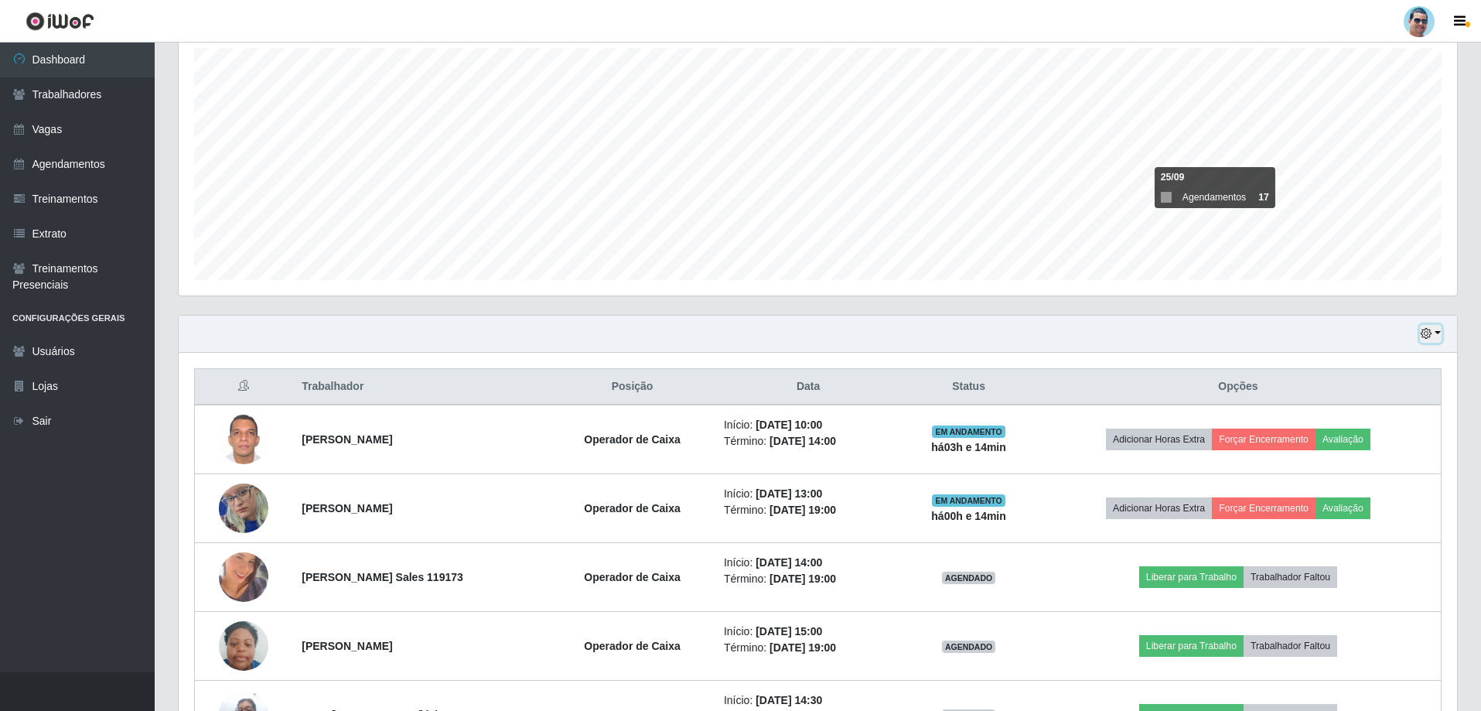
click at [1422, 337] on icon "button" at bounding box center [1426, 333] width 11 height 11
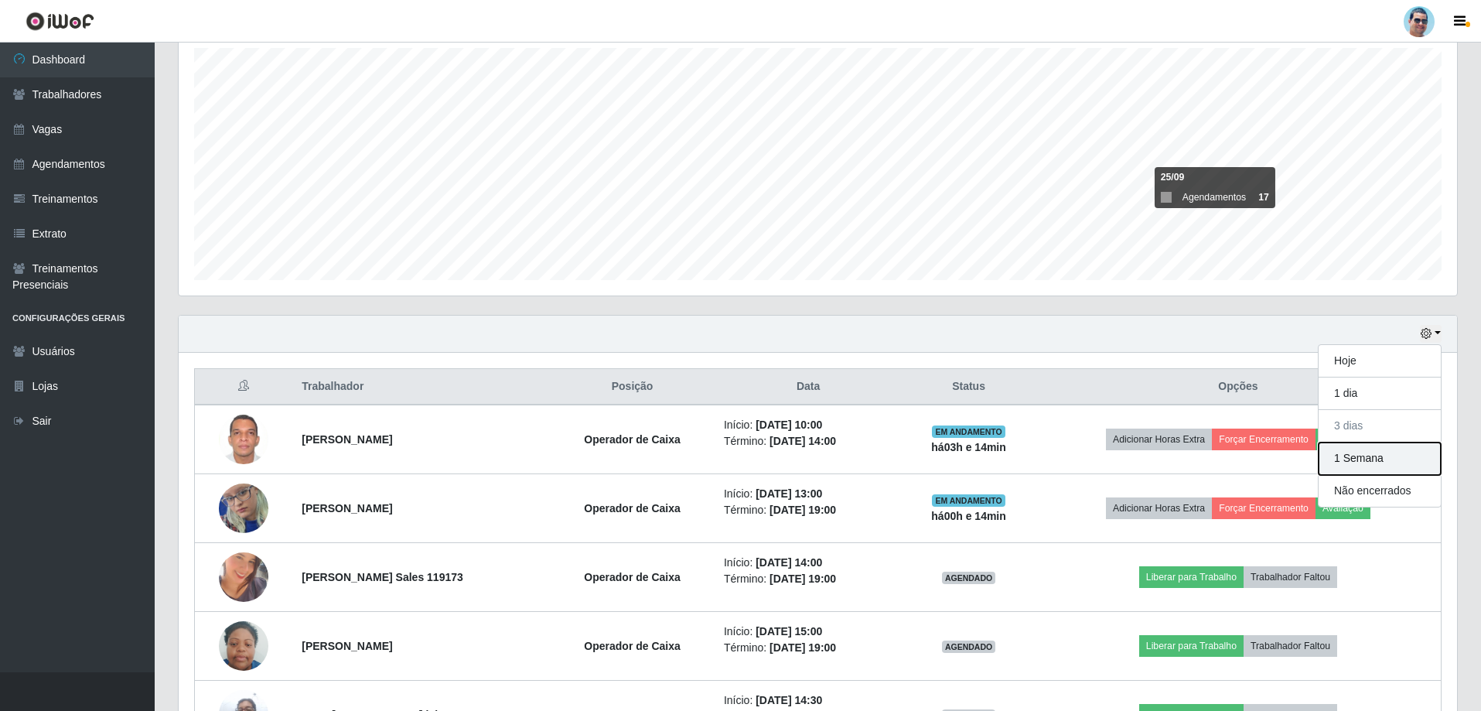
click at [1351, 456] on button "1 Semana" at bounding box center [1380, 458] width 122 height 32
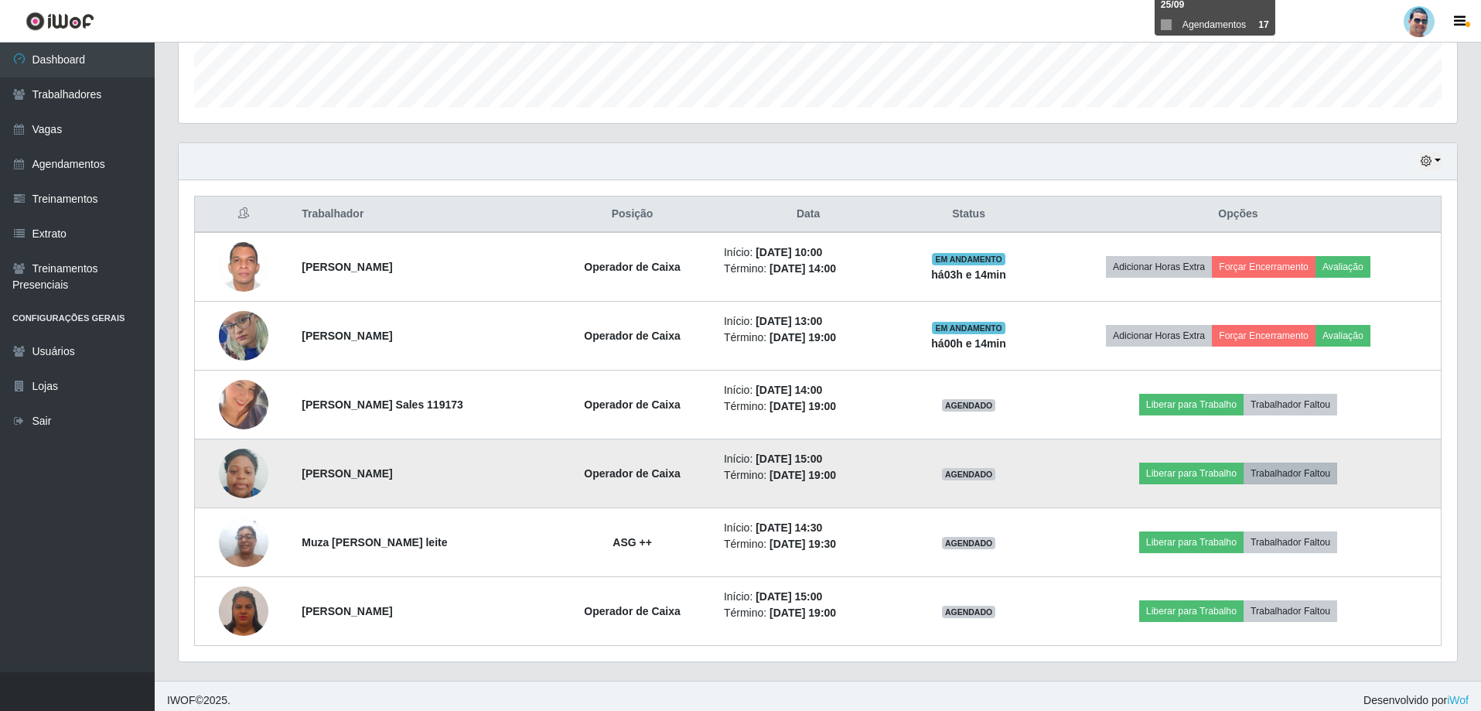
scroll to position [454, 0]
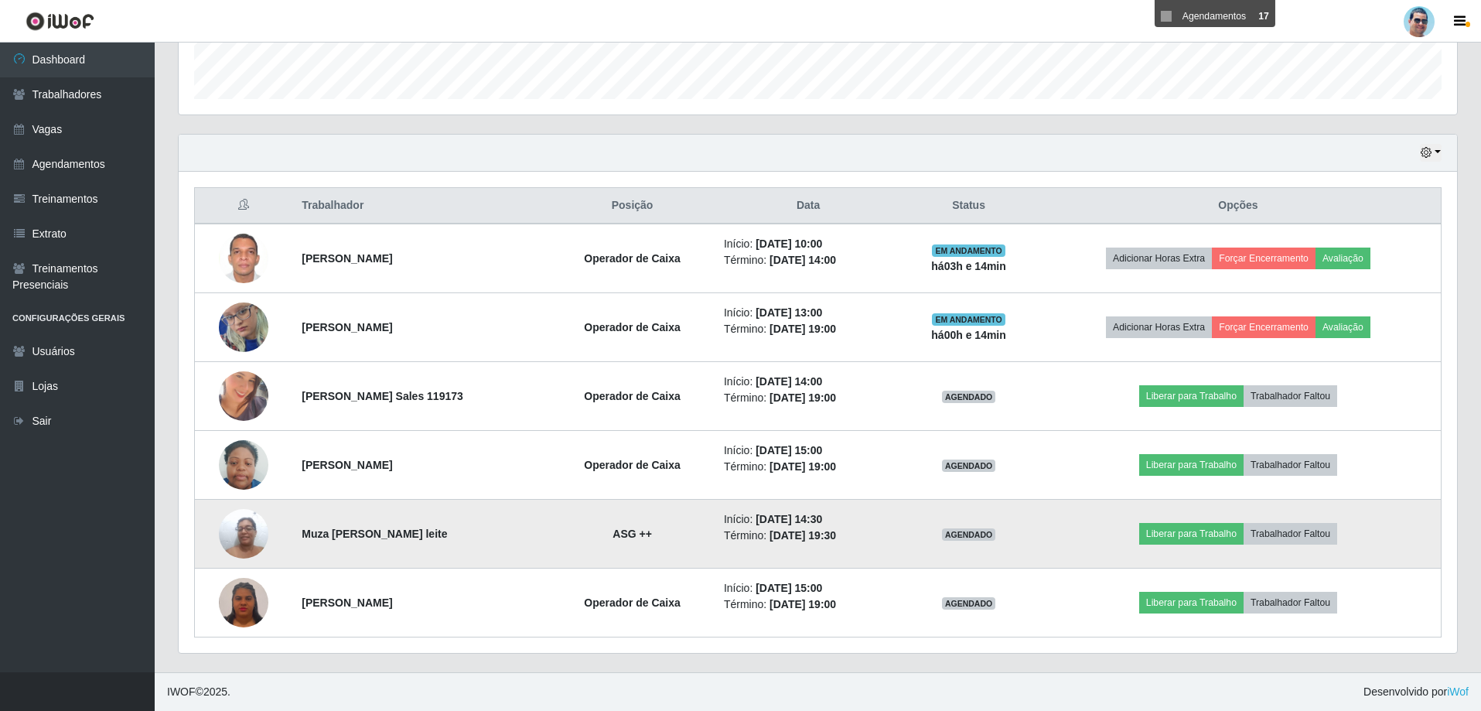
click at [237, 536] on img at bounding box center [243, 533] width 49 height 66
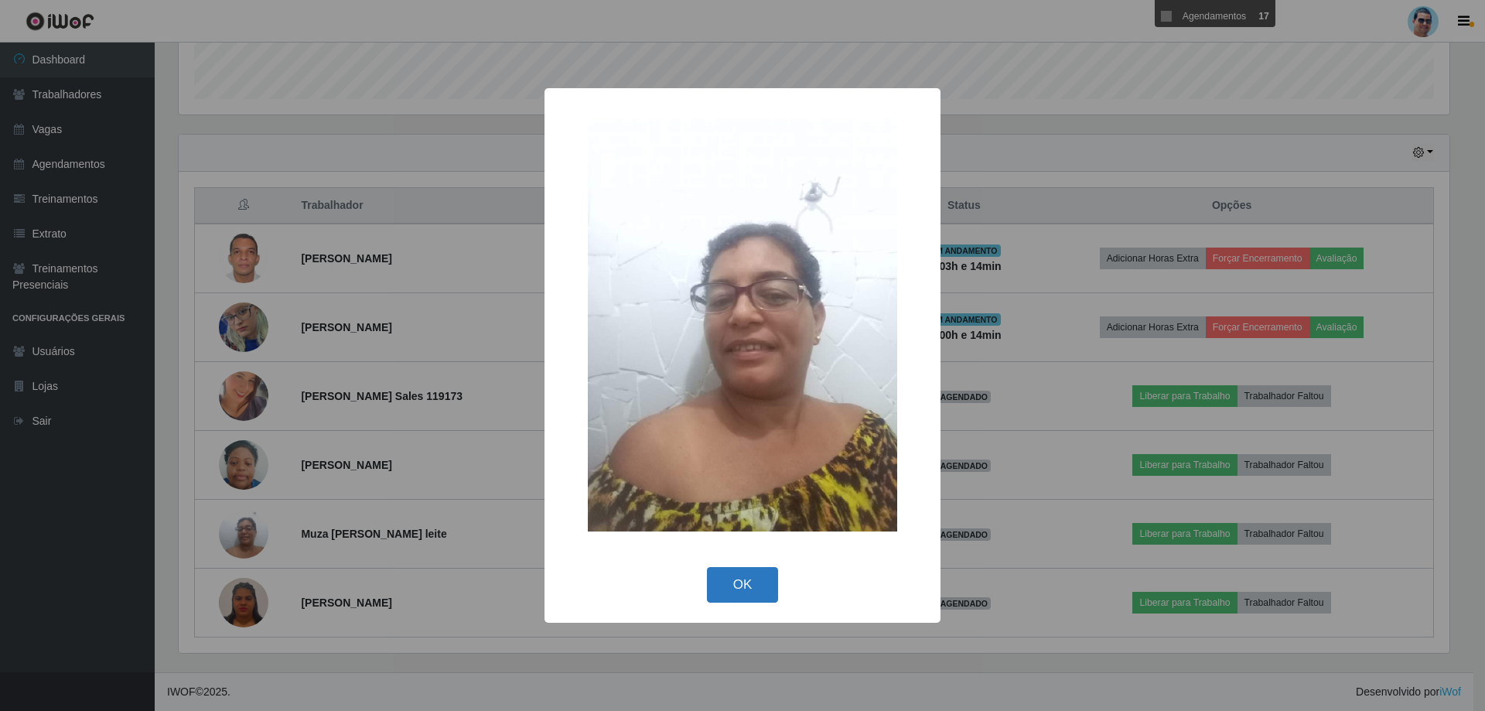
click at [759, 578] on button "OK" at bounding box center [743, 585] width 72 height 36
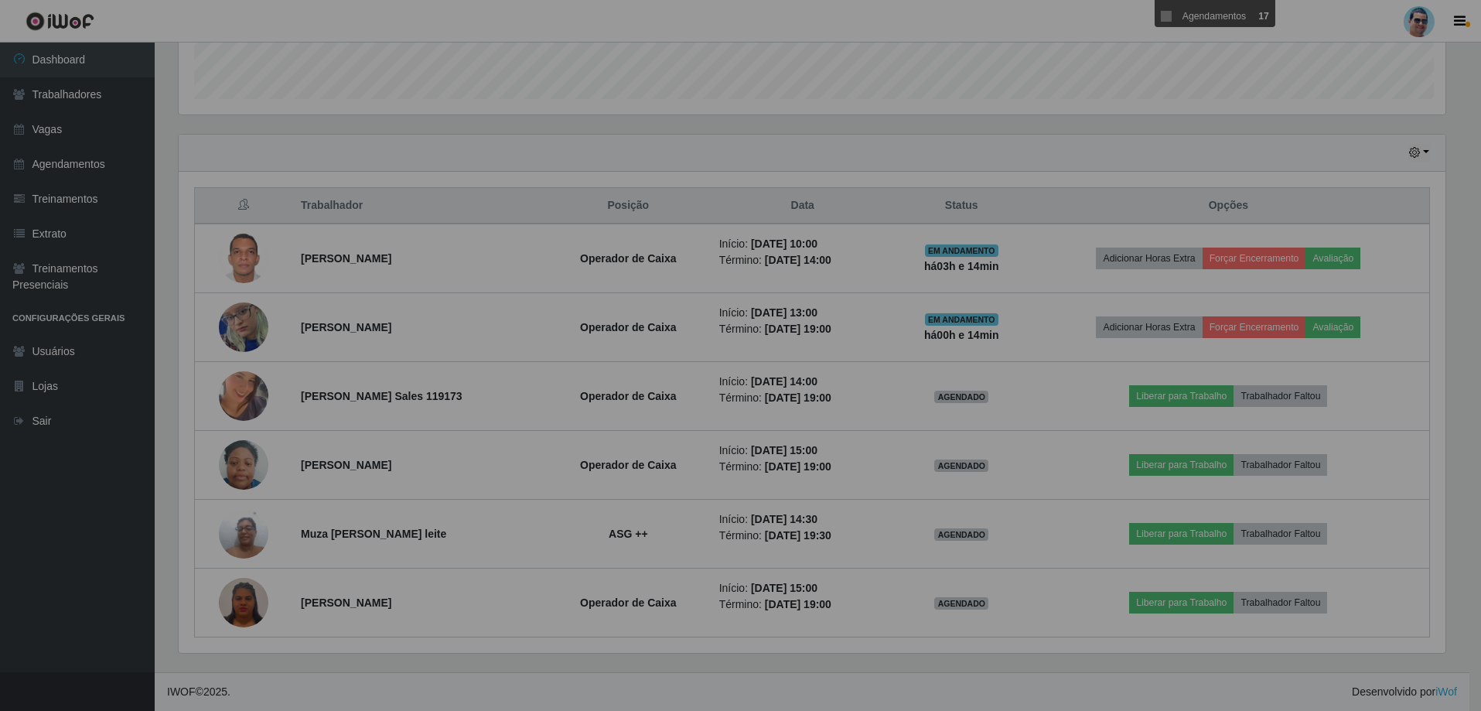
scroll to position [321, 1278]
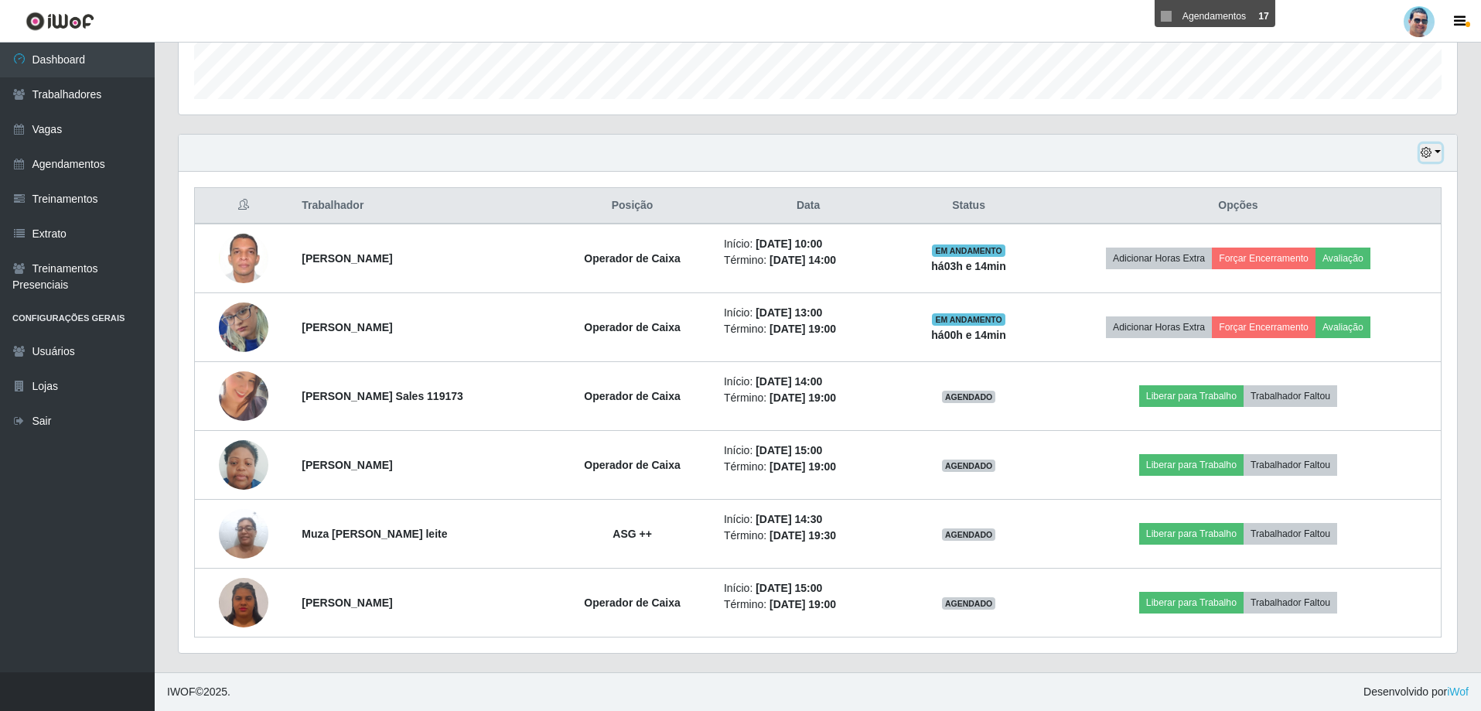
click at [1429, 152] on icon "button" at bounding box center [1426, 152] width 11 height 11
click at [590, 701] on footer "IWOF © 2025 . Desenvolvido por iWof" at bounding box center [818, 691] width 1326 height 39
